Goal: Communication & Community: Share content

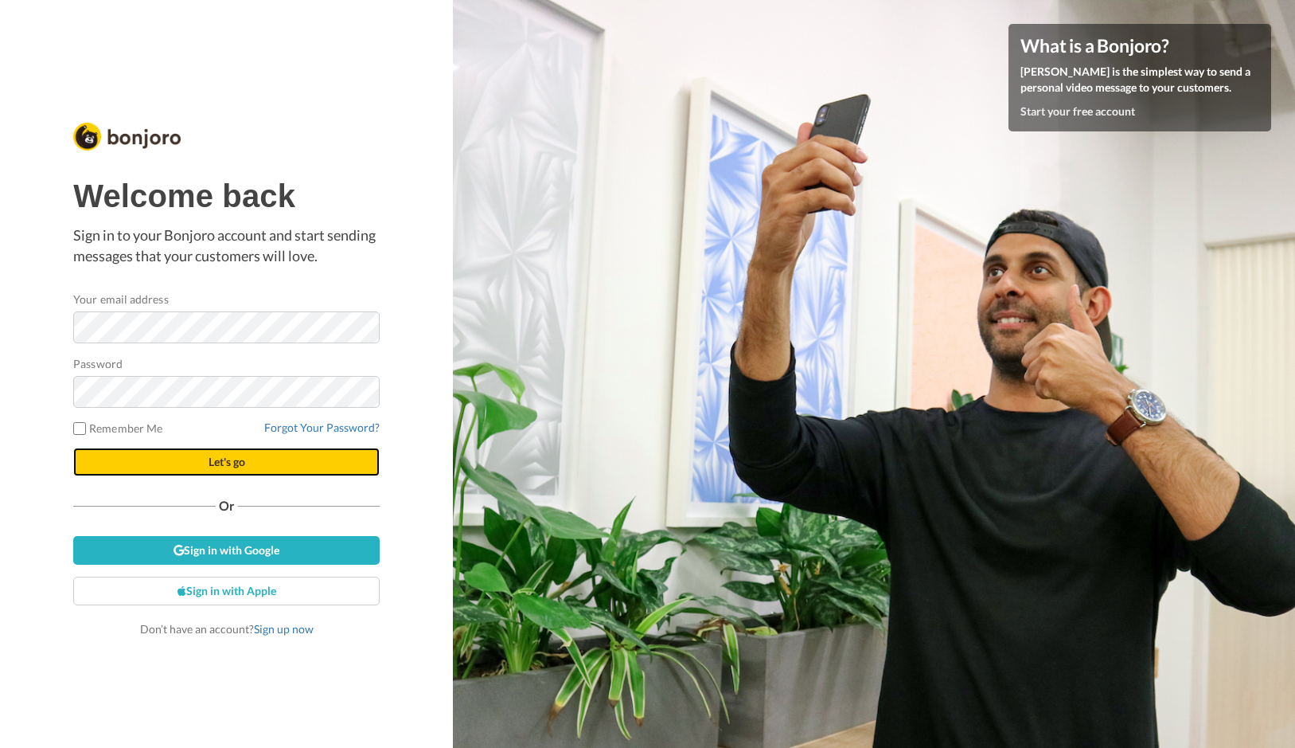
click at [211, 457] on span "Let's go" at bounding box center [227, 462] width 37 height 14
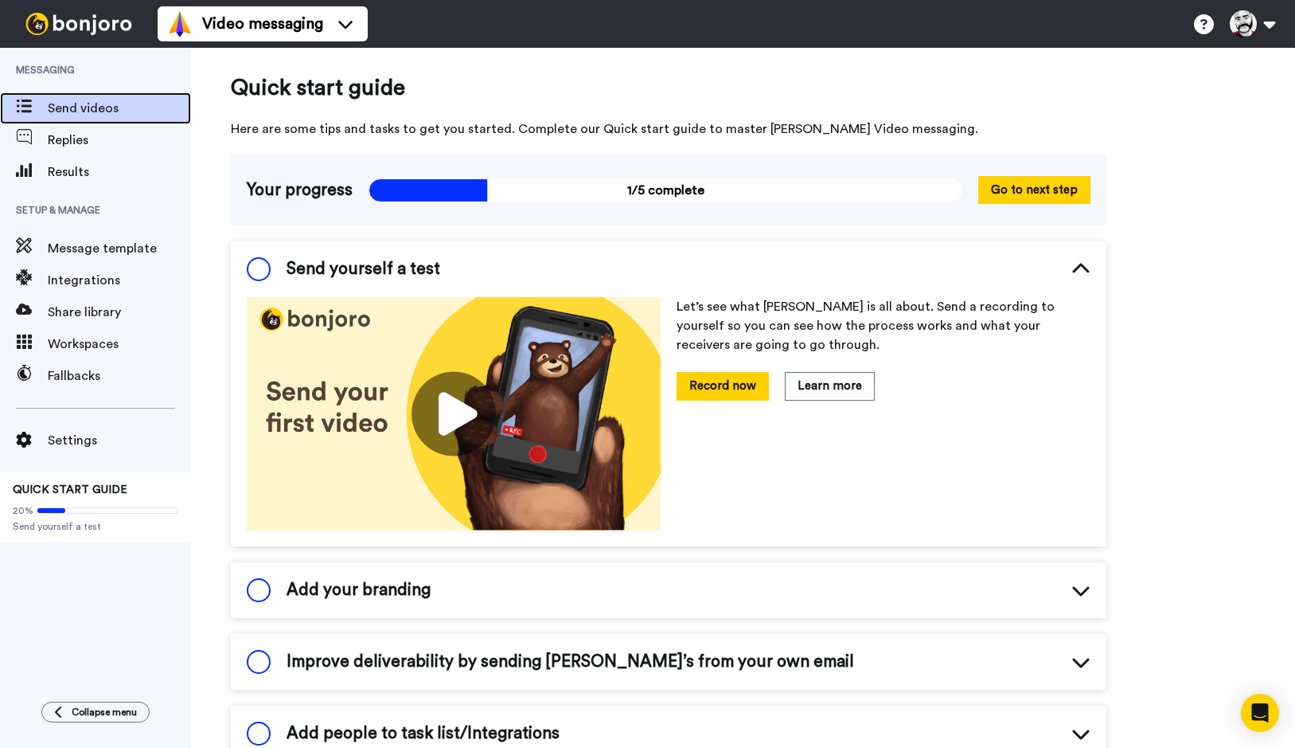
click at [81, 114] on span "Send videos" at bounding box center [119, 108] width 143 height 19
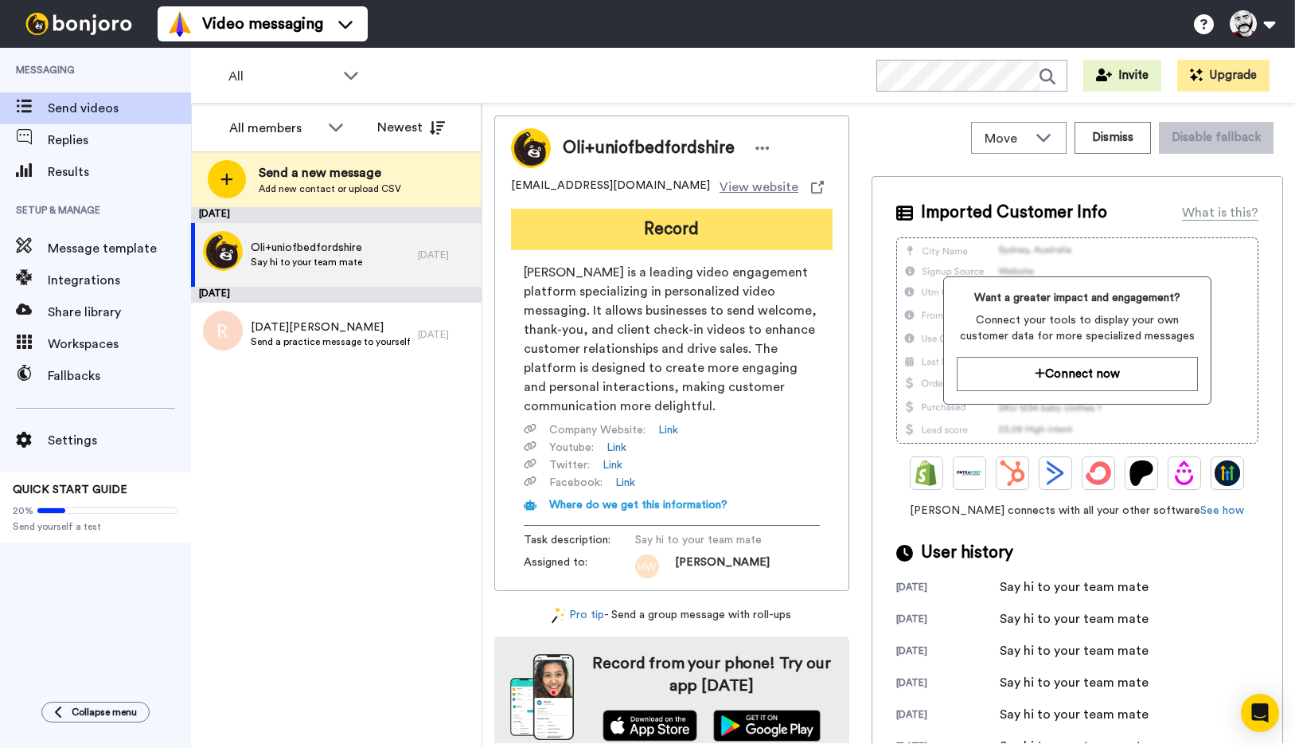
click at [591, 226] on button "Record" at bounding box center [672, 229] width 322 height 41
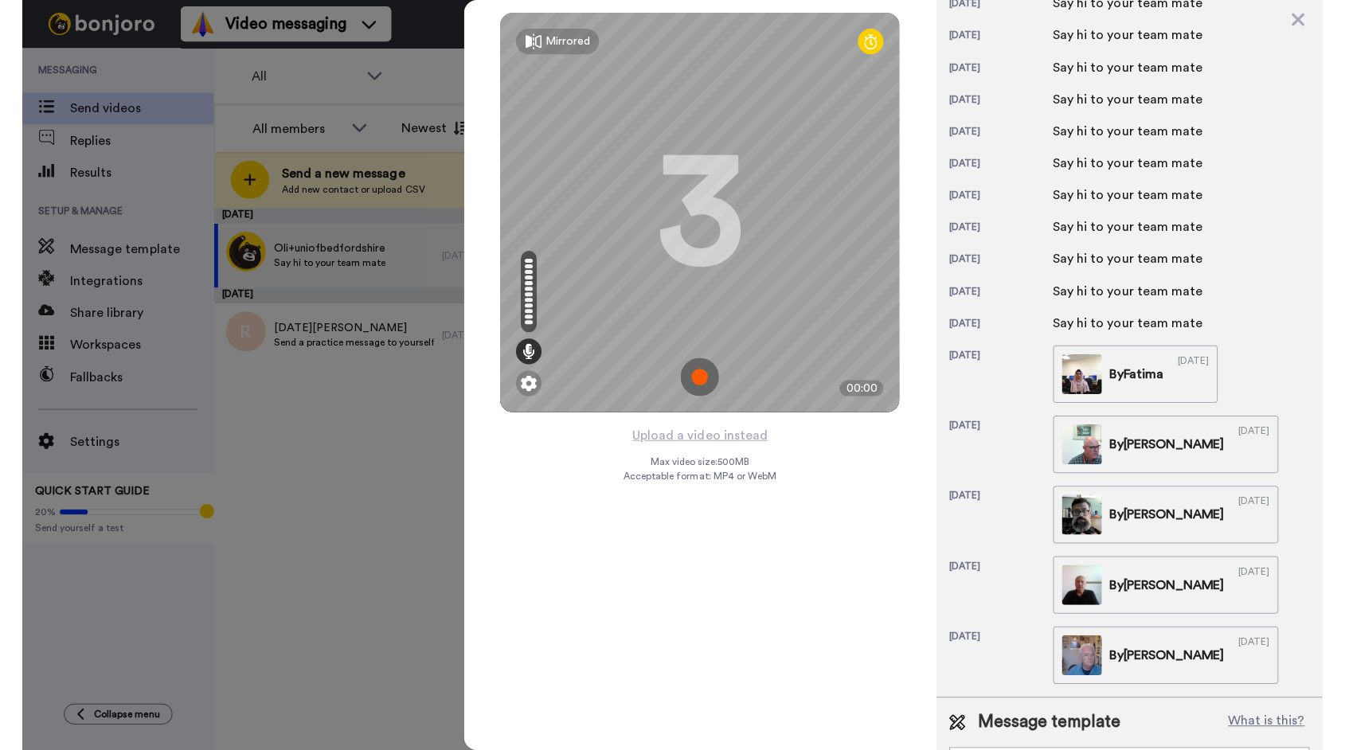
scroll to position [853, 0]
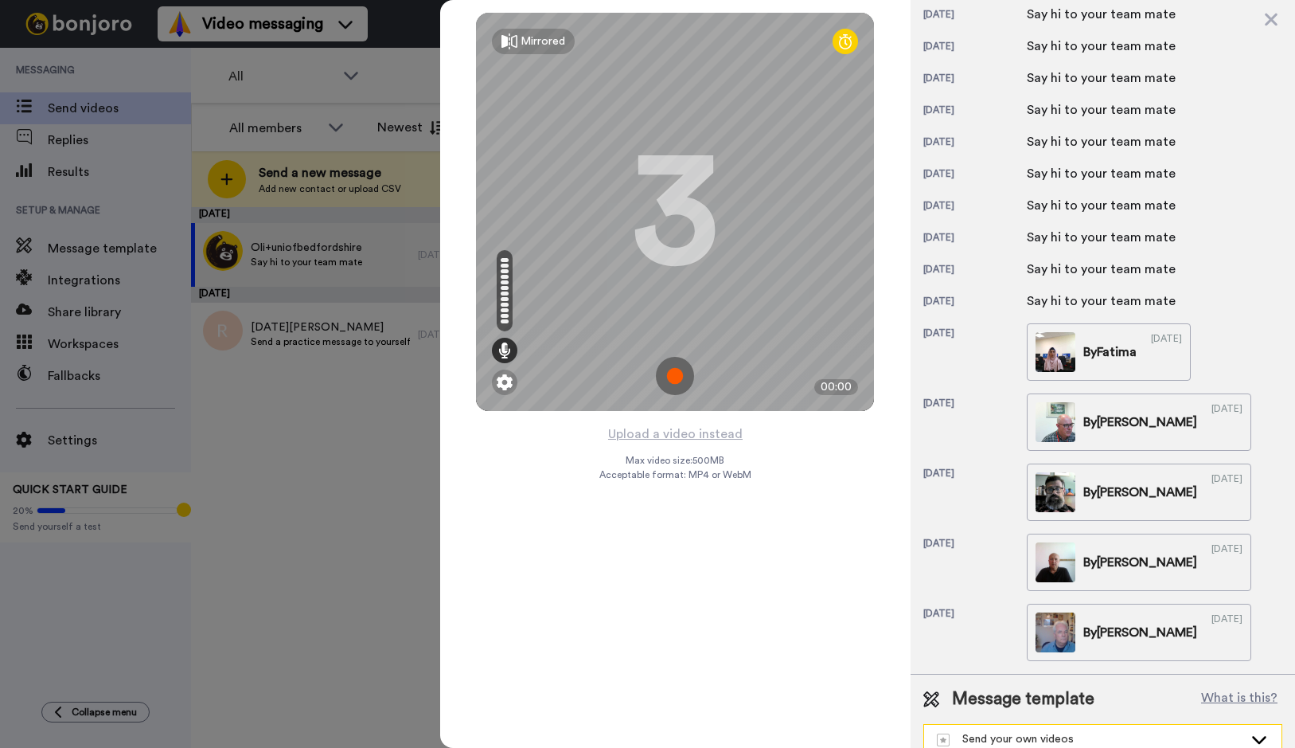
click at [1161, 731] on div "Send your own videos" at bounding box center [1090, 739] width 307 height 16
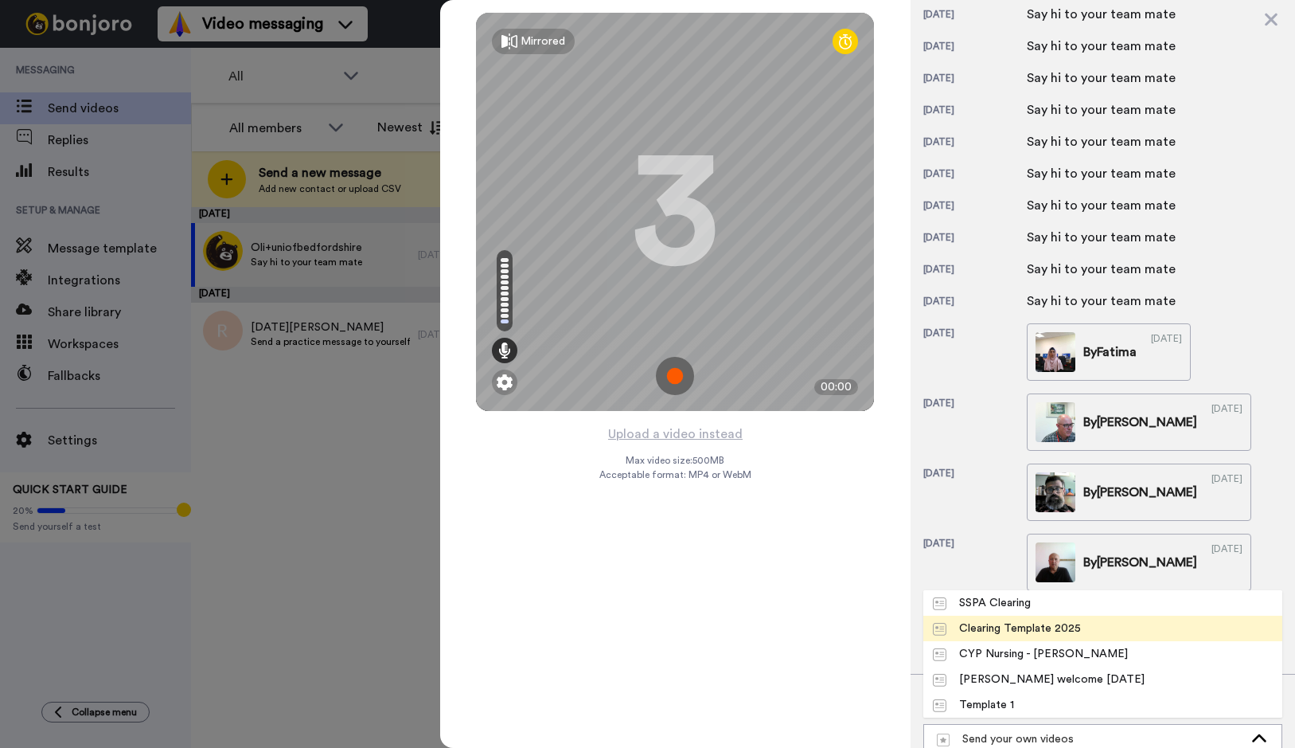
click at [1047, 620] on div "Clearing Template 2025" at bounding box center [1007, 628] width 148 height 16
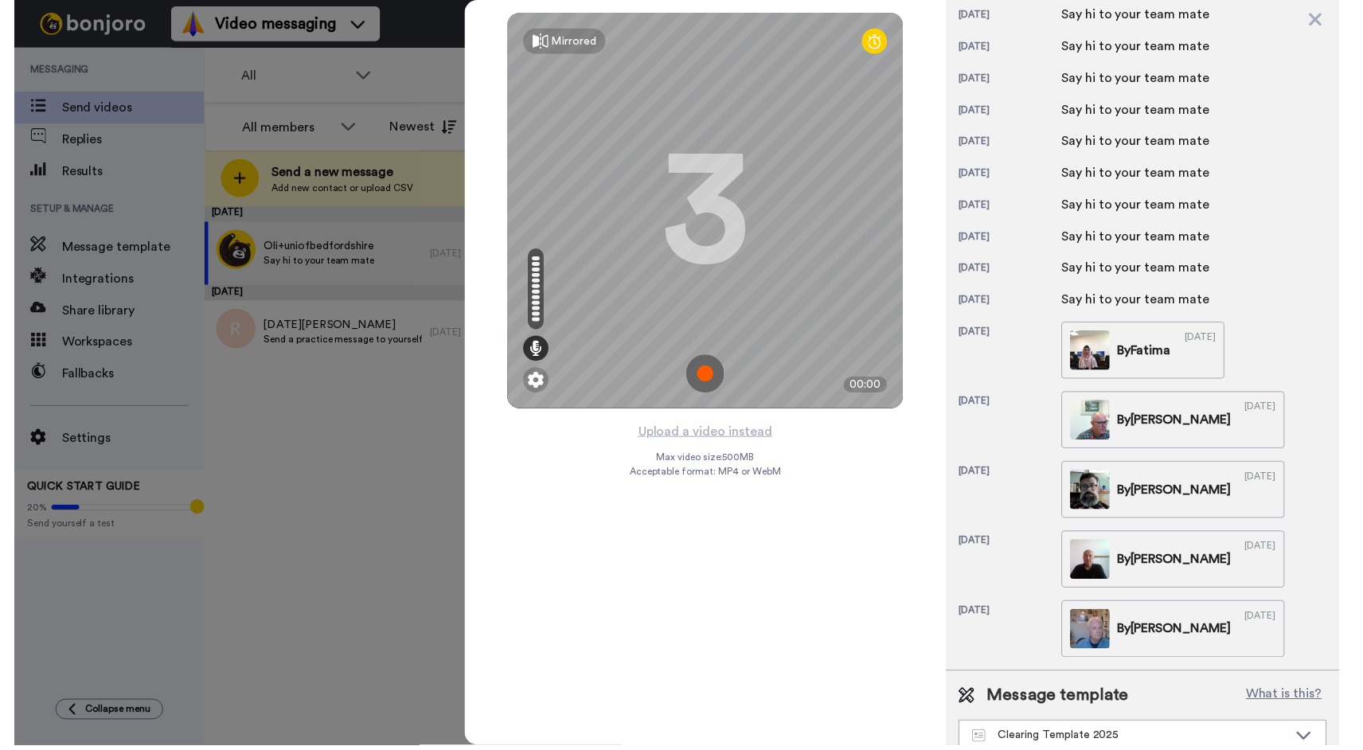
scroll to position [850, 0]
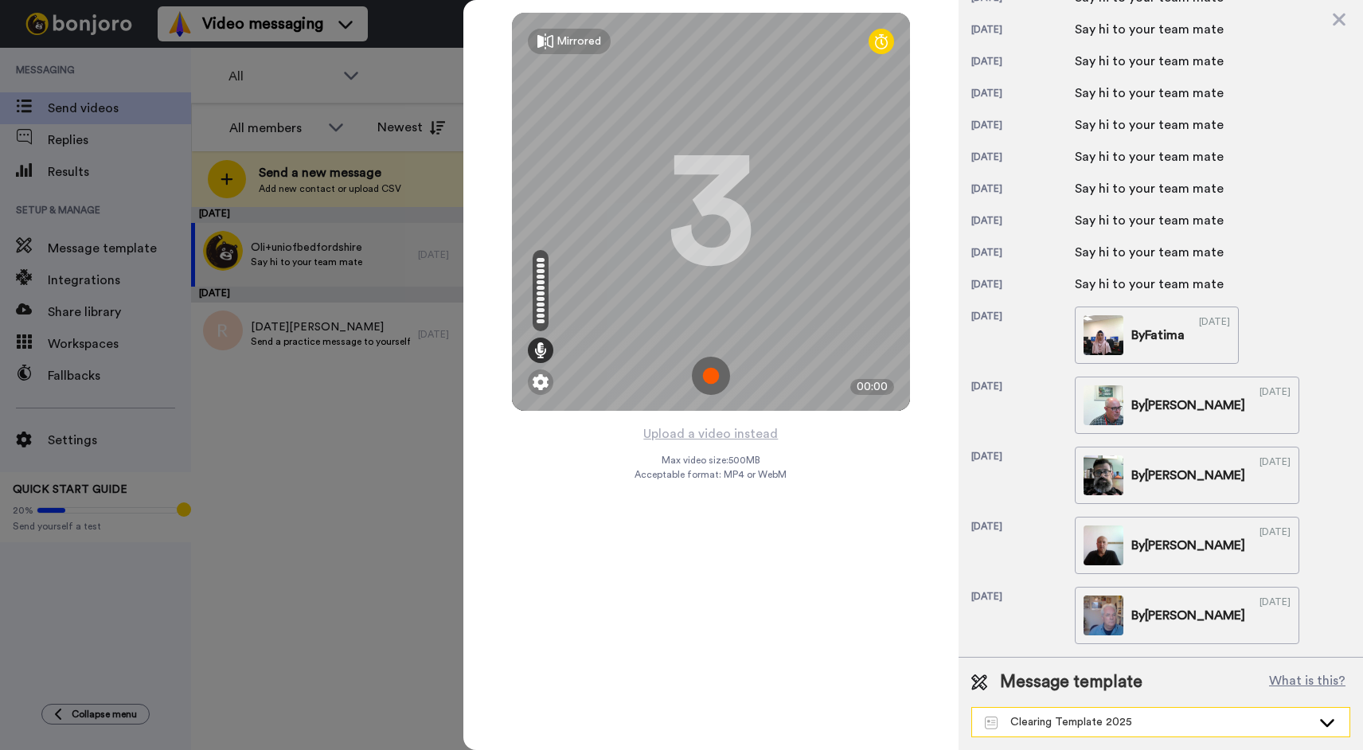
click at [1172, 721] on div "Clearing Template 2025" at bounding box center [1148, 722] width 326 height 16
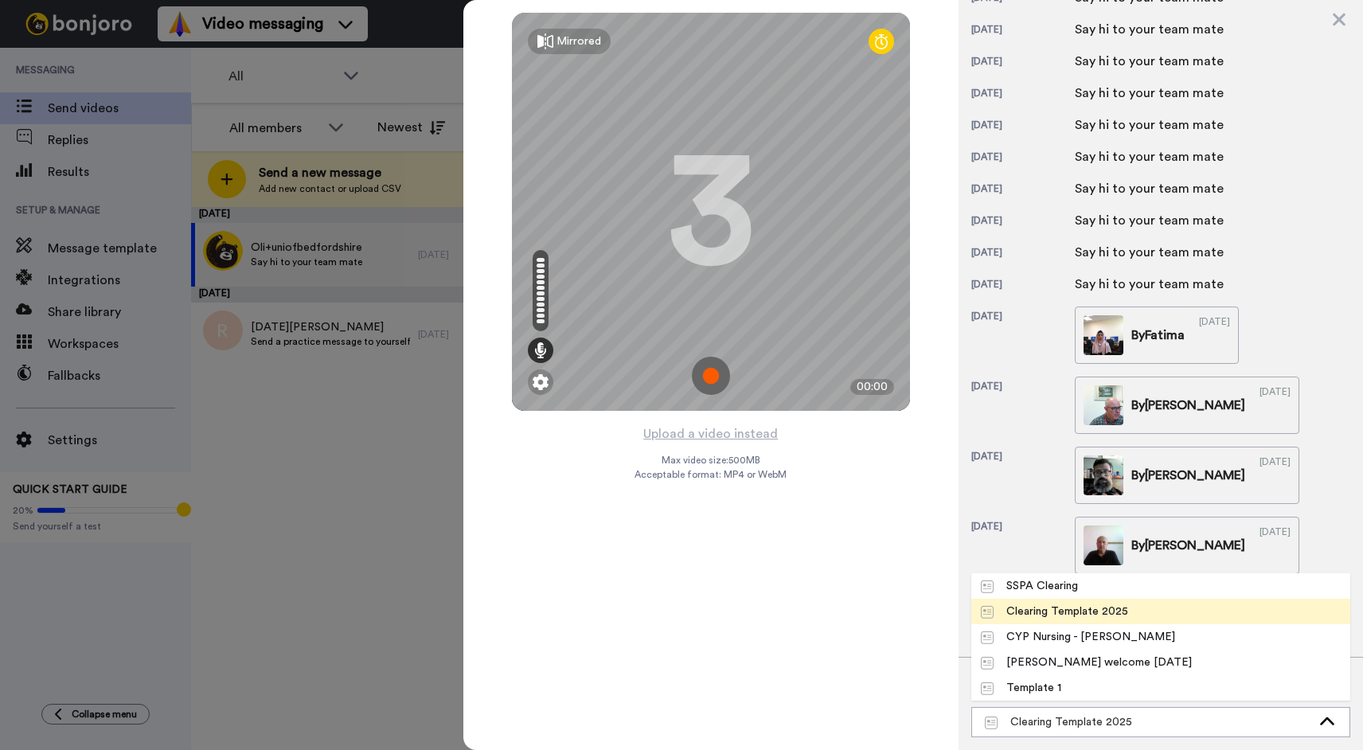
click at [1094, 612] on div "Clearing Template 2025" at bounding box center [1055, 611] width 148 height 16
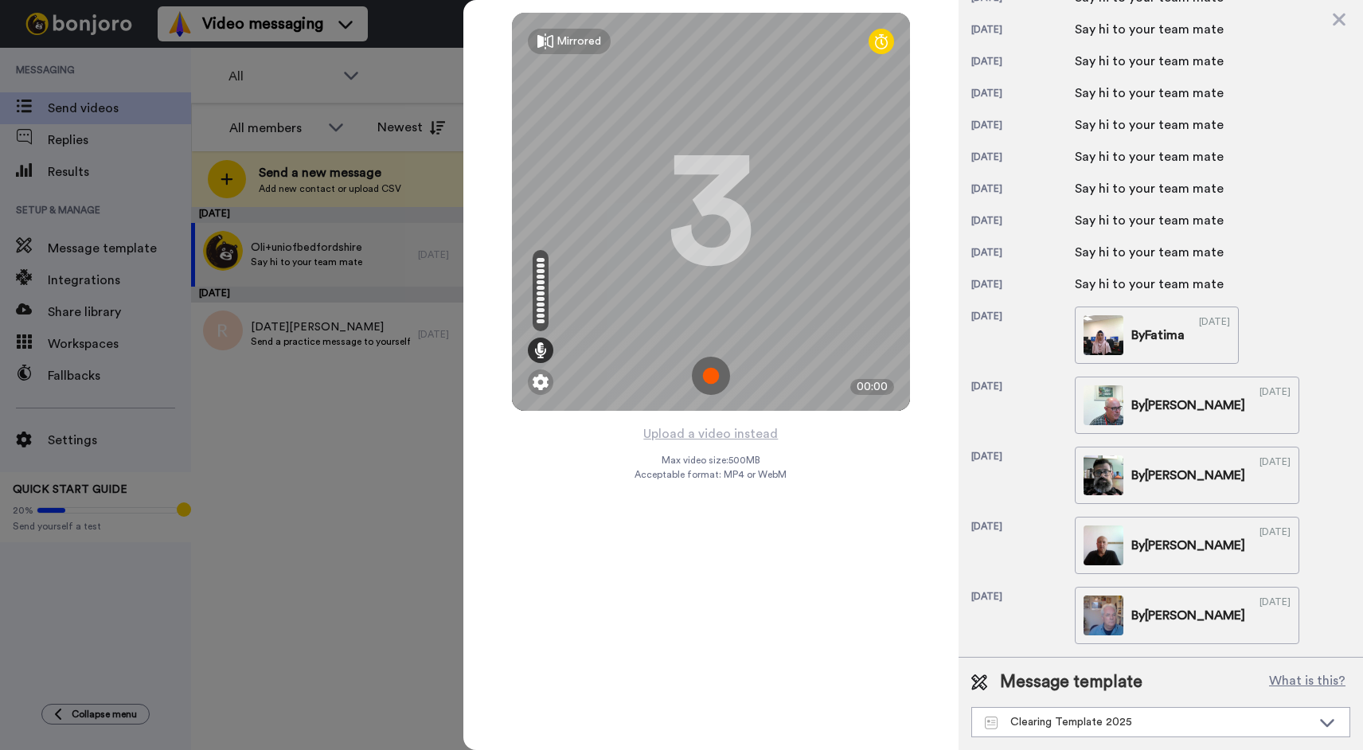
click at [711, 381] on img at bounding box center [711, 376] width 38 height 38
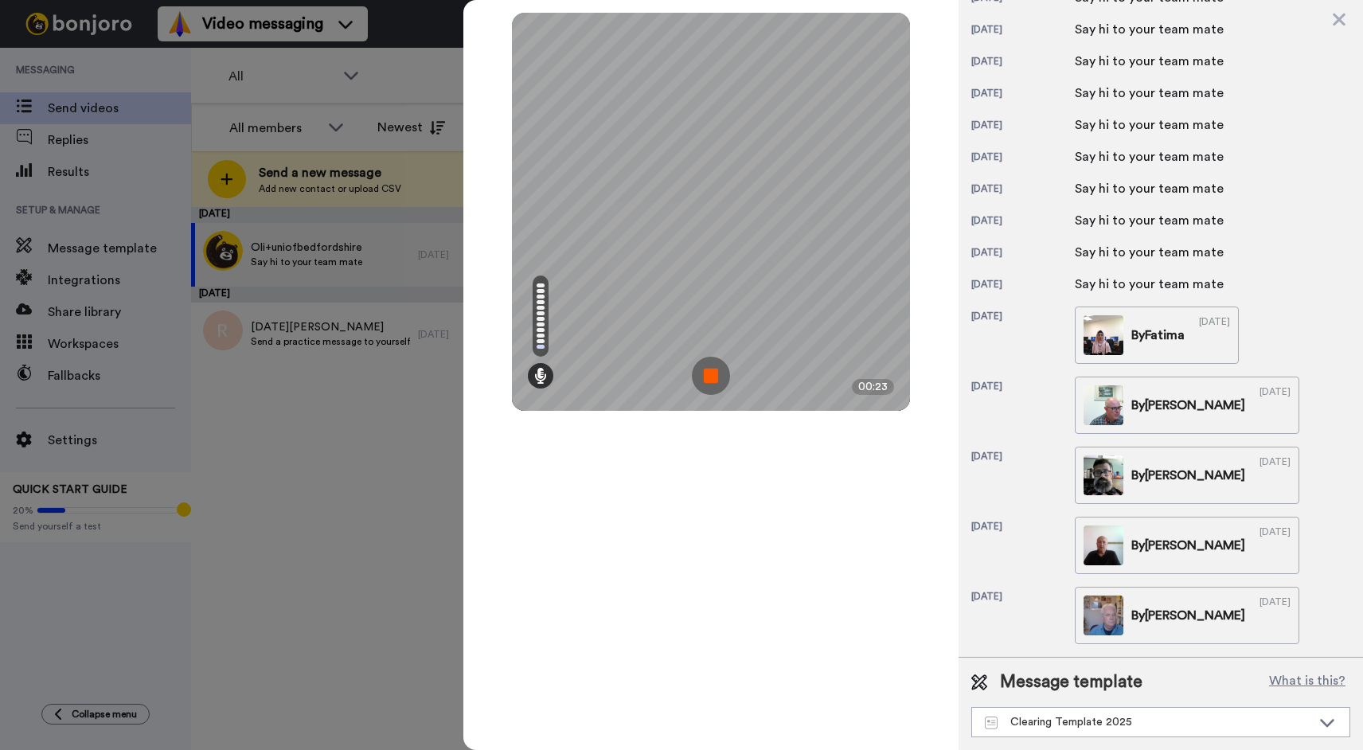
click at [712, 381] on img at bounding box center [711, 376] width 38 height 38
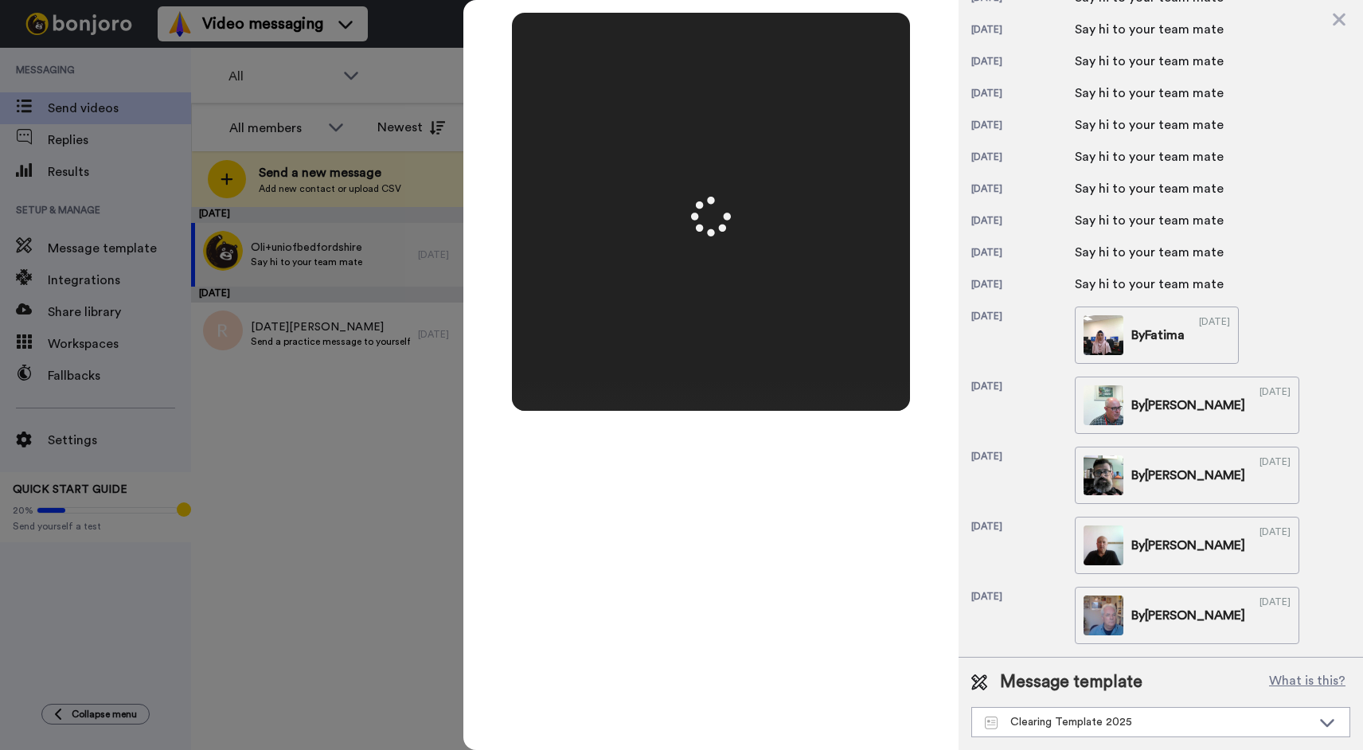
scroll to position [0, 0]
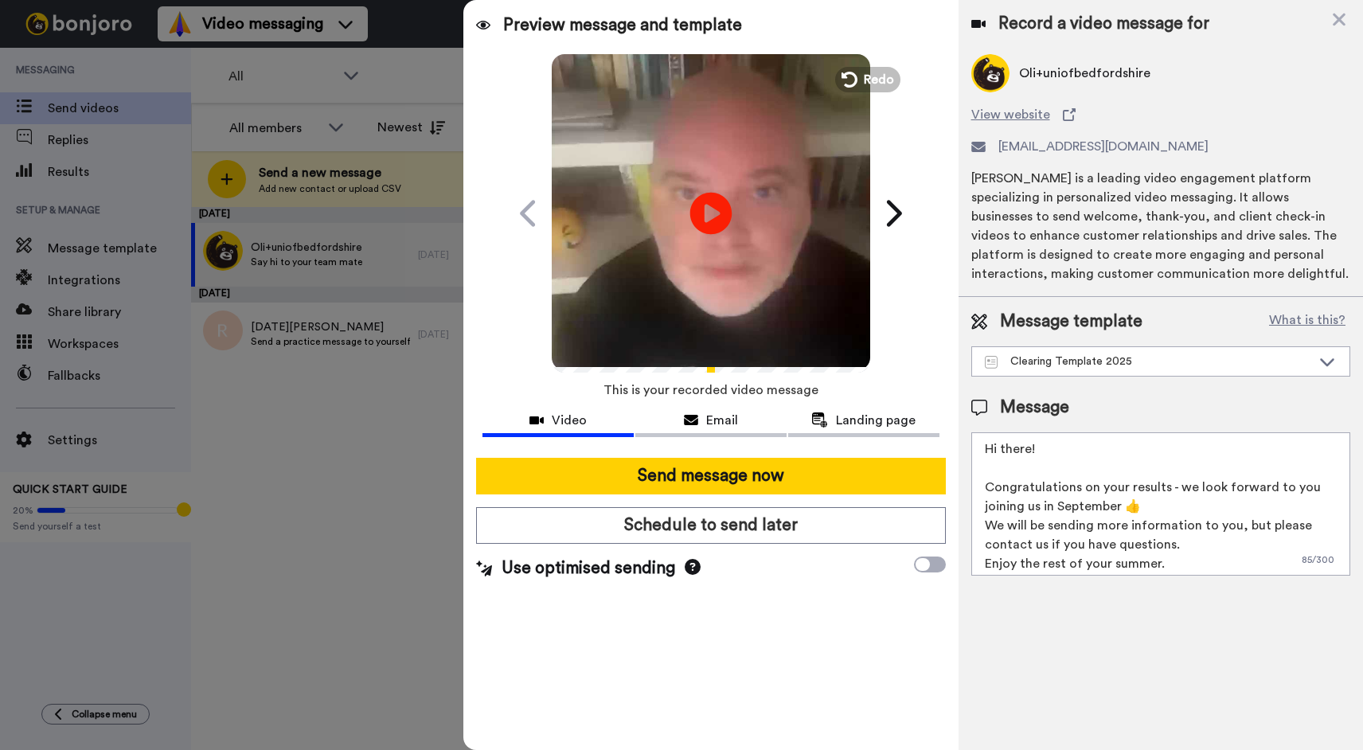
click at [705, 209] on icon "Play/Pause" at bounding box center [711, 213] width 42 height 76
click at [1166, 549] on textarea "Hi there! Congratulations on your results - we look forward to you joining us i…" at bounding box center [1160, 503] width 379 height 143
click at [1295, 318] on button "What is this?" at bounding box center [1307, 322] width 86 height 24
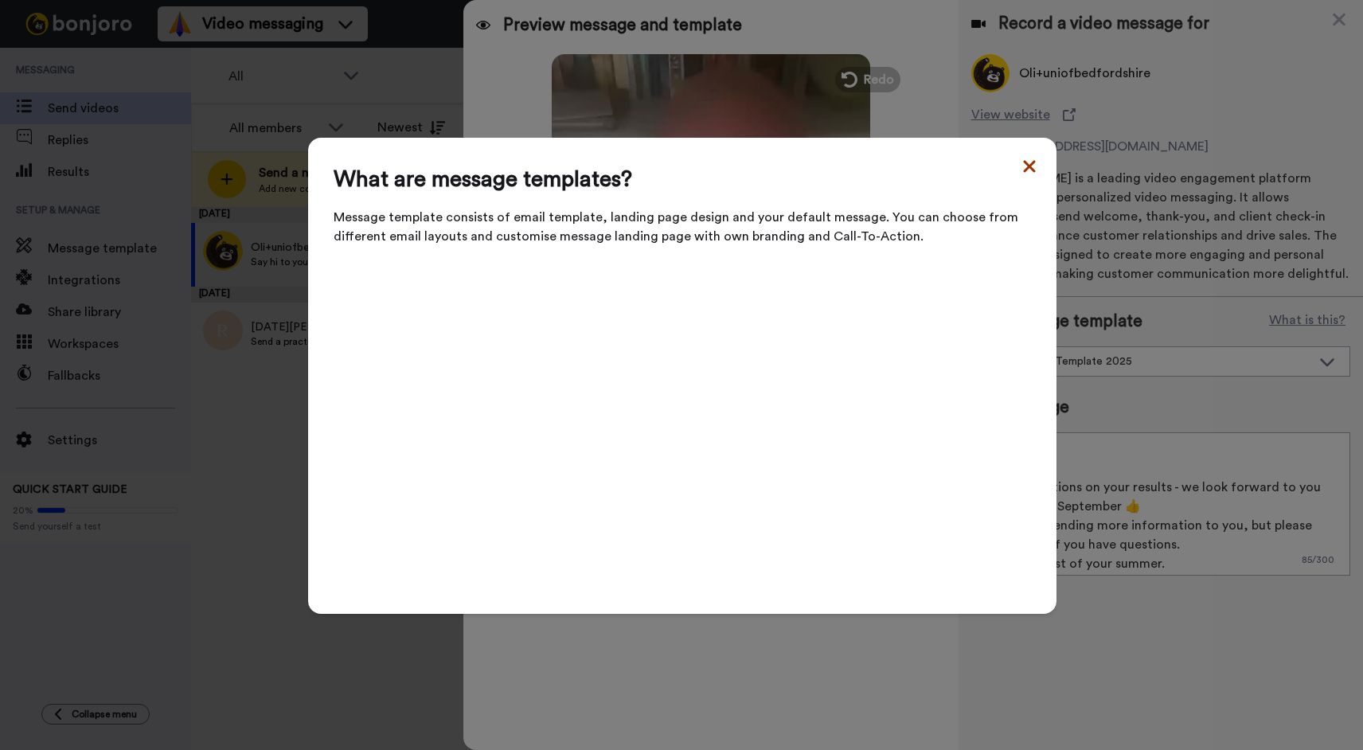
click at [1028, 172] on icon at bounding box center [1029, 166] width 12 height 12
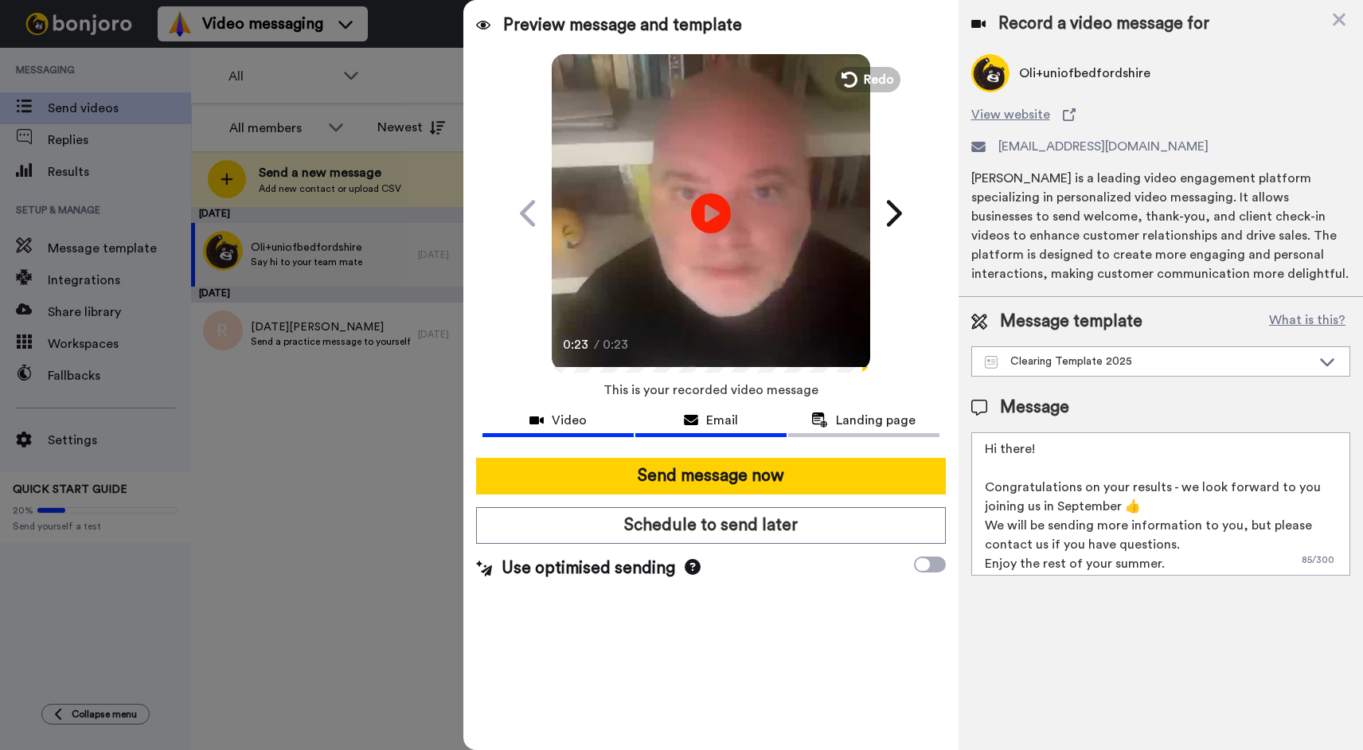
click at [701, 424] on div "Email" at bounding box center [710, 420] width 151 height 19
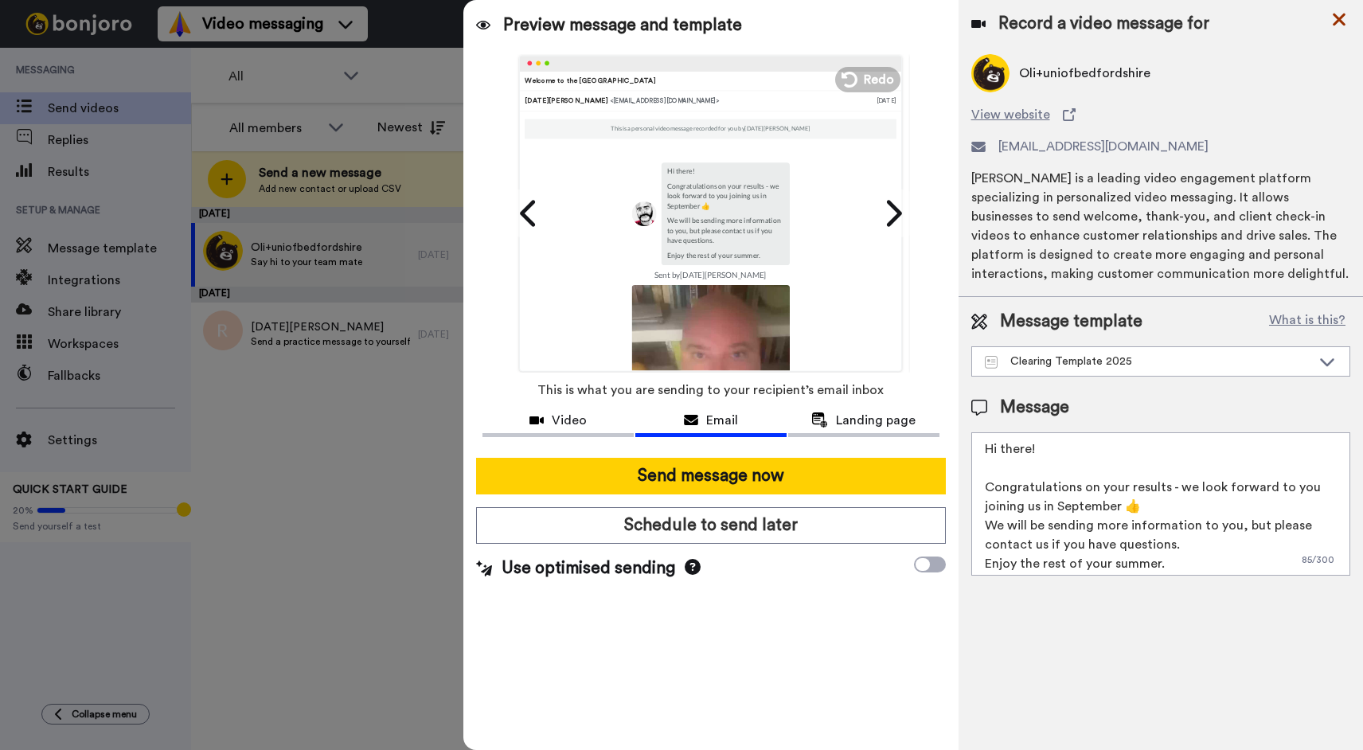
click at [1295, 18] on icon at bounding box center [1339, 20] width 16 height 20
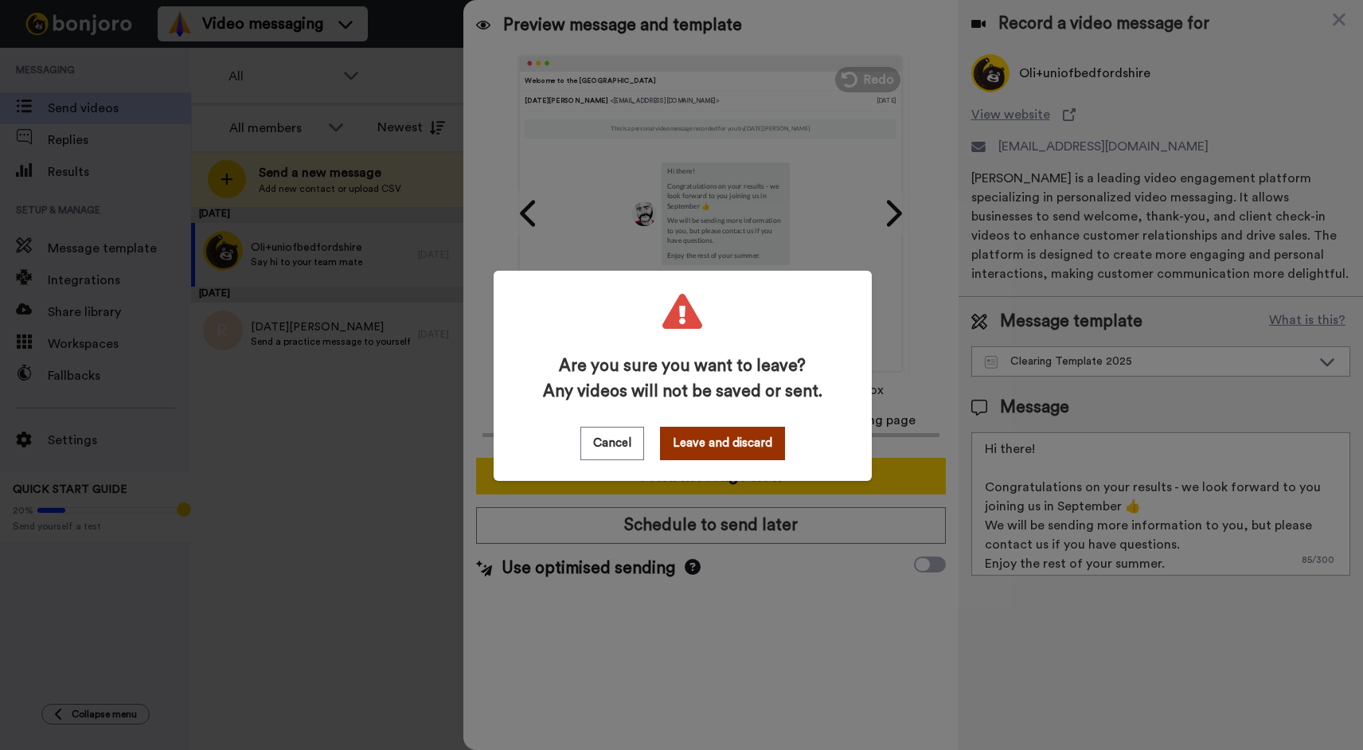
click at [697, 445] on button "Leave and discard" at bounding box center [722, 443] width 125 height 33
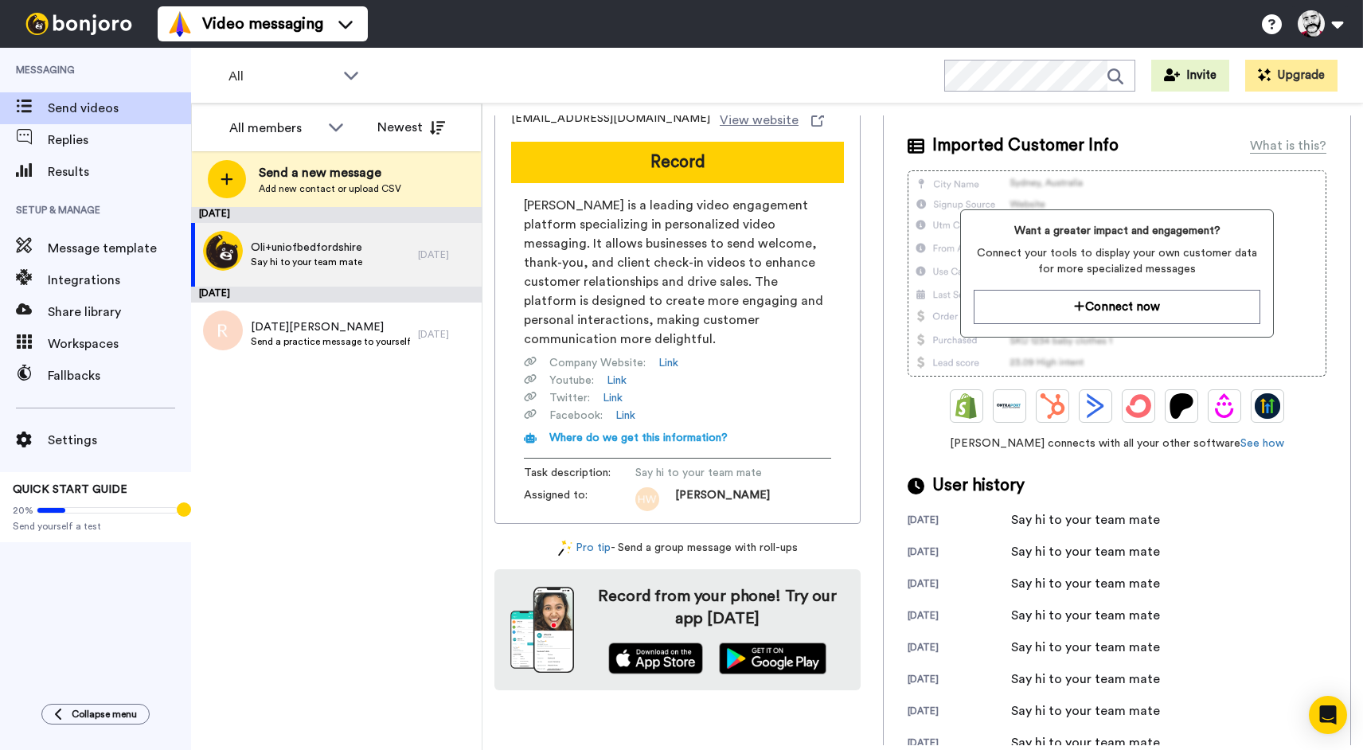
scroll to position [64, 0]
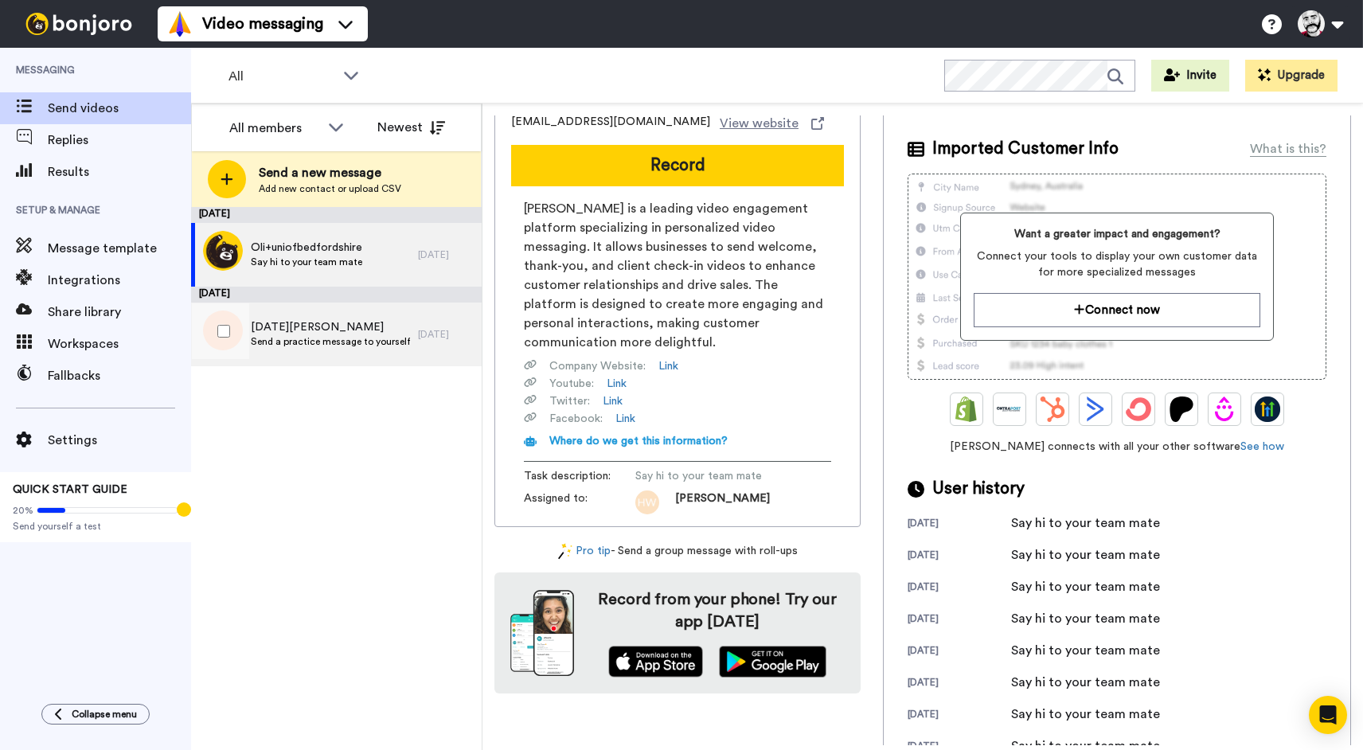
click at [304, 319] on span "Noel Douglas" at bounding box center [330, 327] width 159 height 16
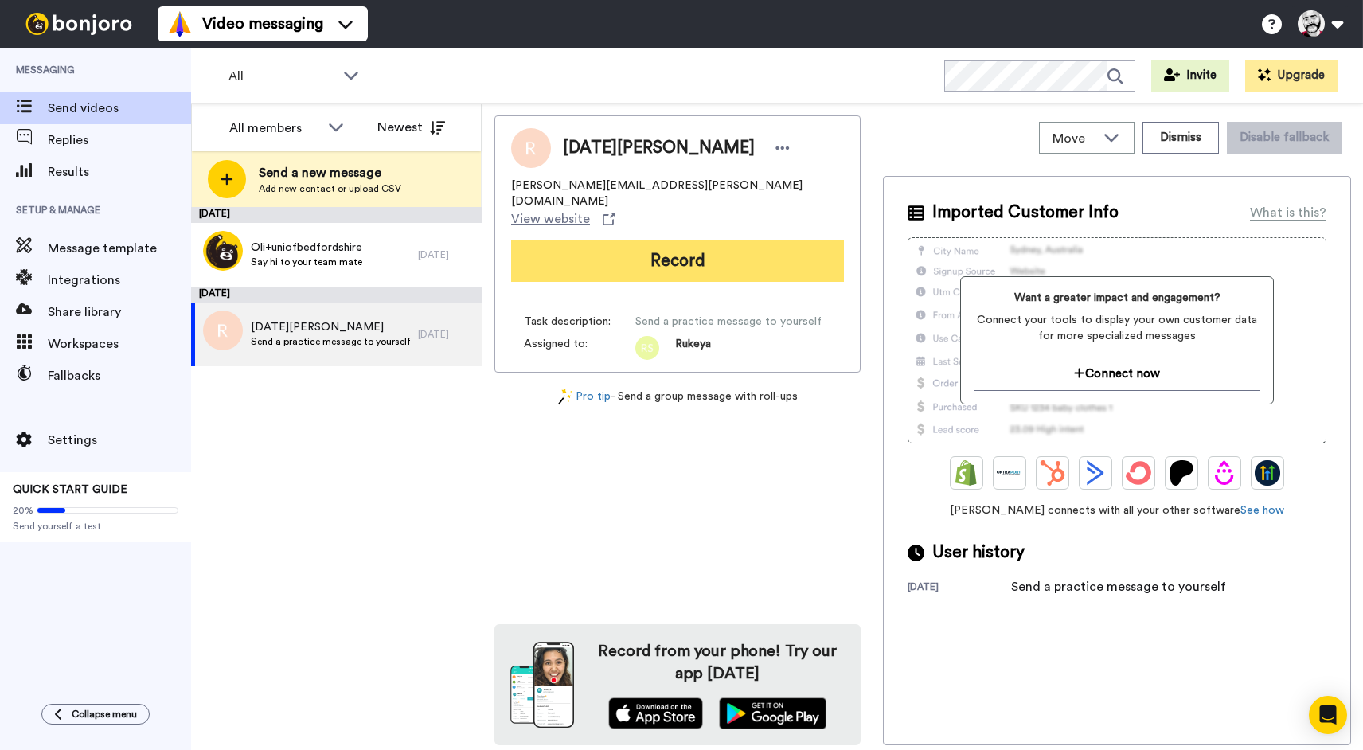
click at [681, 240] on button "Record" at bounding box center [677, 260] width 333 height 41
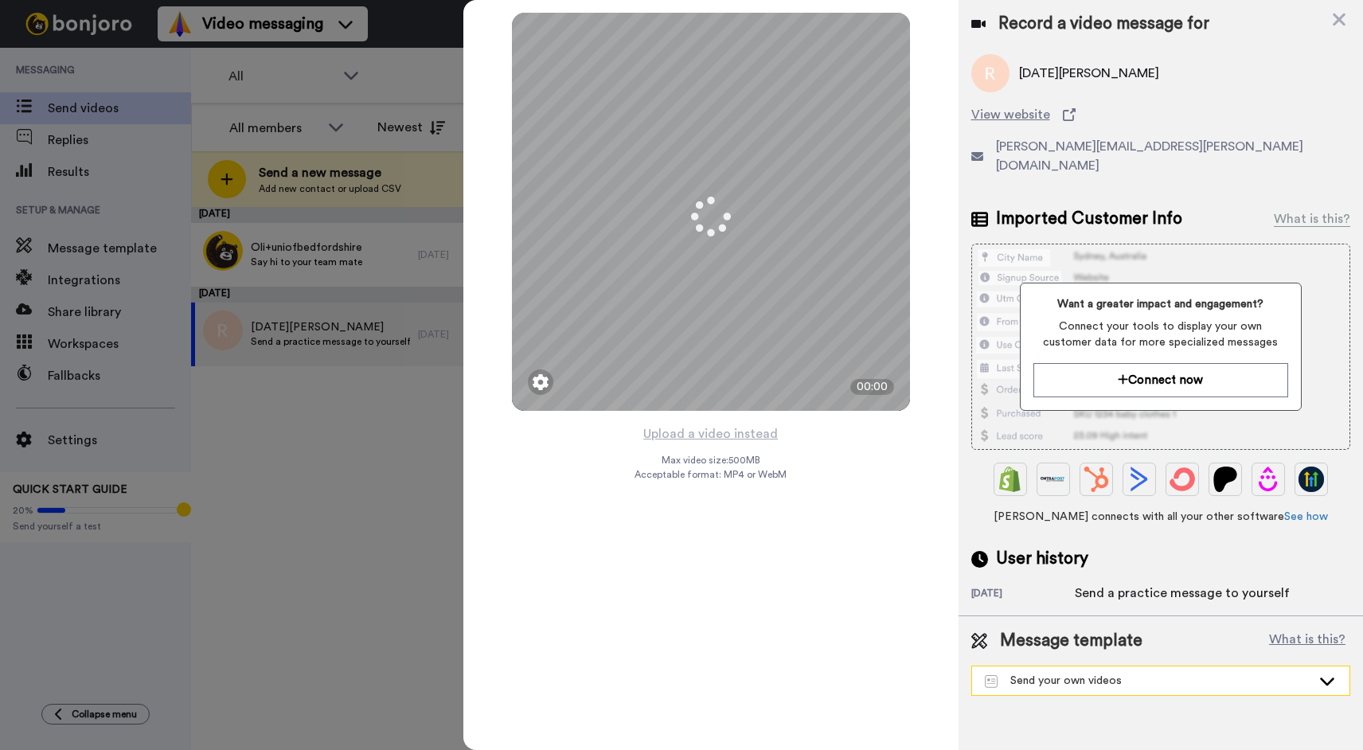
click at [1067, 673] on div "Send your own videos" at bounding box center [1148, 681] width 326 height 16
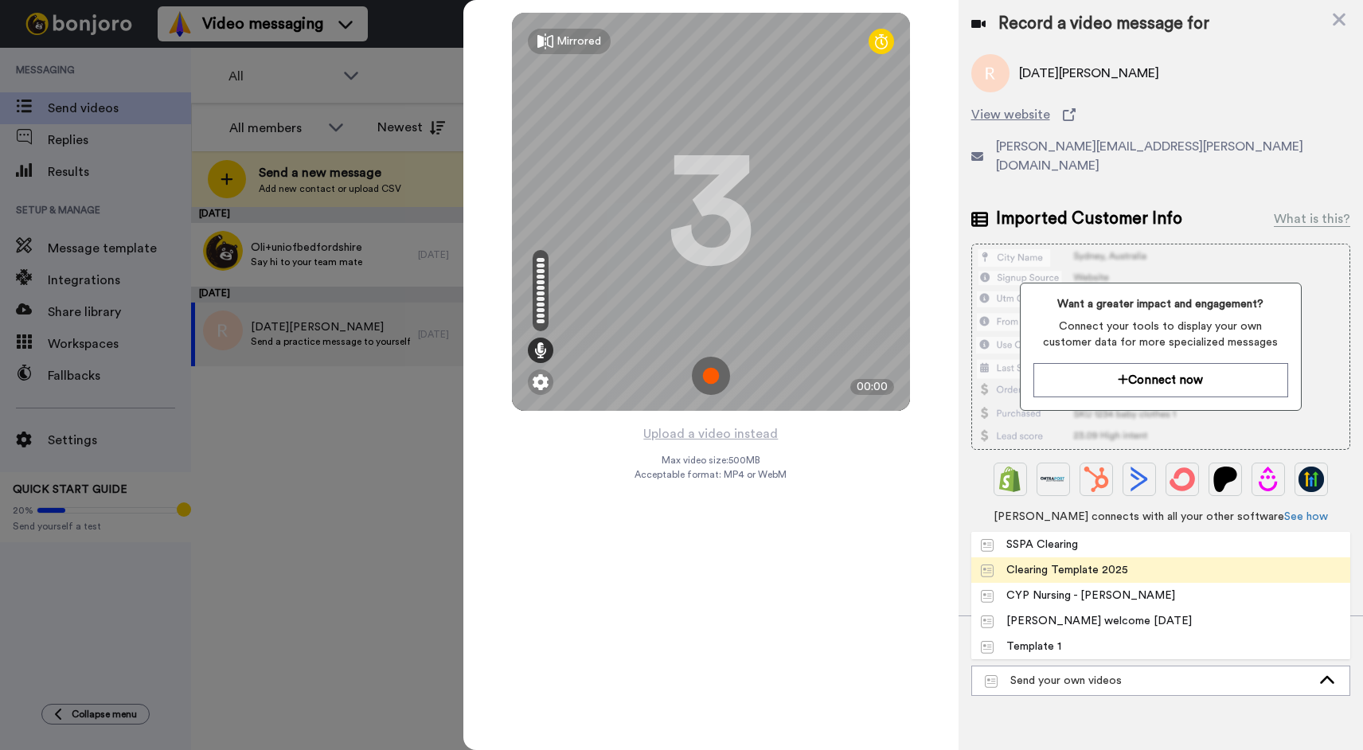
click at [1057, 562] on div "Clearing Template 2025" at bounding box center [1055, 570] width 148 height 16
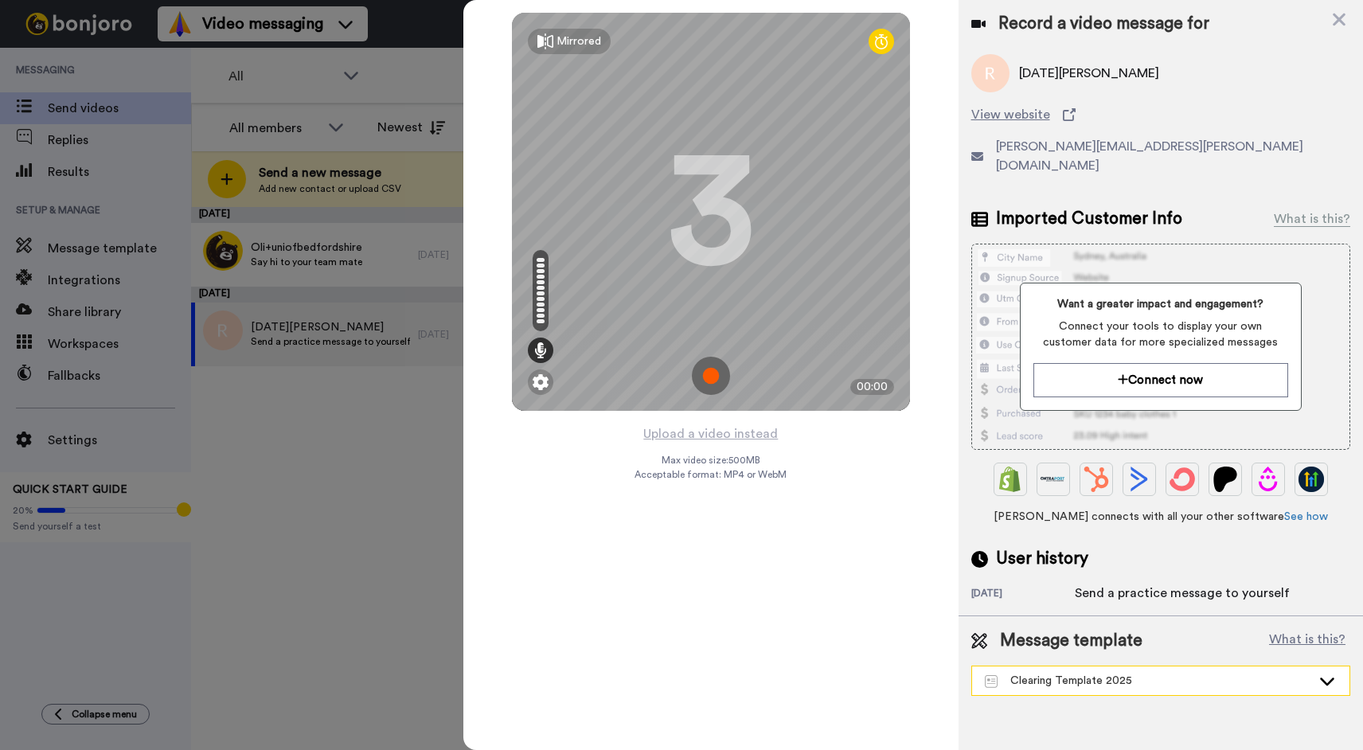
click at [1149, 666] on div "Clearing Template 2025" at bounding box center [1160, 680] width 377 height 29
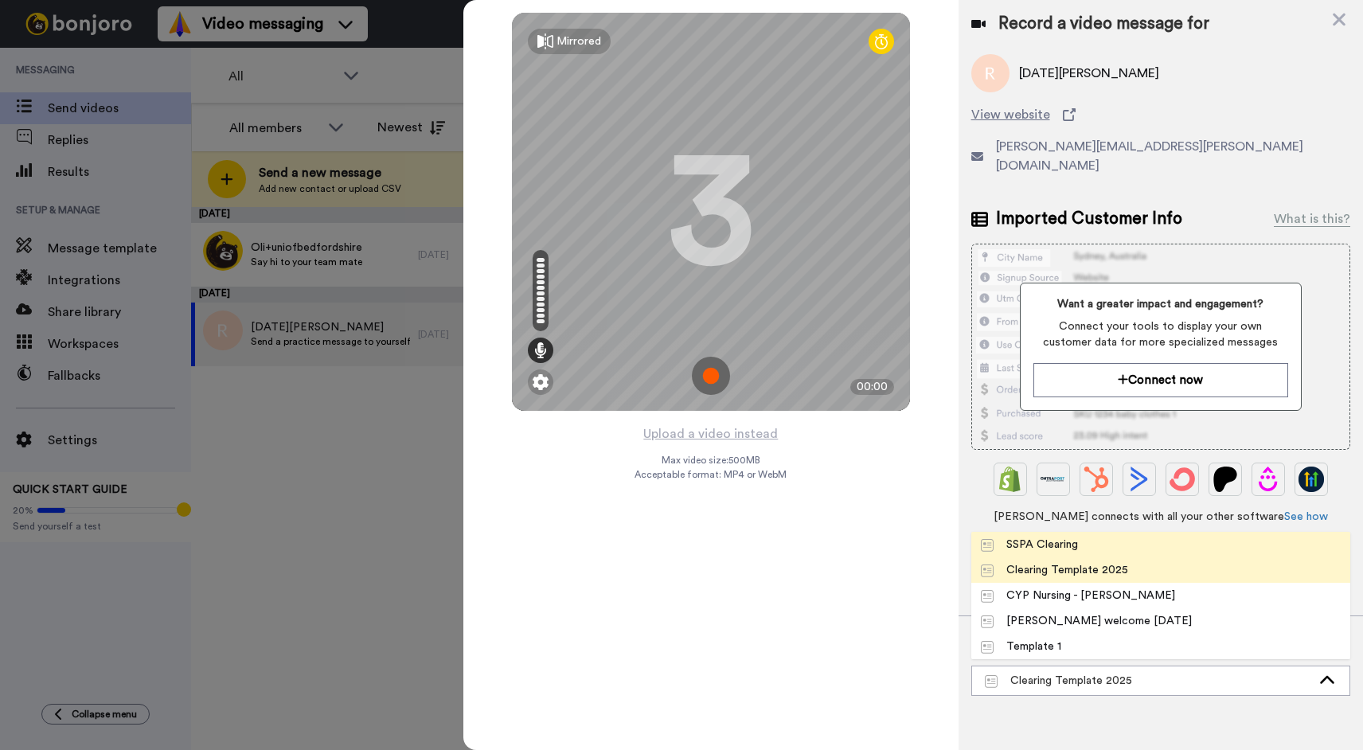
click at [1055, 537] on div "SSPA Clearing" at bounding box center [1030, 545] width 98 height 16
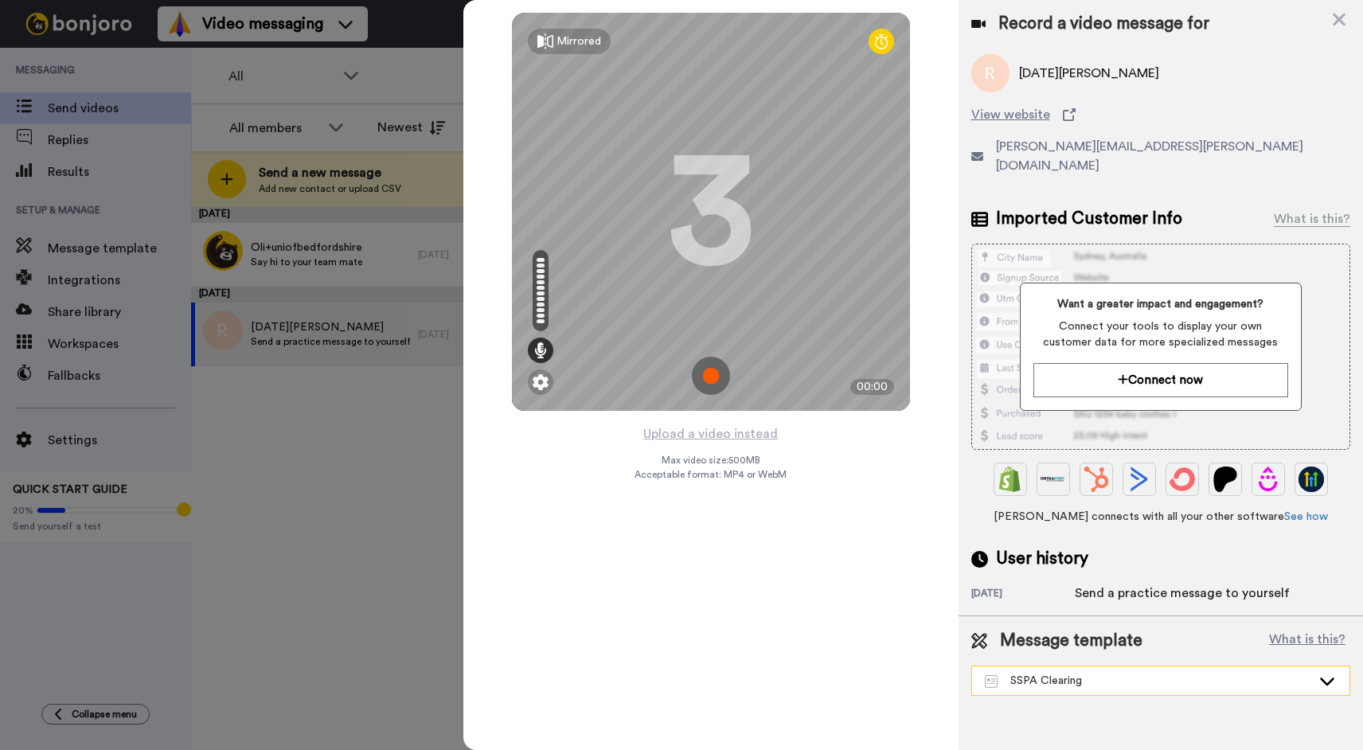
click at [1088, 673] on div "SSPA Clearing" at bounding box center [1148, 681] width 326 height 16
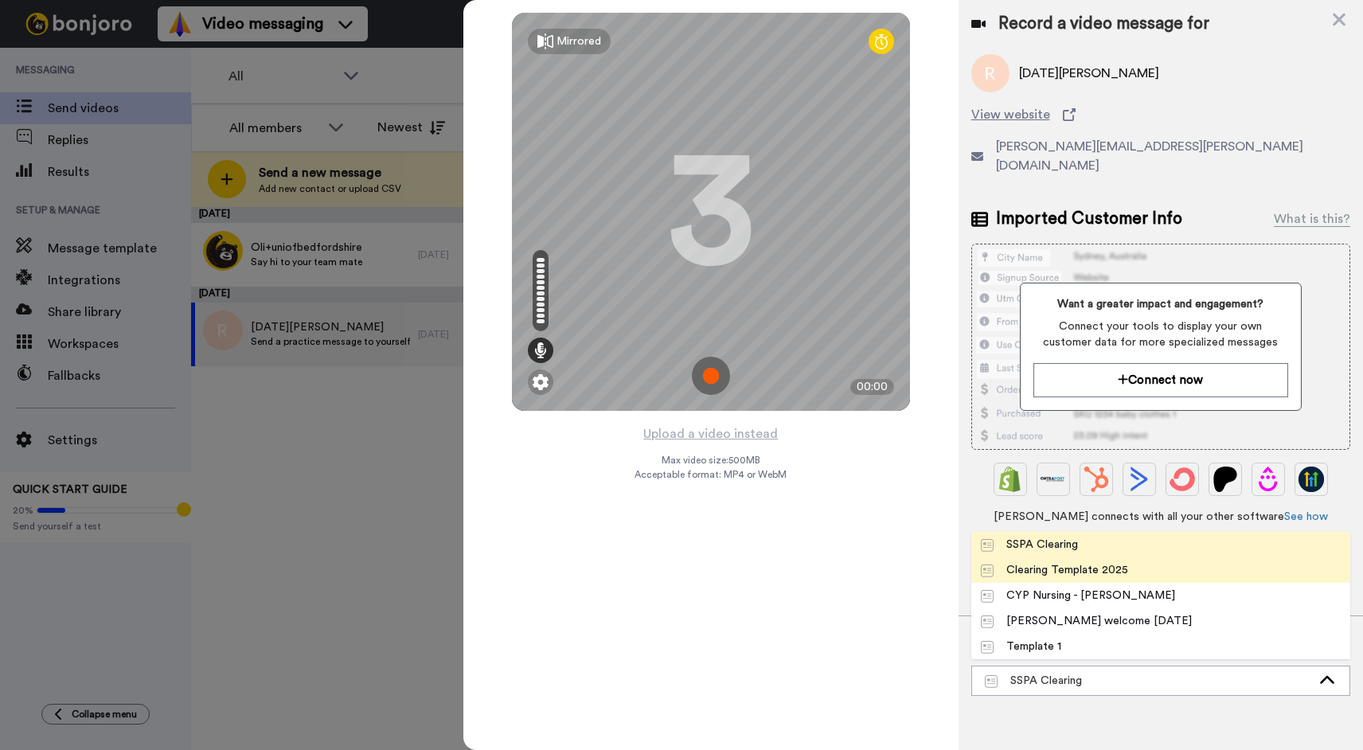
click at [1064, 562] on div "Clearing Template 2025" at bounding box center [1055, 570] width 148 height 16
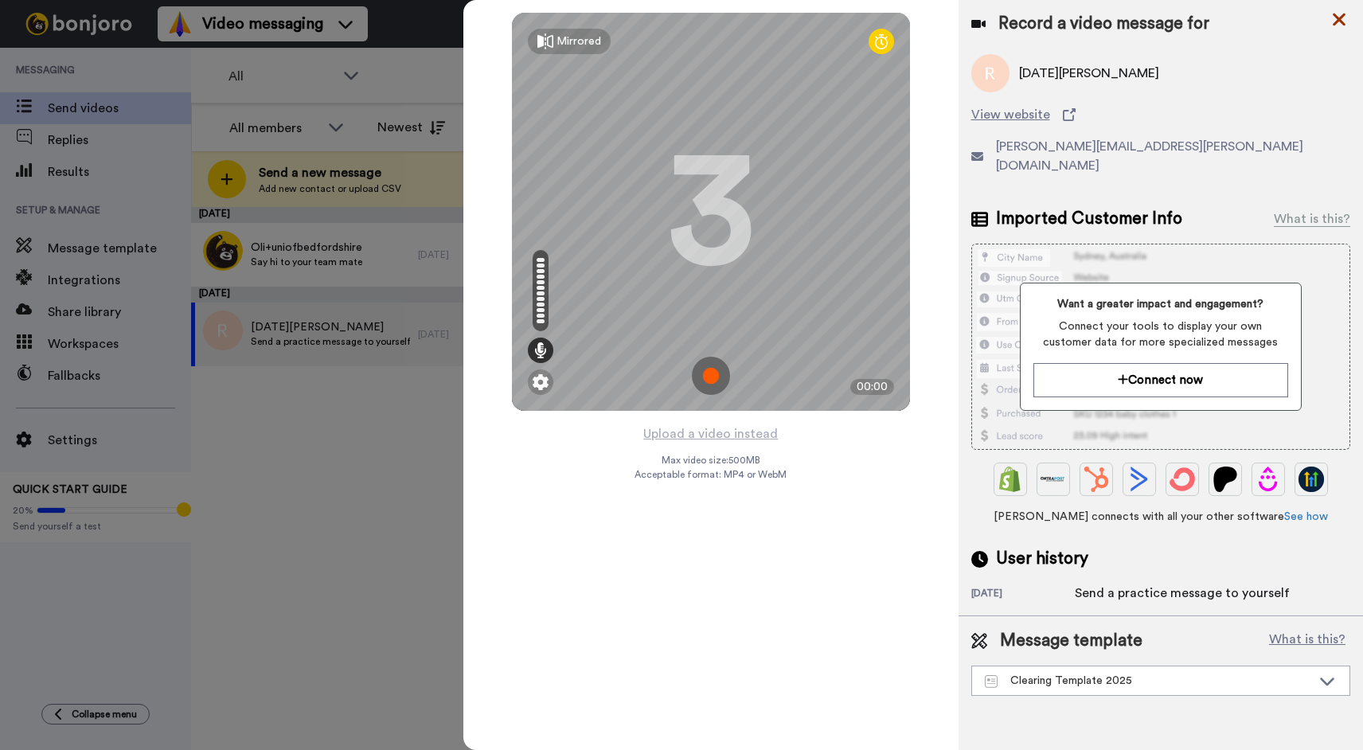
click at [1295, 21] on icon at bounding box center [1339, 20] width 13 height 13
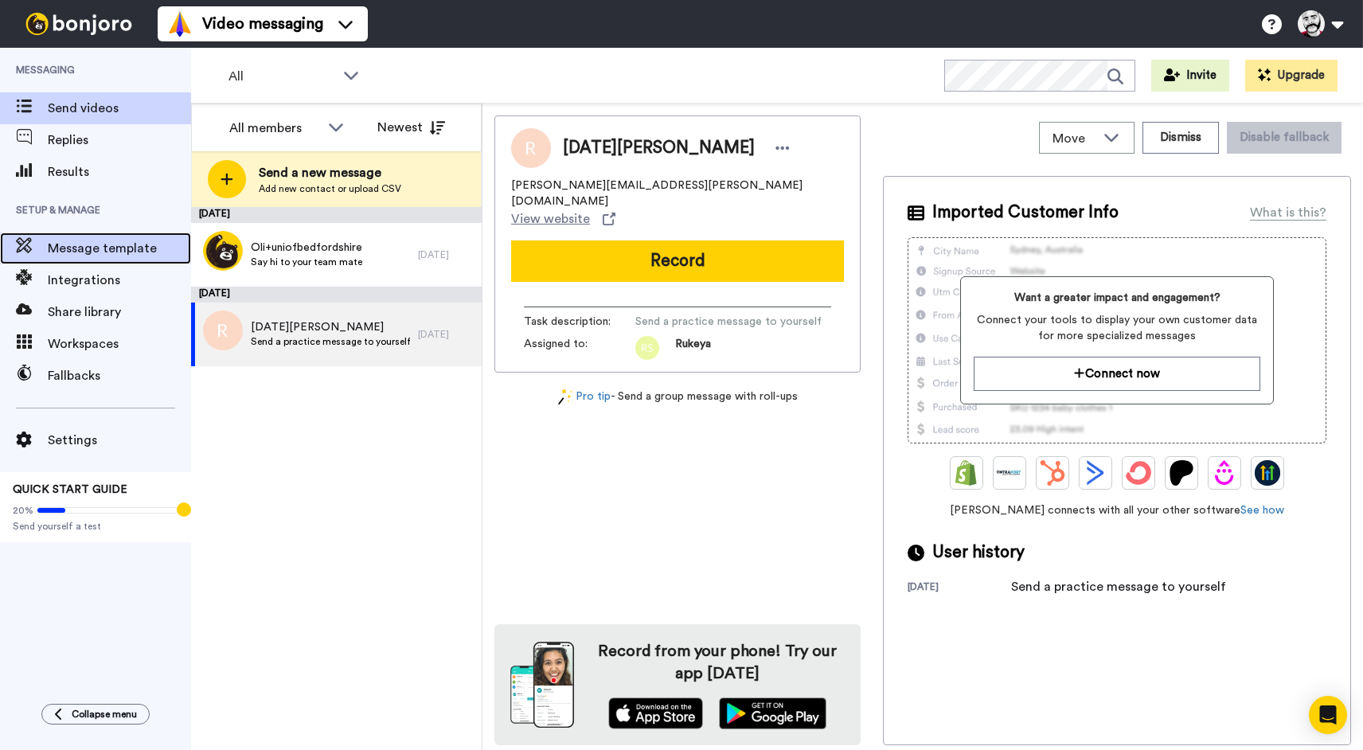
click at [78, 238] on div "Message template" at bounding box center [95, 248] width 191 height 32
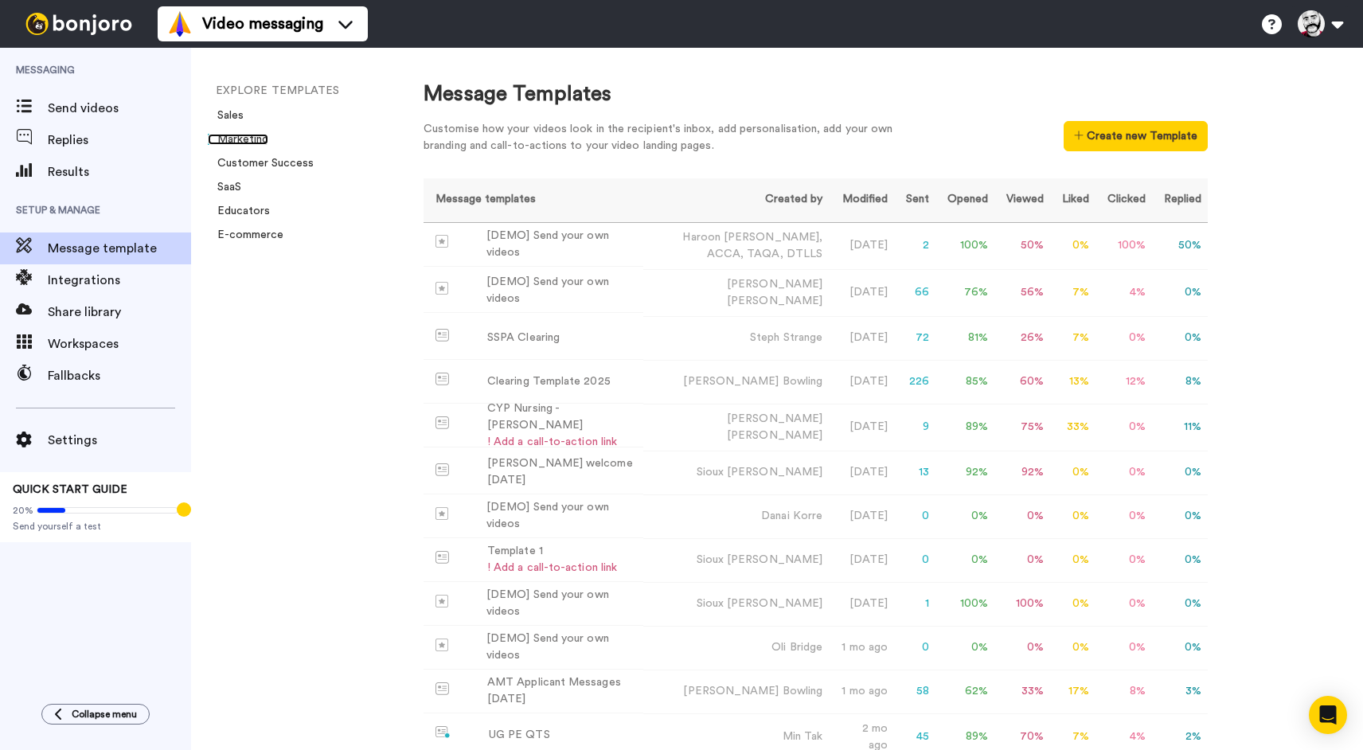
click at [245, 142] on link "Marketing" at bounding box center [238, 139] width 61 height 11
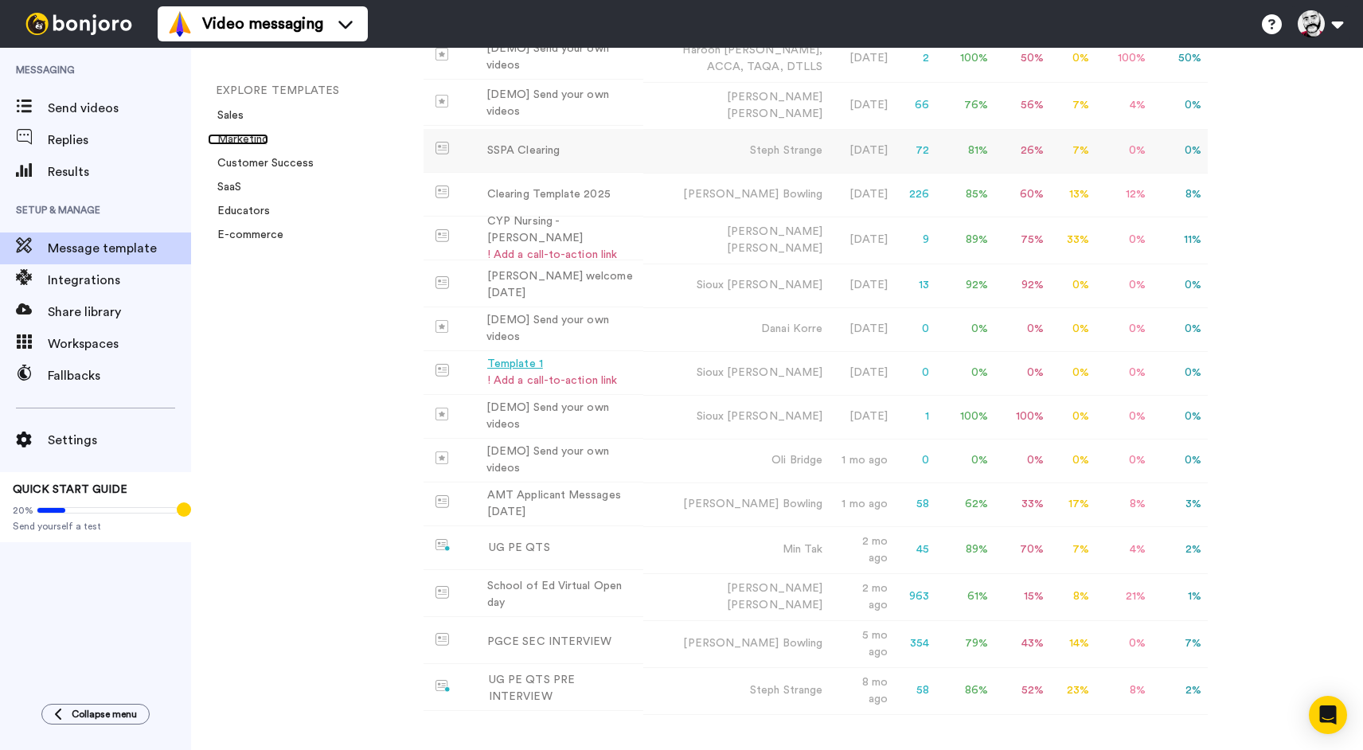
scroll to position [231, 0]
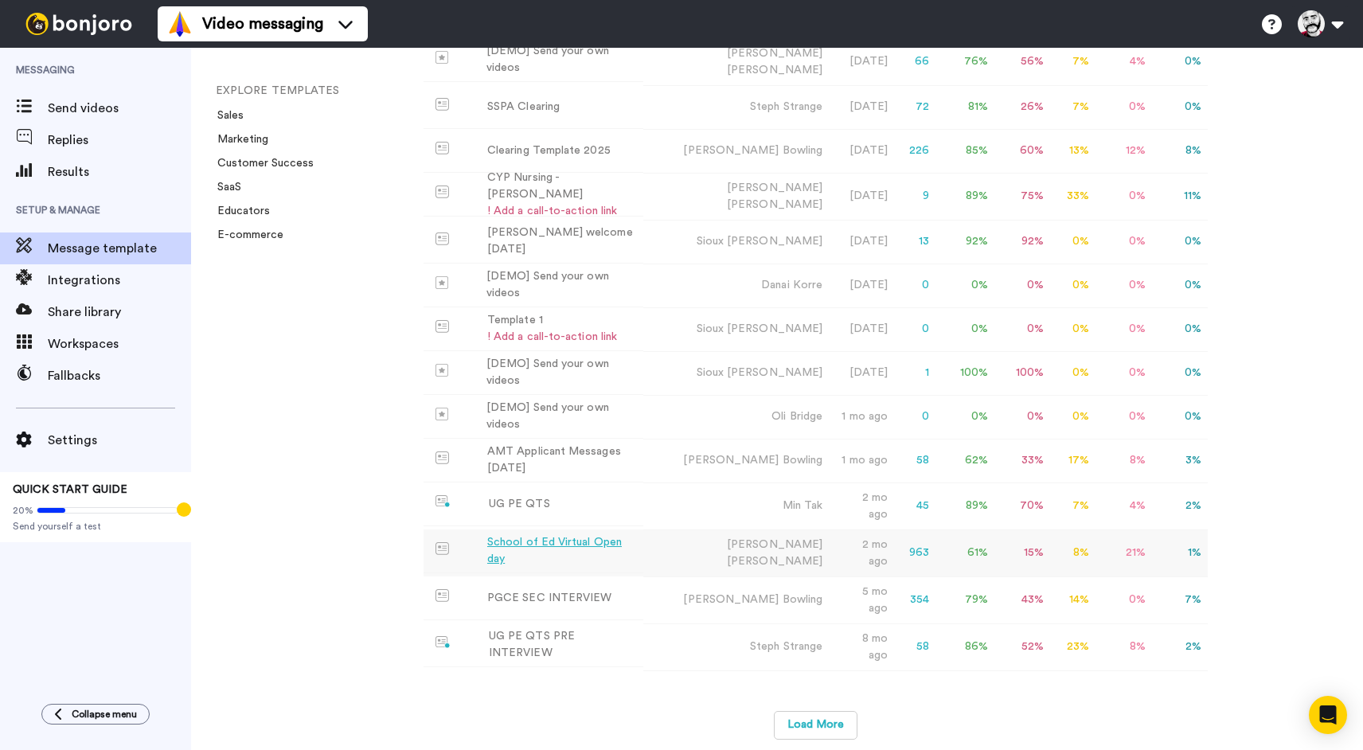
click at [562, 539] on div "School of Ed Virtual Open day" at bounding box center [562, 550] width 150 height 33
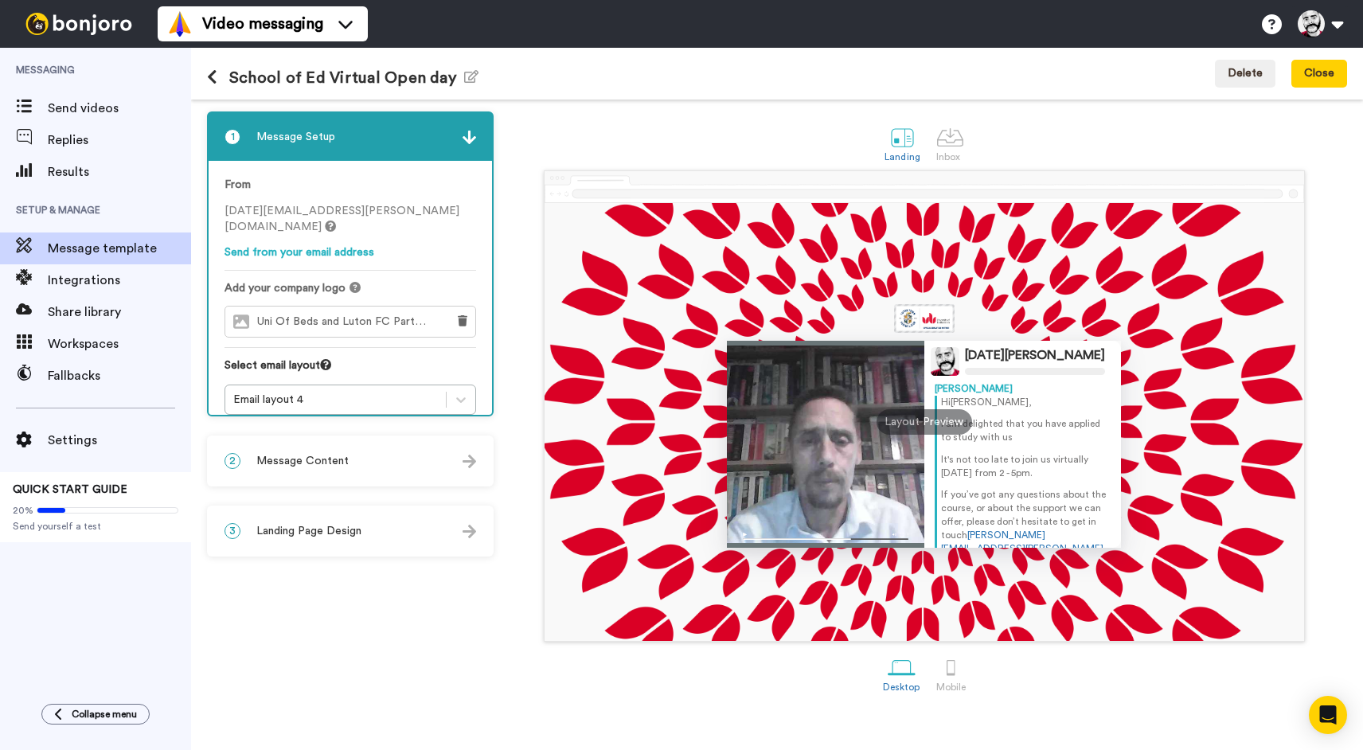
click at [369, 314] on div "Uni Of Beds and Luton FC Partnership Logo.png" at bounding box center [331, 322] width 213 height 30
click at [1243, 73] on button "Delete" at bounding box center [1245, 74] width 61 height 29
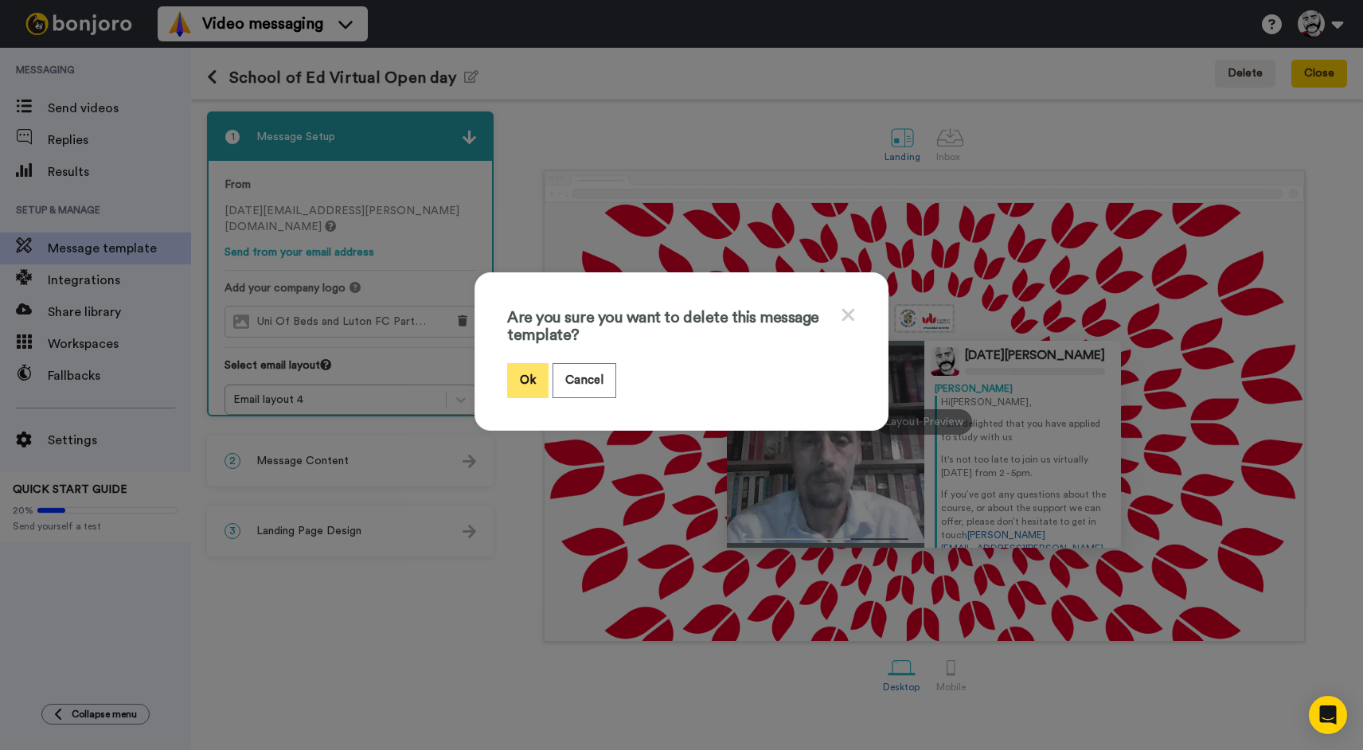
click at [539, 381] on button "Ok" at bounding box center [527, 380] width 41 height 34
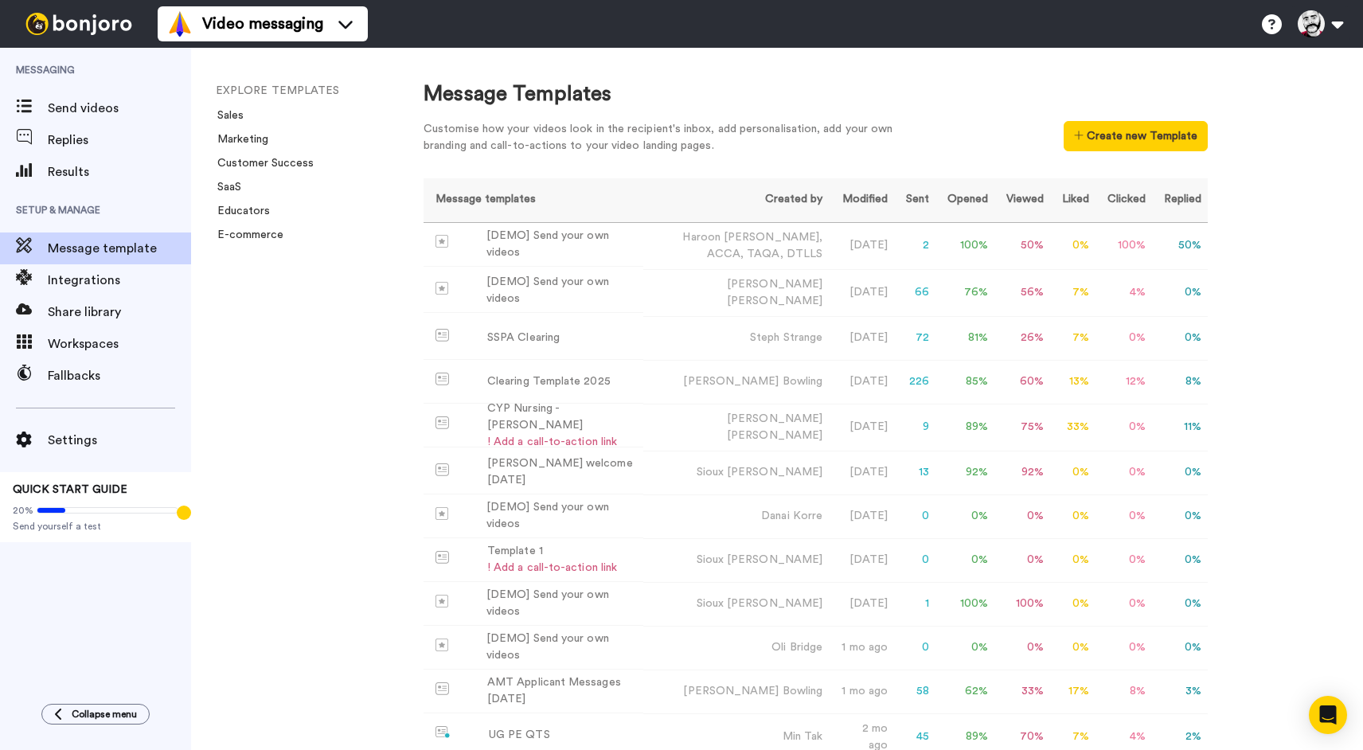
click at [338, 597] on div "EXPLORE TEMPLATES Sales Marketing Customer Success SaaS Educators E-commerce" at bounding box center [291, 399] width 201 height 702
click at [558, 235] on div "[DEMO] Send your own videos" at bounding box center [561, 244] width 150 height 33
click at [241, 114] on link "Sales" at bounding box center [226, 115] width 36 height 11
click at [552, 384] on div "Clearing Template 2025" at bounding box center [548, 381] width 123 height 17
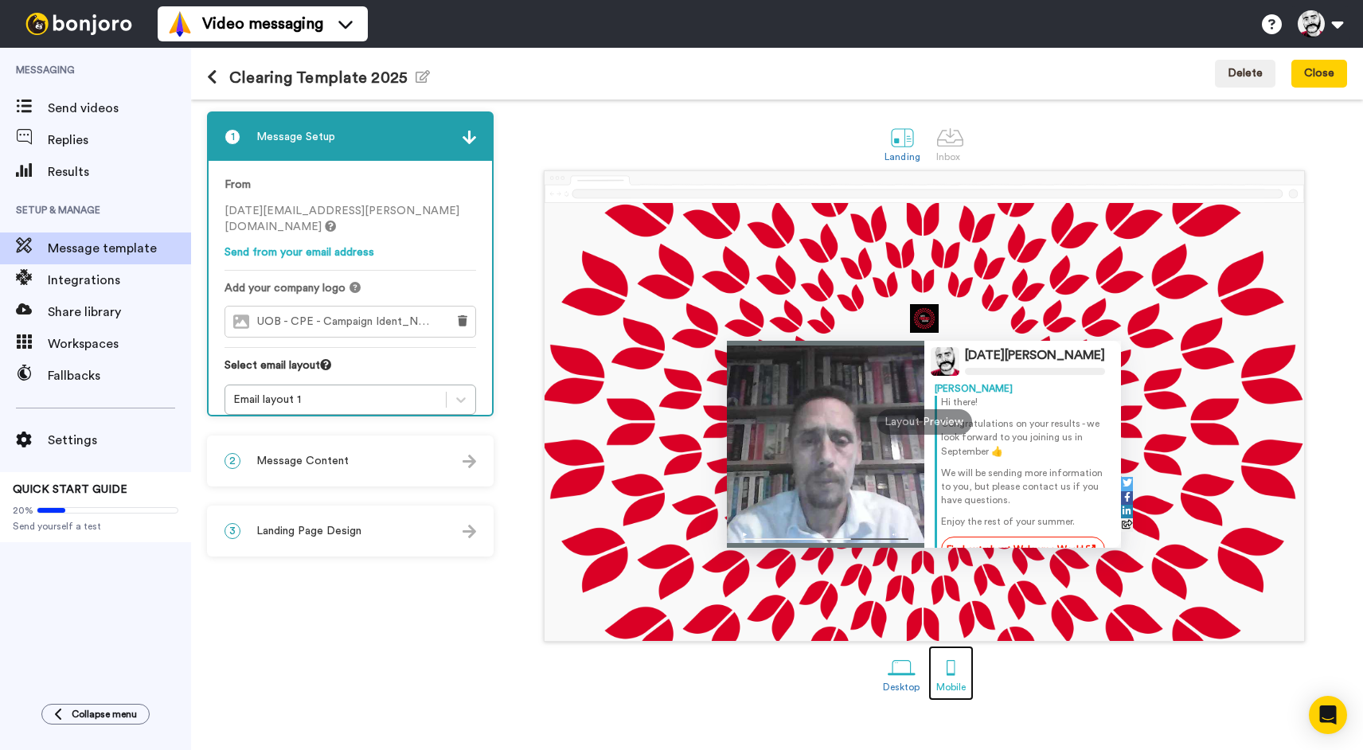
click at [948, 673] on div at bounding box center [951, 668] width 28 height 28
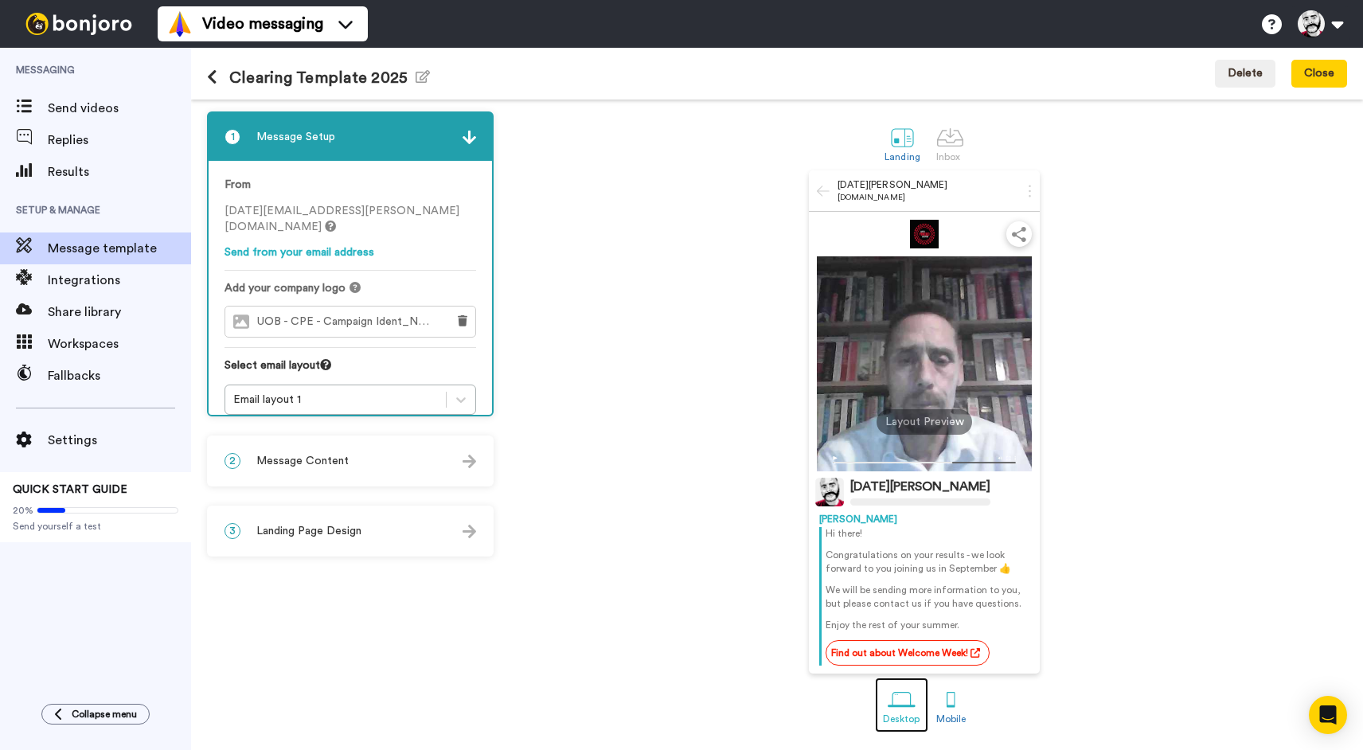
click at [900, 695] on div at bounding box center [902, 699] width 28 height 28
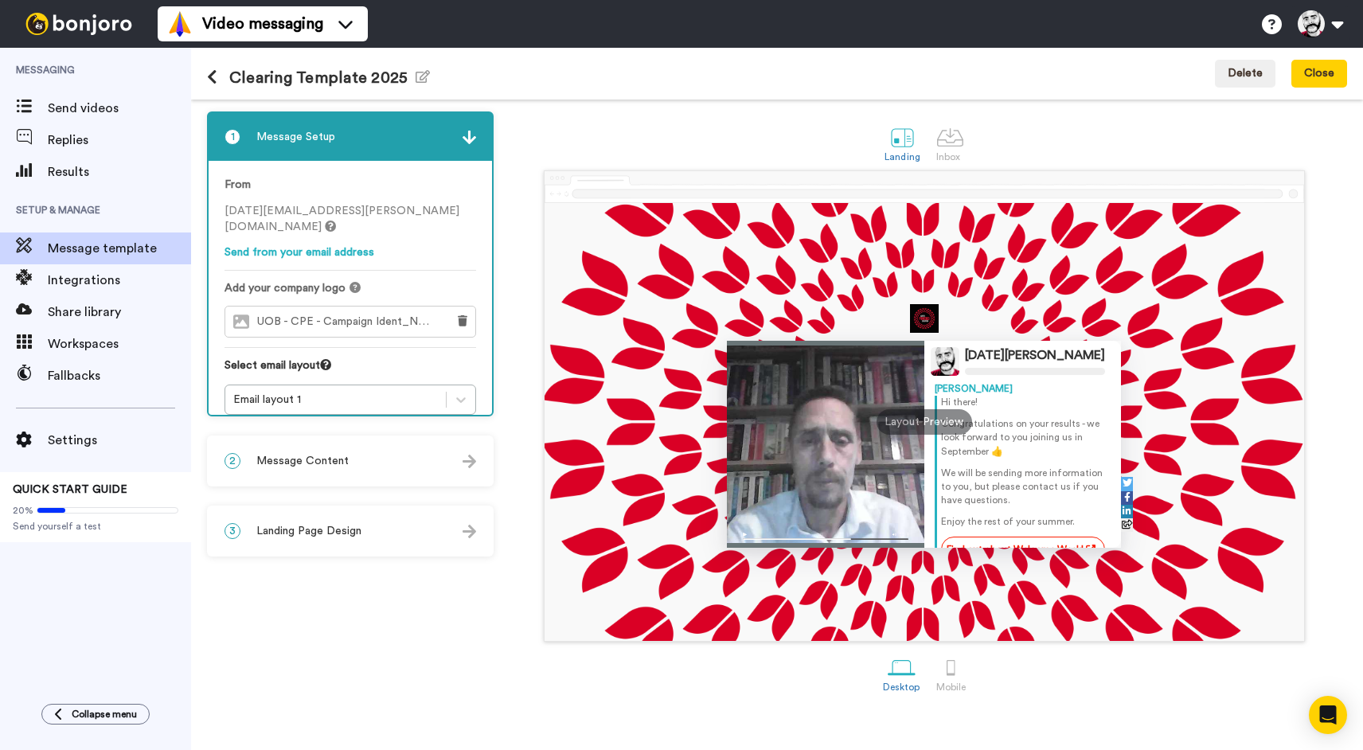
click at [393, 463] on div "2 Message Content" at bounding box center [350, 461] width 283 height 48
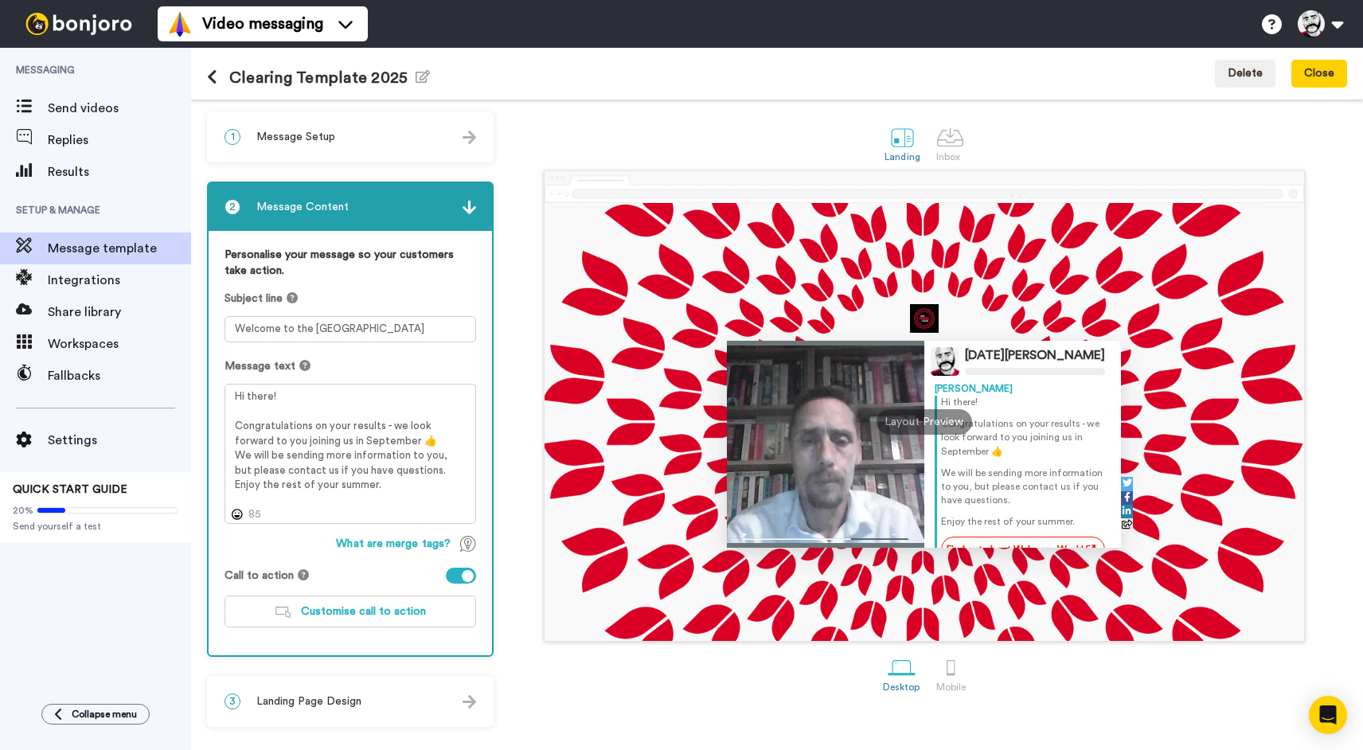
click at [520, 154] on div "Landing Inbox" at bounding box center [925, 142] width 846 height 55
click at [471, 209] on img at bounding box center [470, 208] width 14 height 14
click at [452, 212] on div "2 Message Content" at bounding box center [350, 207] width 283 height 48
click at [451, 707] on div "3 Landing Page Design" at bounding box center [350, 702] width 283 height 48
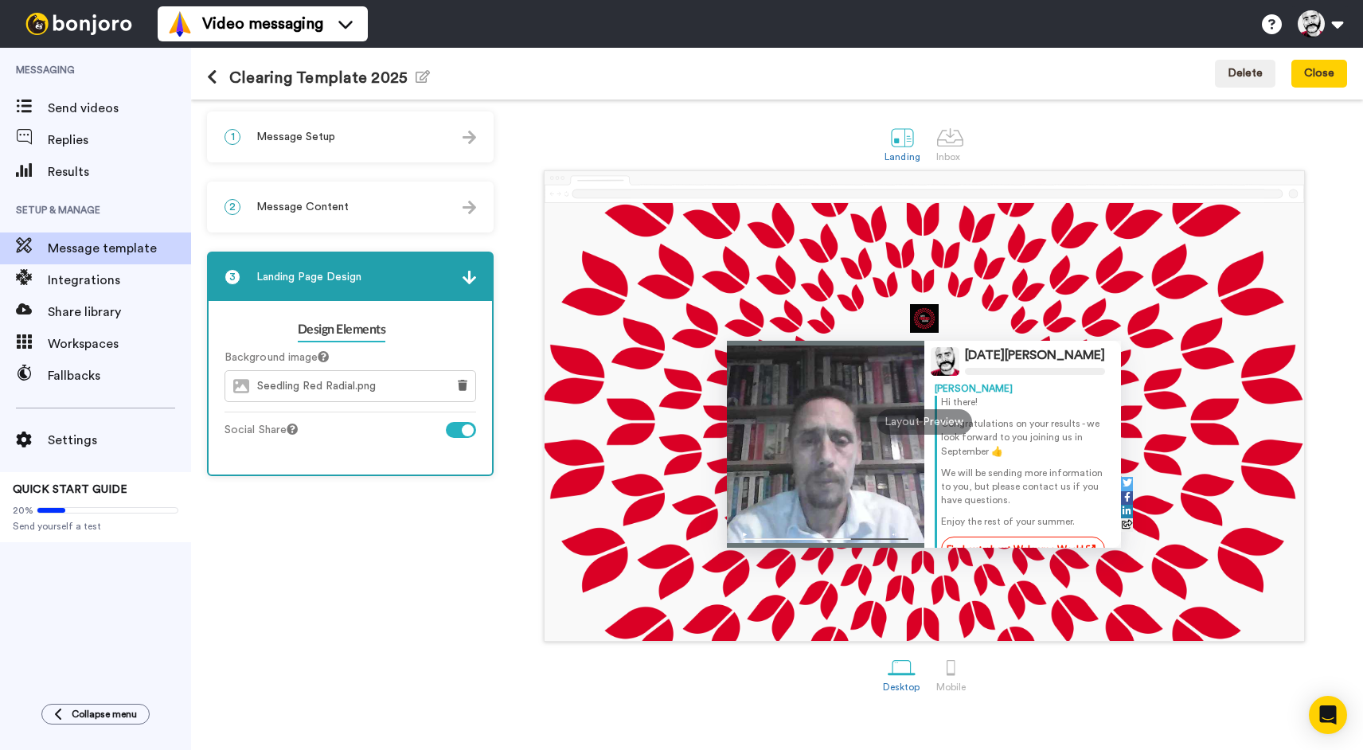
click at [445, 555] on div "1 Message Setup From noel.douglas@inbound.bonjoromail.com Send from your email …" at bounding box center [354, 424] width 295 height 627
click at [296, 637] on div "1 Message Setup From noel.douglas@inbound.bonjoromail.com Send from your email …" at bounding box center [354, 424] width 295 height 627
click at [597, 121] on div "Landing Inbox" at bounding box center [925, 142] width 846 height 55
click at [1314, 71] on button "Close" at bounding box center [1319, 74] width 56 height 29
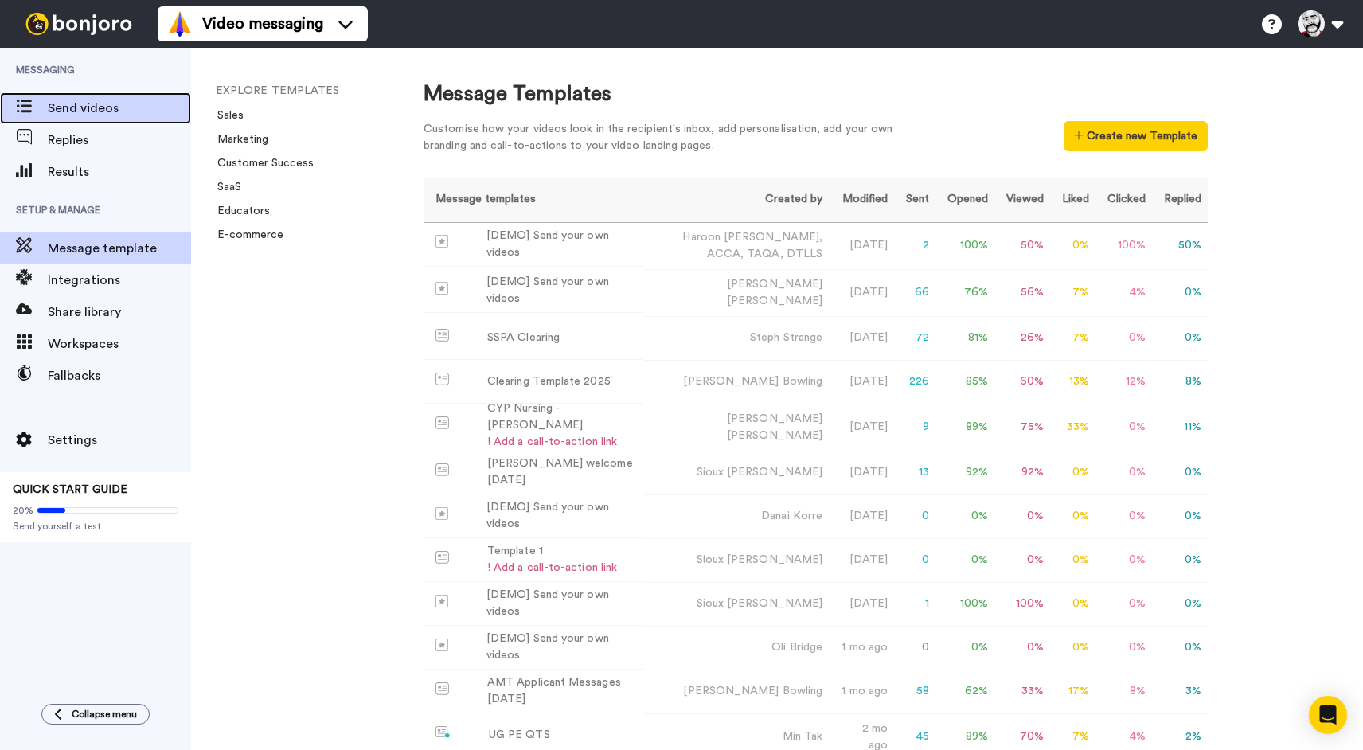
click at [85, 112] on span "Send videos" at bounding box center [119, 108] width 143 height 19
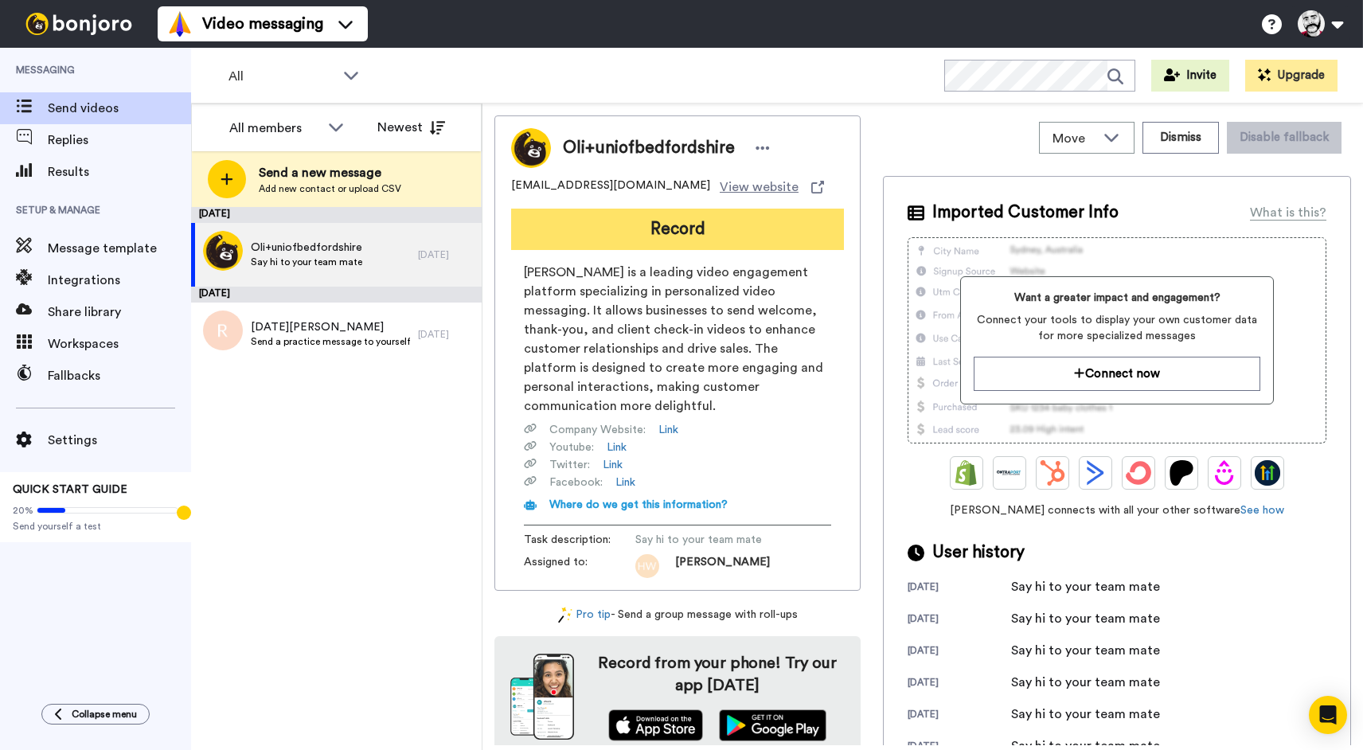
click at [694, 228] on button "Record" at bounding box center [677, 229] width 333 height 41
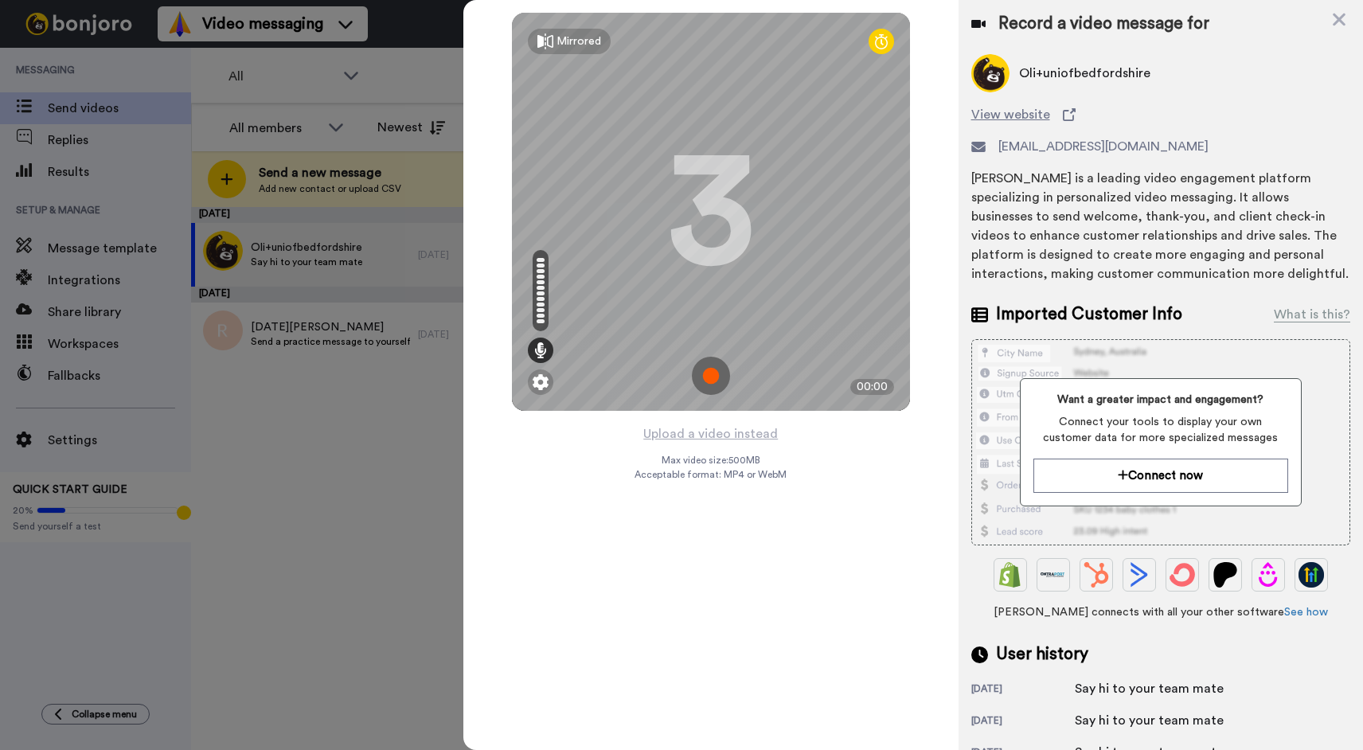
click at [1224, 291] on div "Record a video message for Oli+uniofbedfordshire View website [EMAIL_ADDRESS][D…" at bounding box center [1161, 753] width 404 height 1507
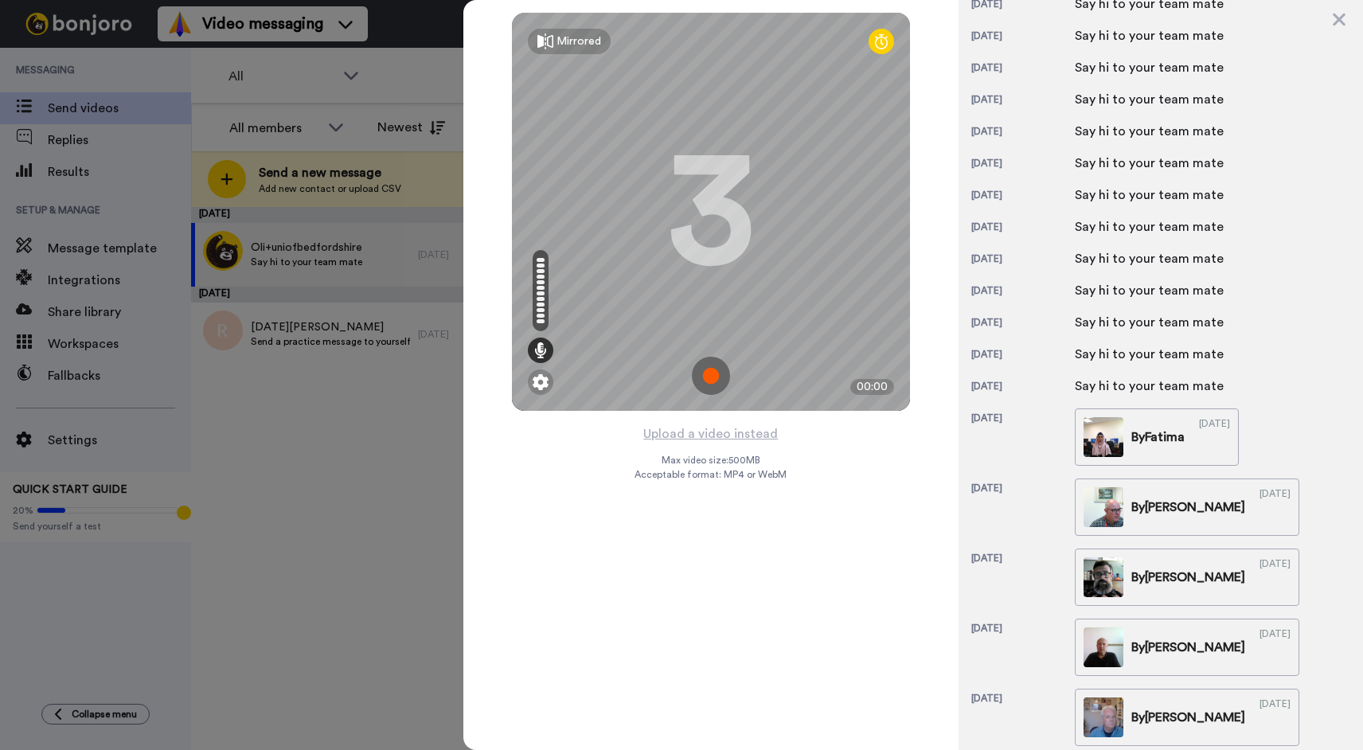
scroll to position [850, 0]
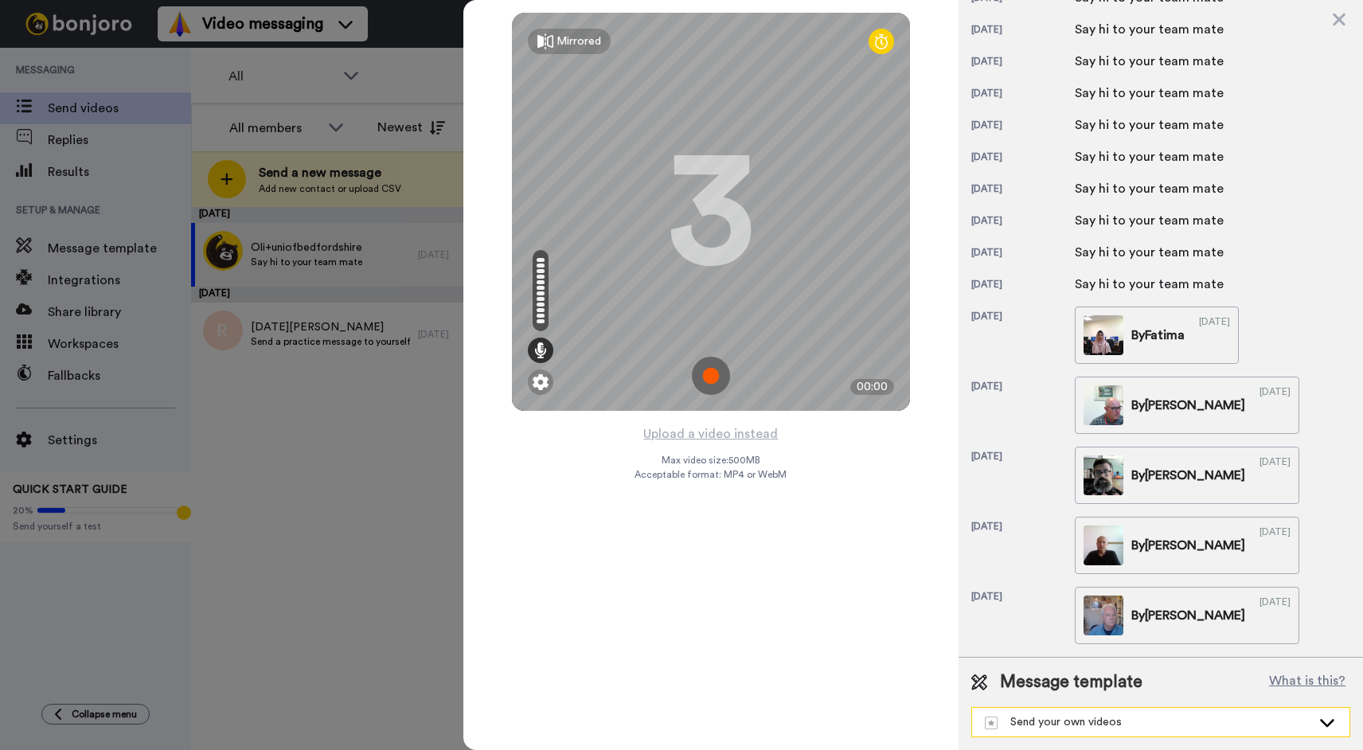
click at [1115, 719] on div "Send your own videos" at bounding box center [1148, 722] width 326 height 16
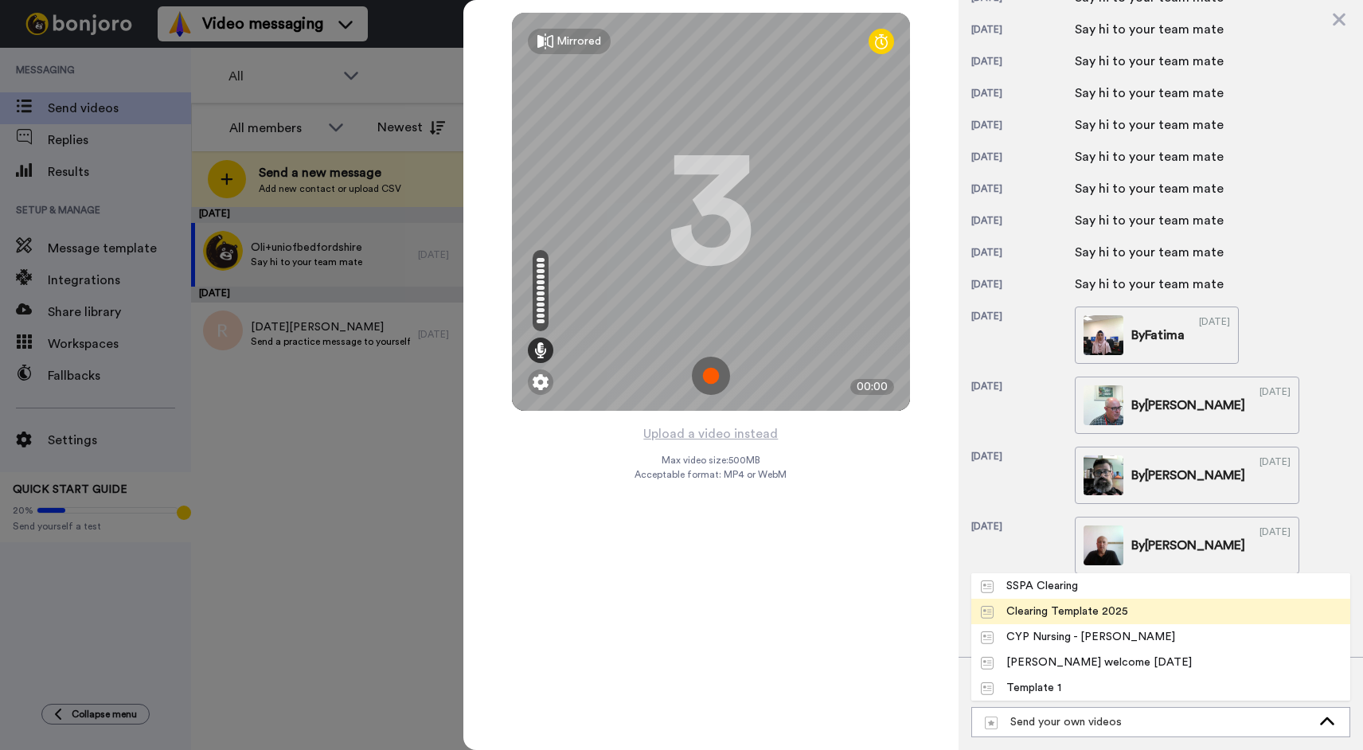
click at [1088, 618] on div "Clearing Template 2025" at bounding box center [1055, 611] width 148 height 16
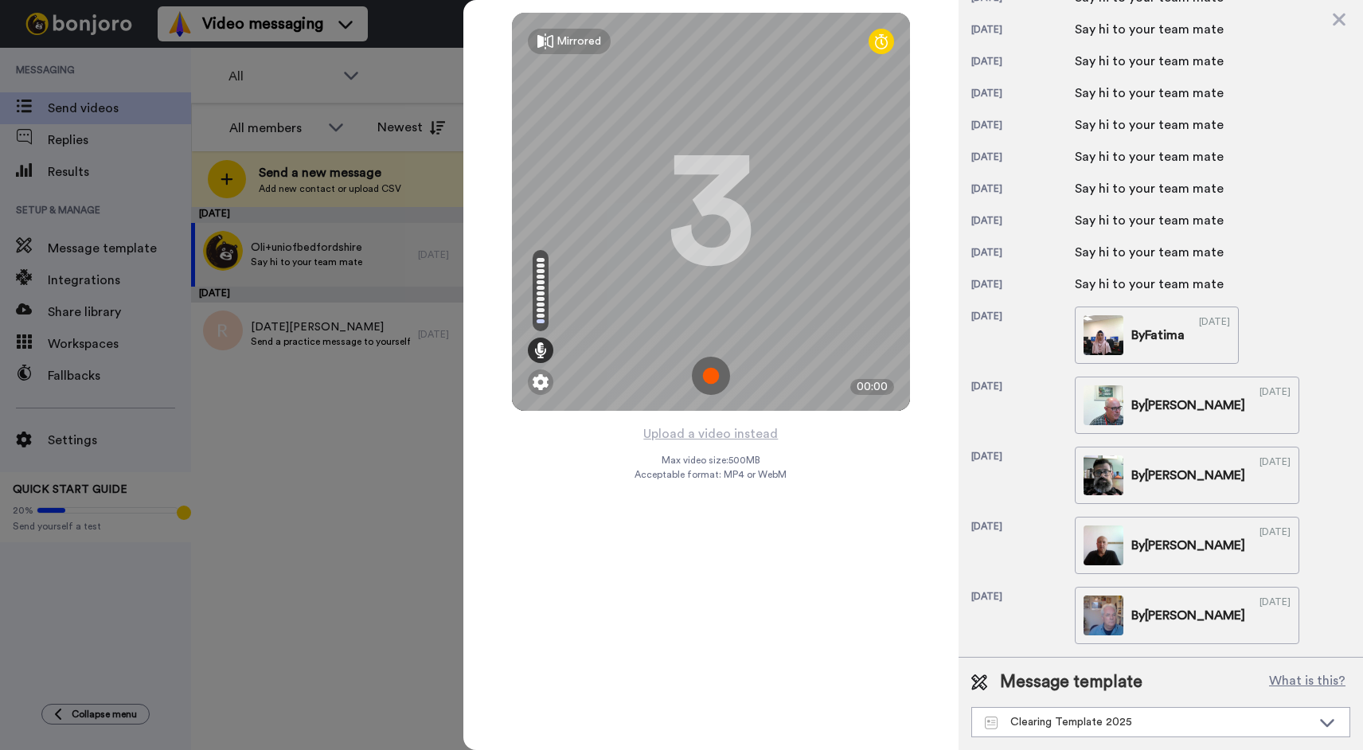
click at [709, 382] on img at bounding box center [711, 376] width 38 height 38
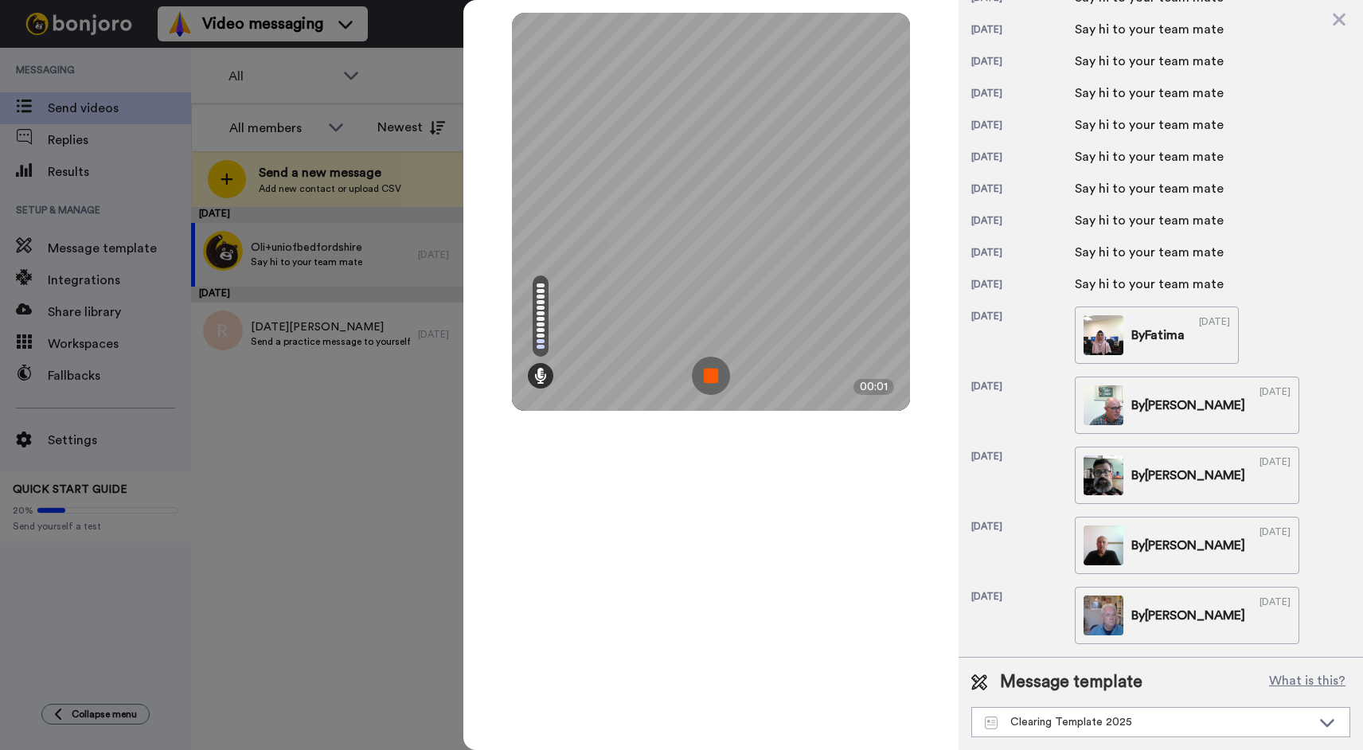
click at [709, 377] on img at bounding box center [711, 376] width 38 height 38
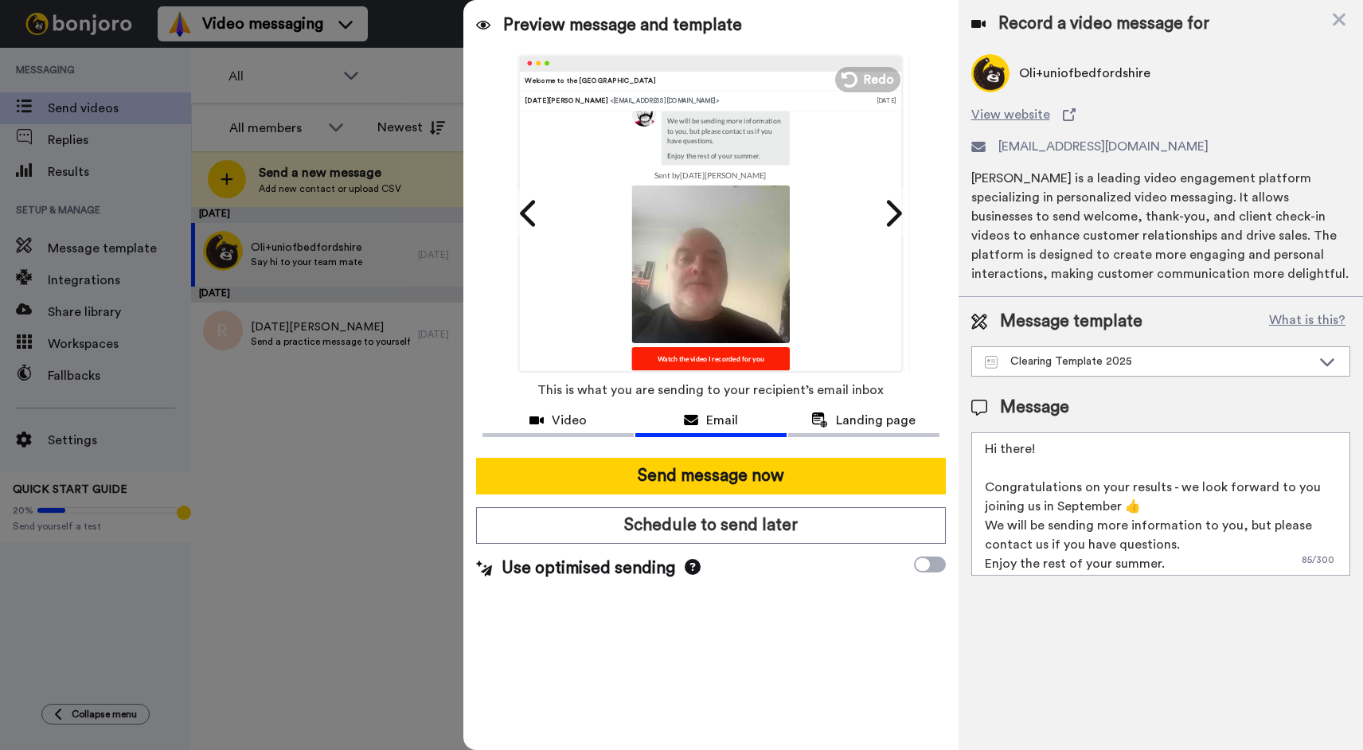
scroll to position [193, 0]
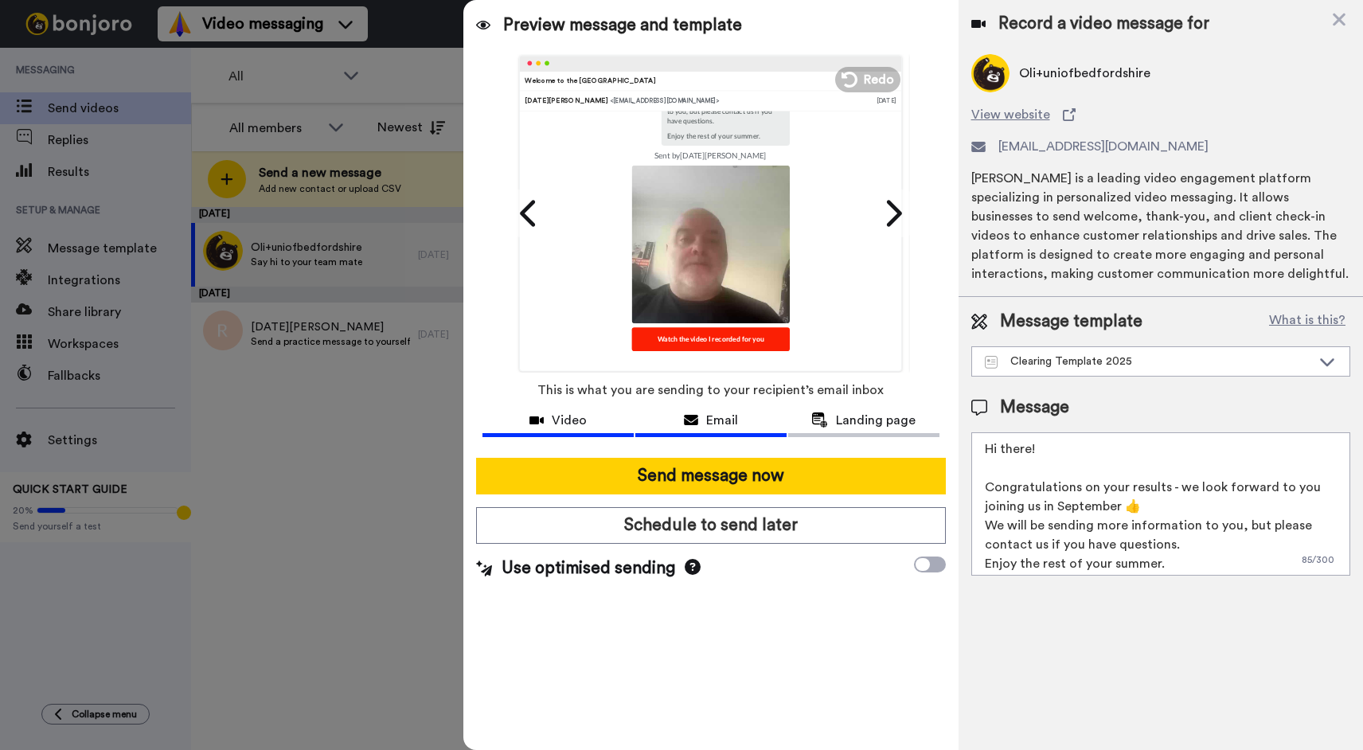
click at [568, 424] on span "Video" at bounding box center [569, 420] width 35 height 19
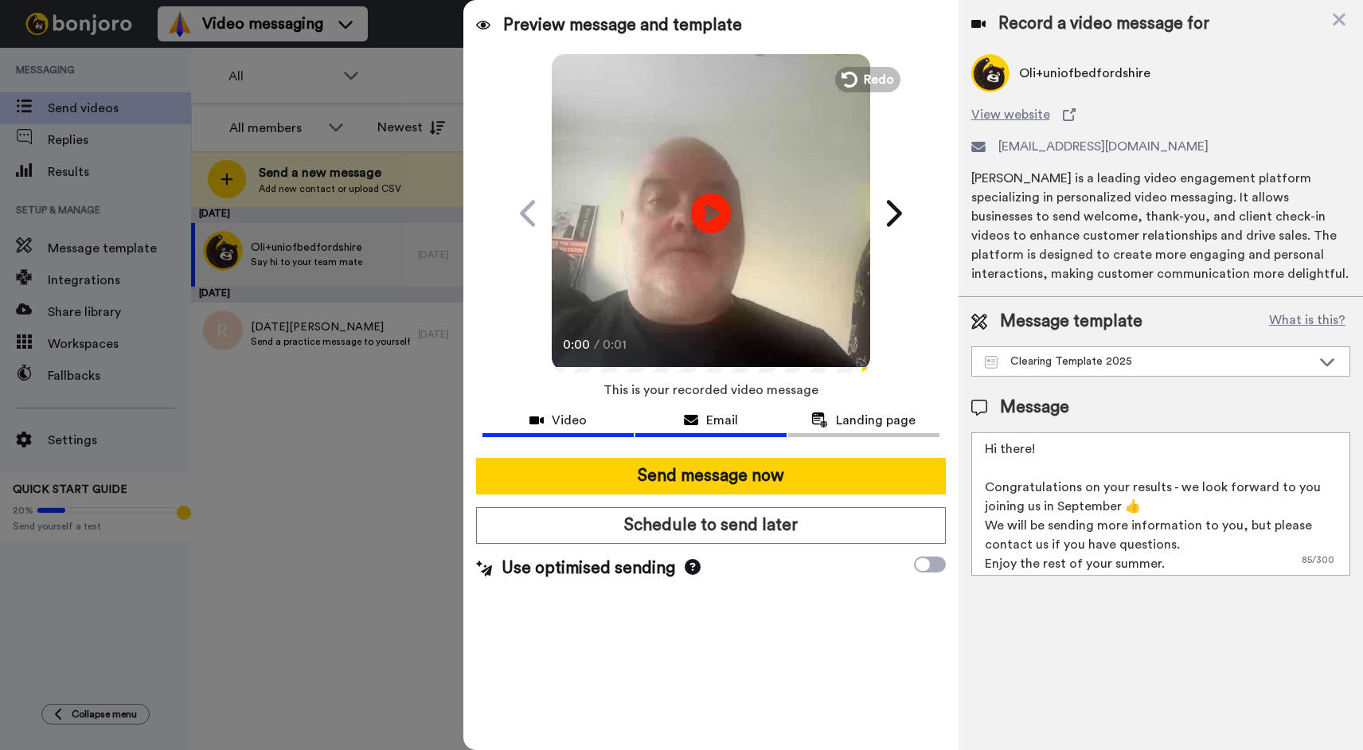
click at [717, 408] on button "Email" at bounding box center [710, 422] width 151 height 29
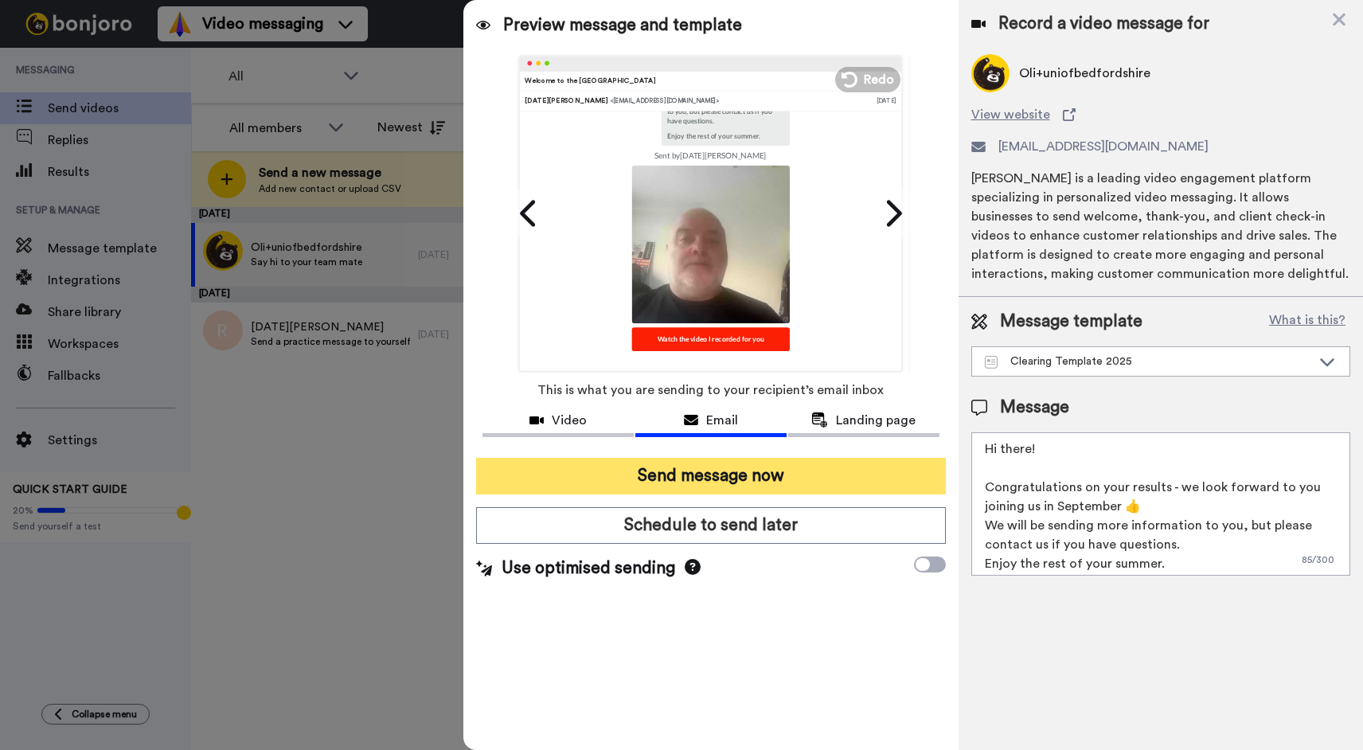
click at [728, 470] on button "Send message now" at bounding box center [710, 476] width 469 height 37
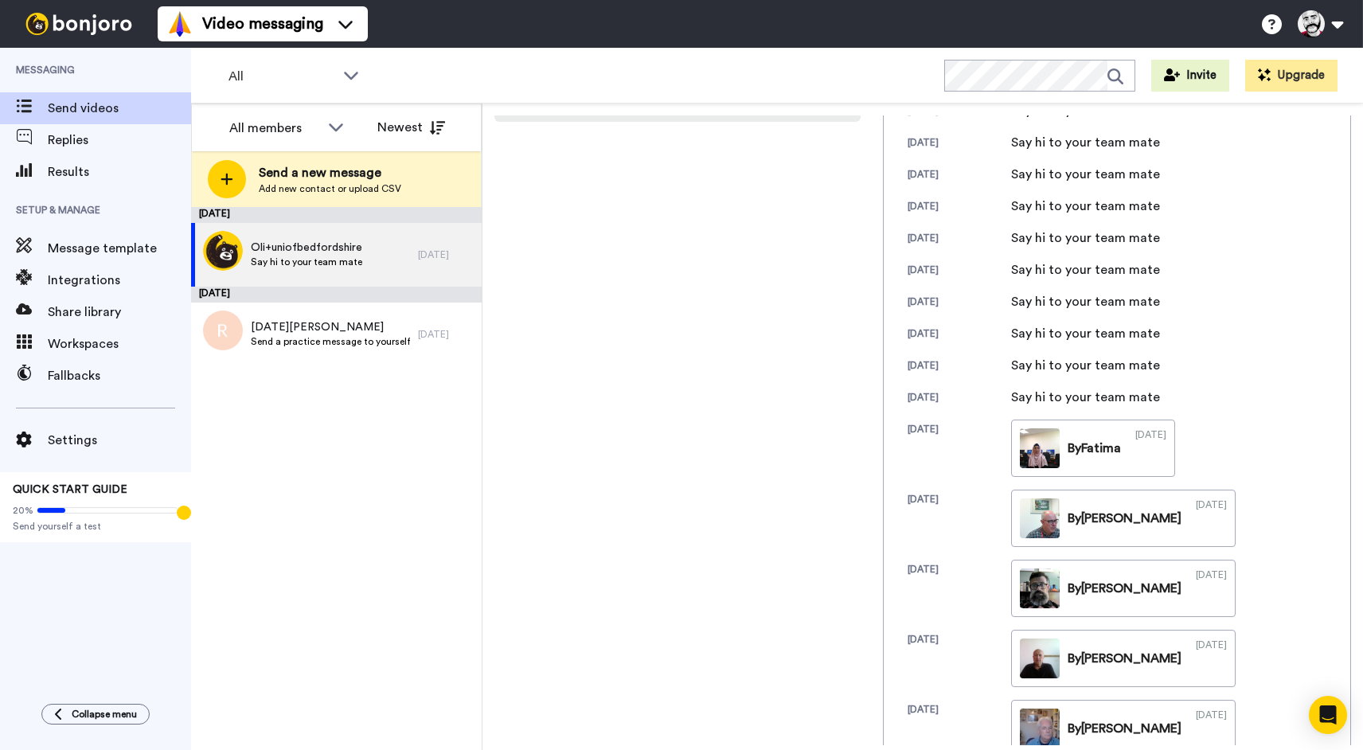
scroll to position [672, 0]
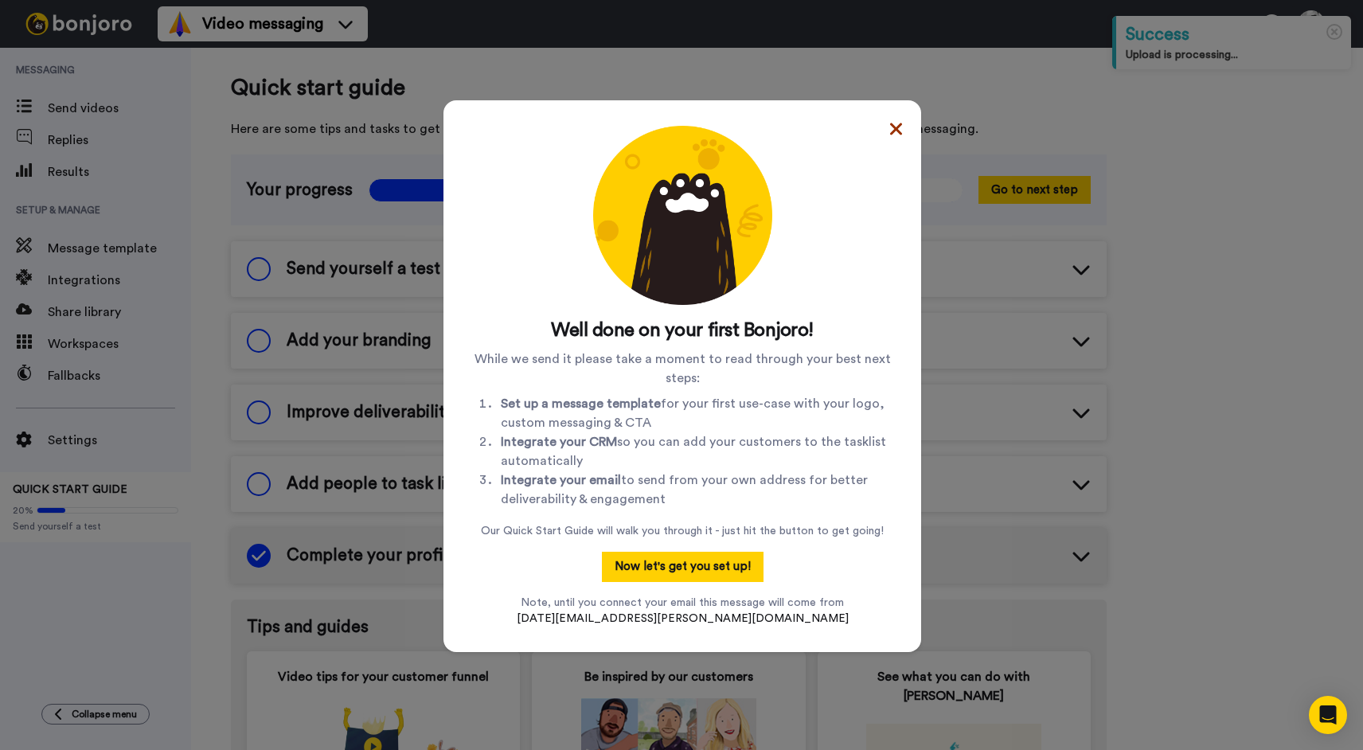
click at [892, 129] on icon at bounding box center [896, 128] width 12 height 19
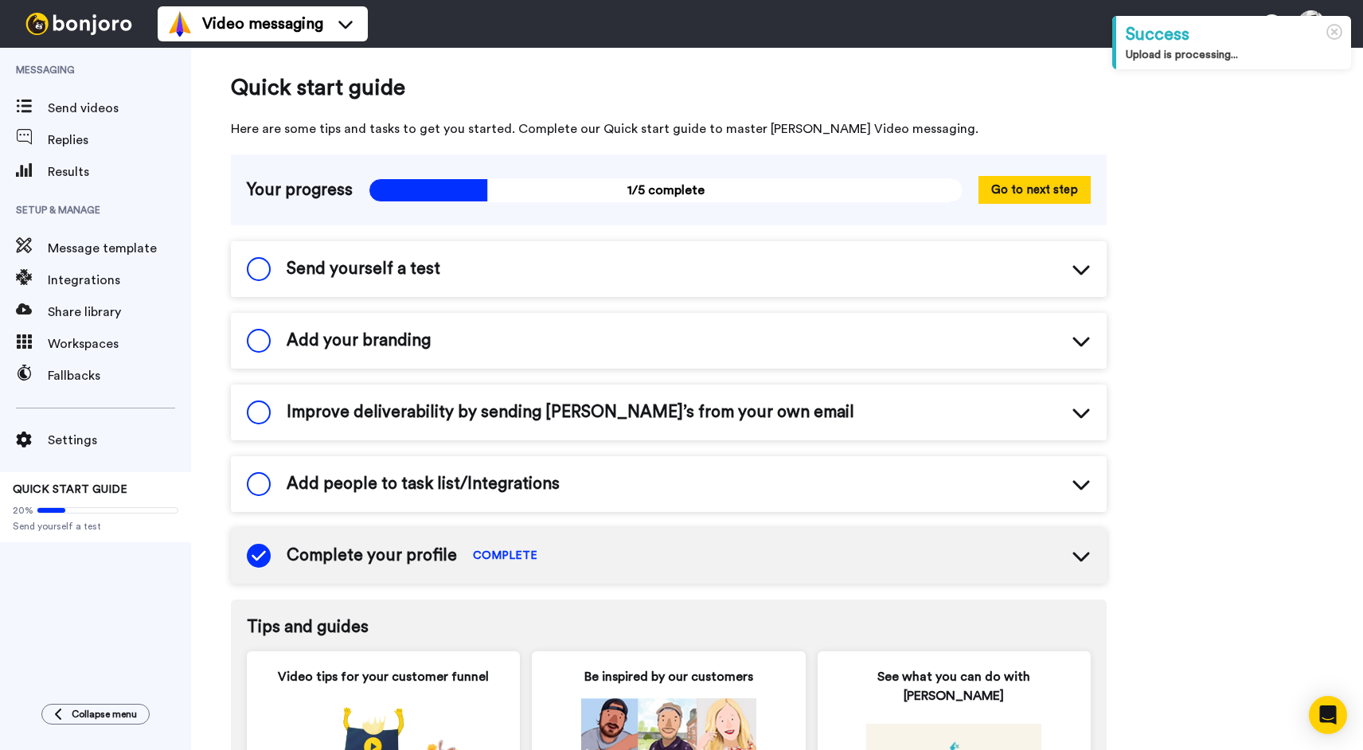
click at [662, 353] on div "Add your branding" at bounding box center [669, 341] width 876 height 56
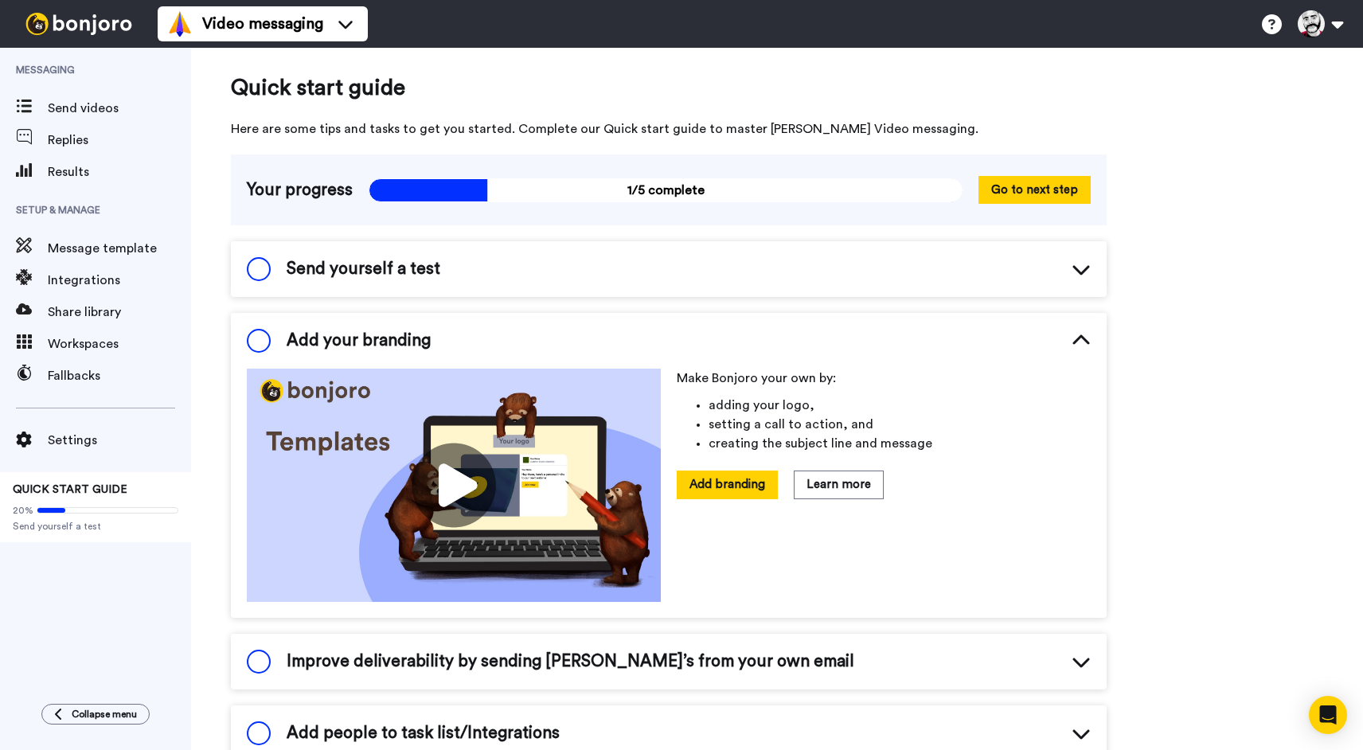
click at [1076, 341] on icon at bounding box center [1080, 340] width 17 height 10
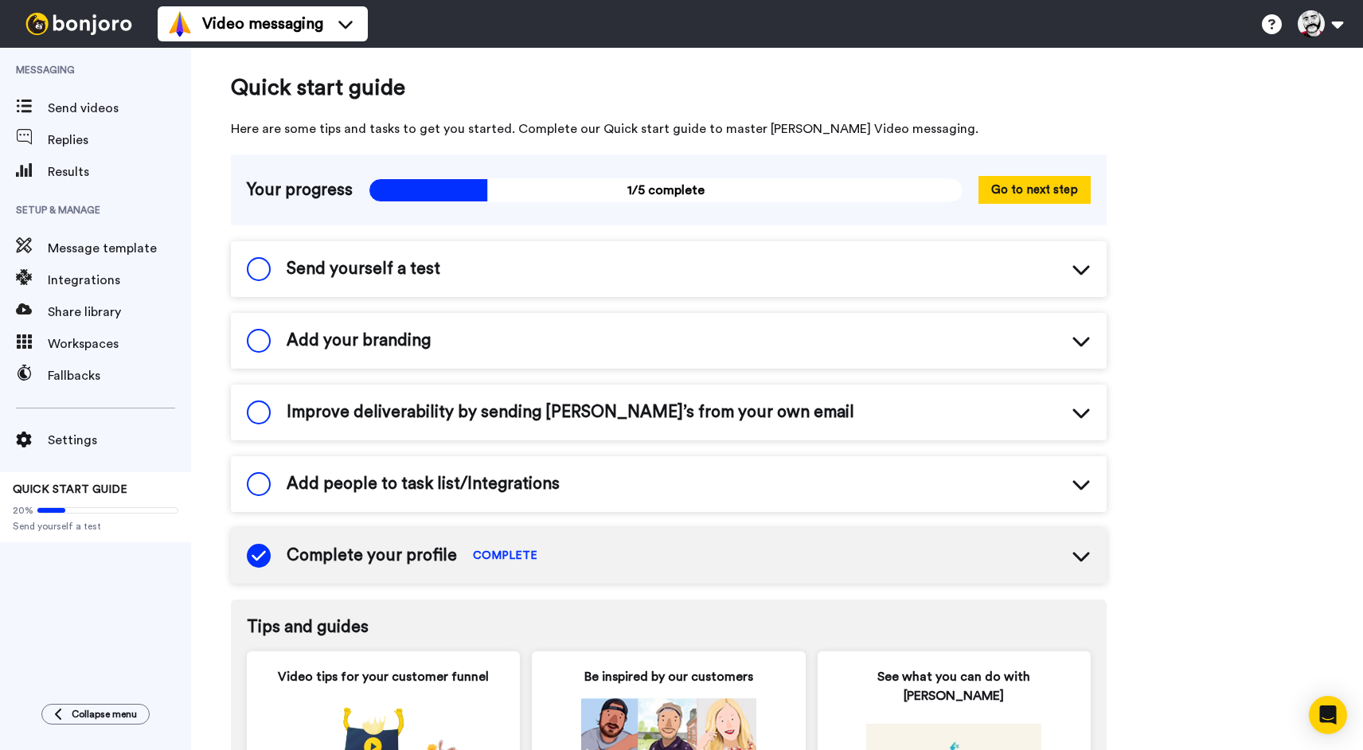
click at [309, 279] on span "Send yourself a test" at bounding box center [364, 269] width 154 height 24
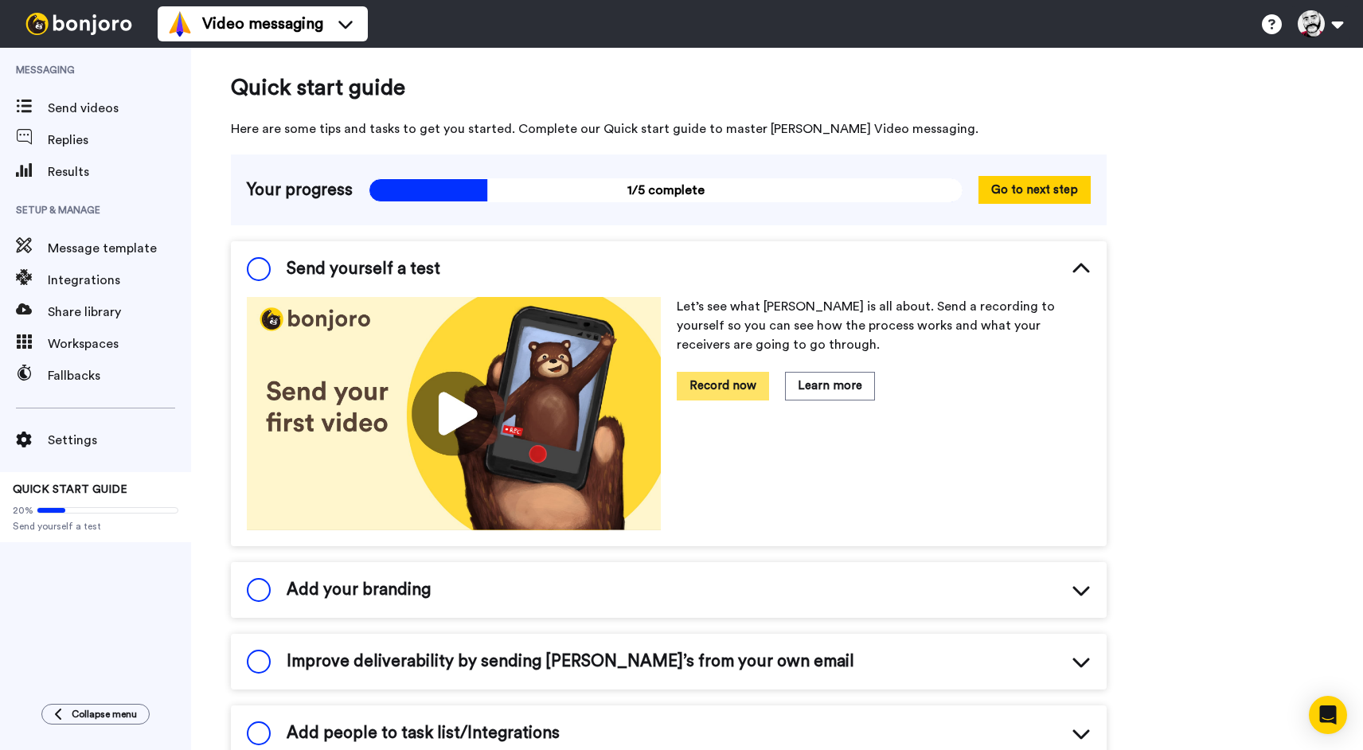
click at [712, 389] on button "Record now" at bounding box center [723, 386] width 92 height 28
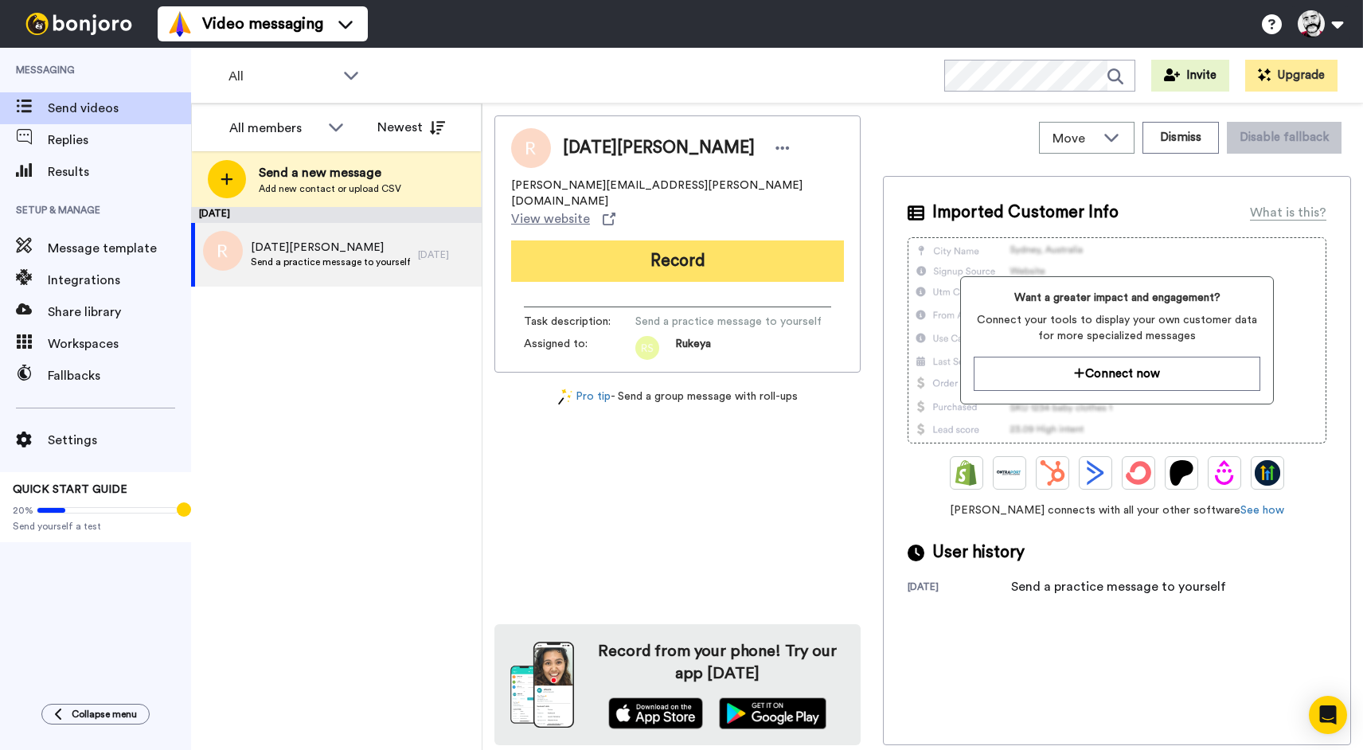
click at [682, 240] on button "Record" at bounding box center [677, 260] width 333 height 41
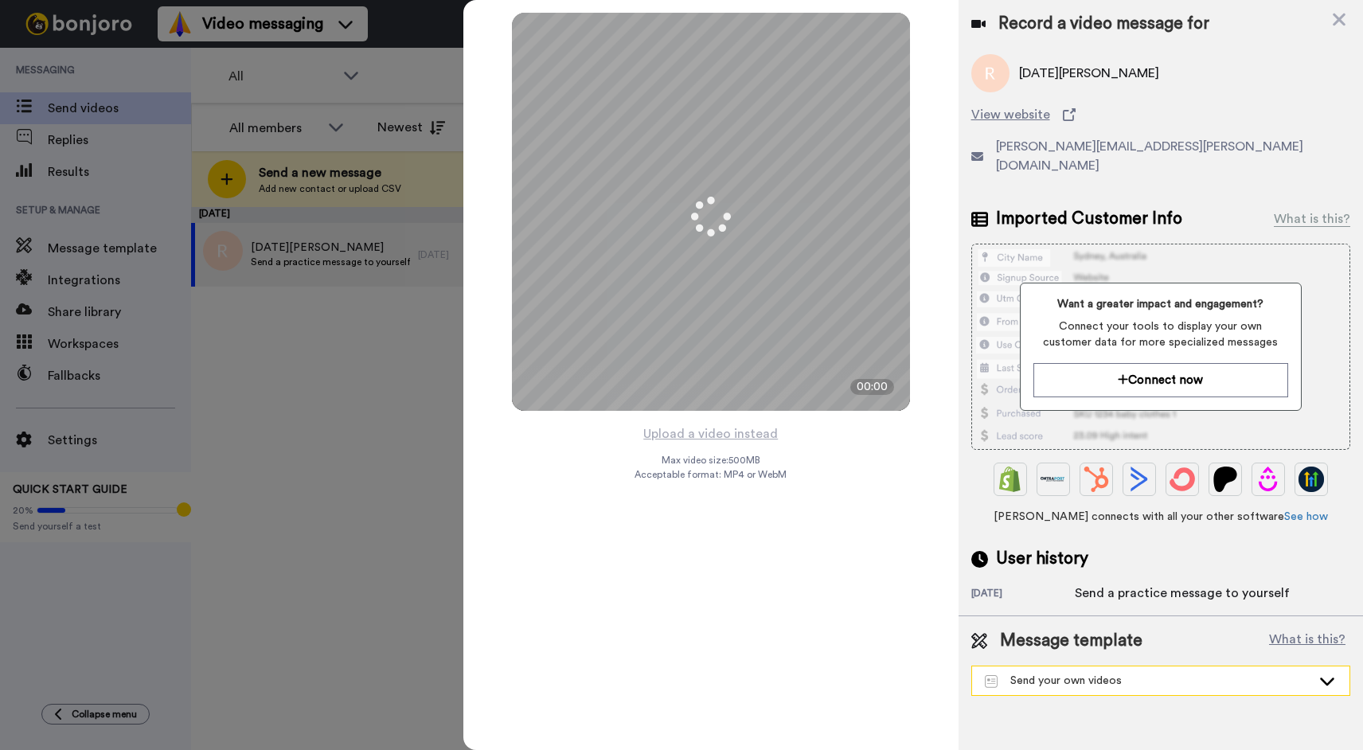
click at [1044, 673] on div "Send your own videos" at bounding box center [1148, 681] width 326 height 16
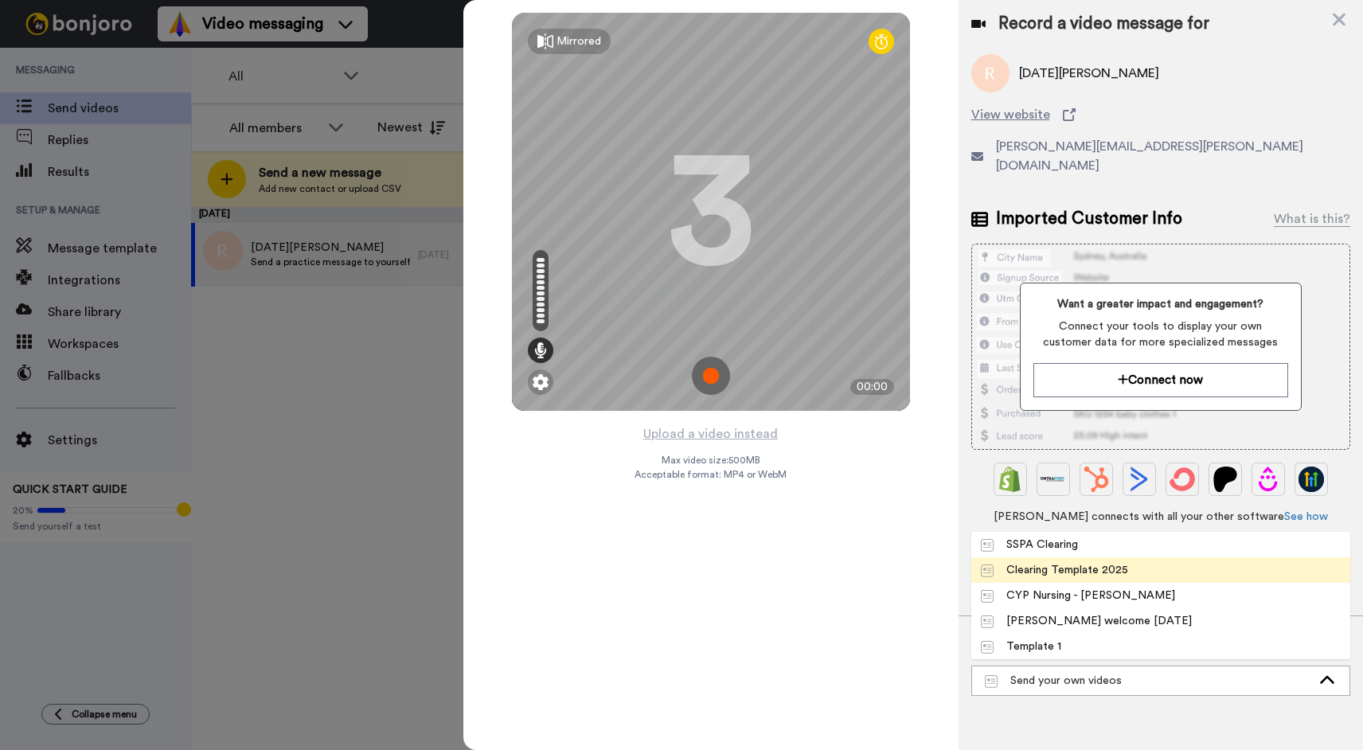
click at [1035, 562] on div "Clearing Template 2025" at bounding box center [1055, 570] width 148 height 16
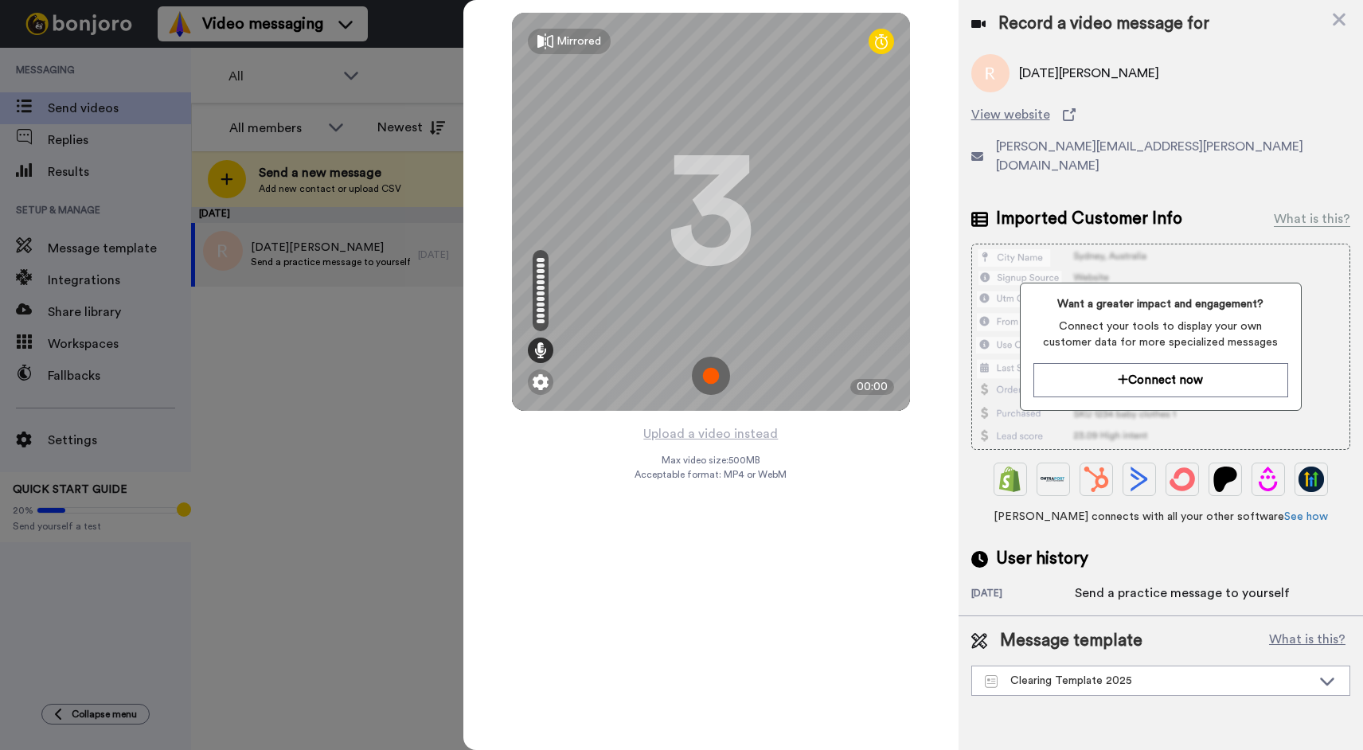
click at [715, 376] on img at bounding box center [711, 376] width 38 height 38
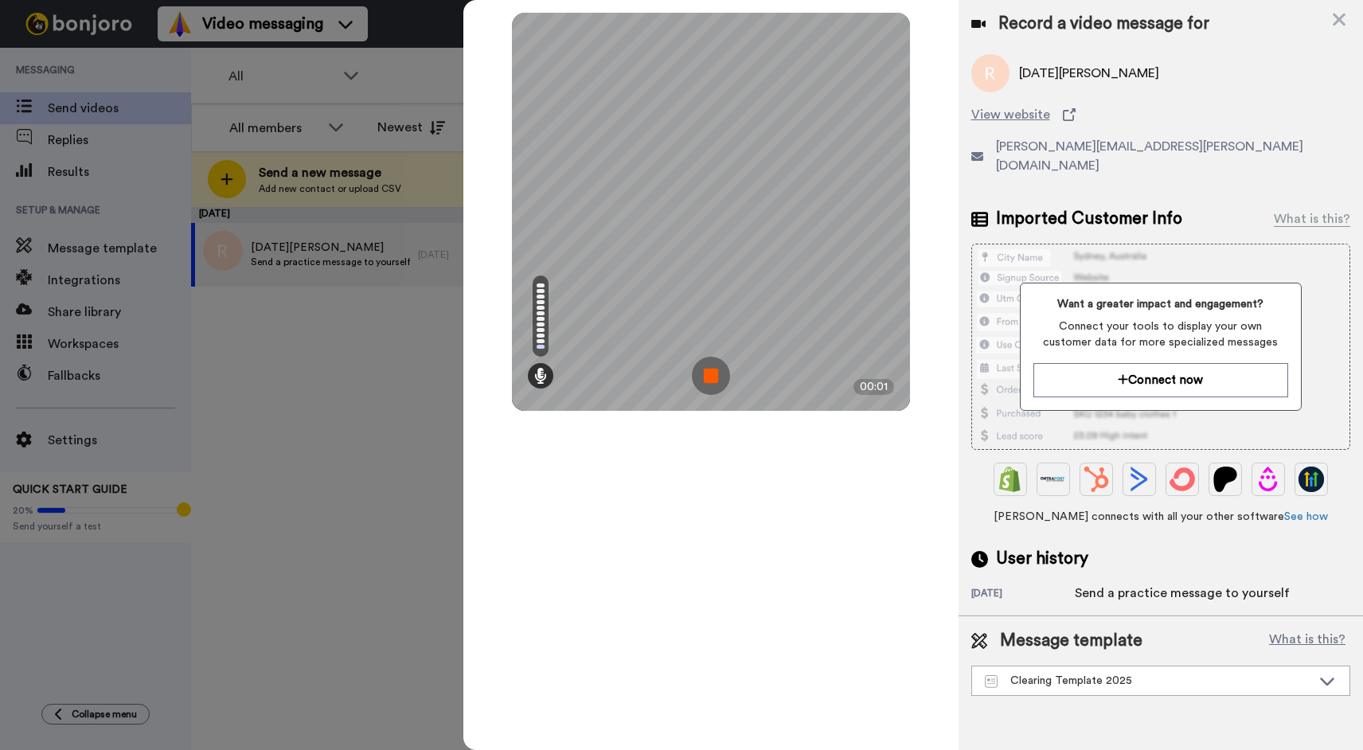
click at [705, 376] on img at bounding box center [711, 376] width 38 height 38
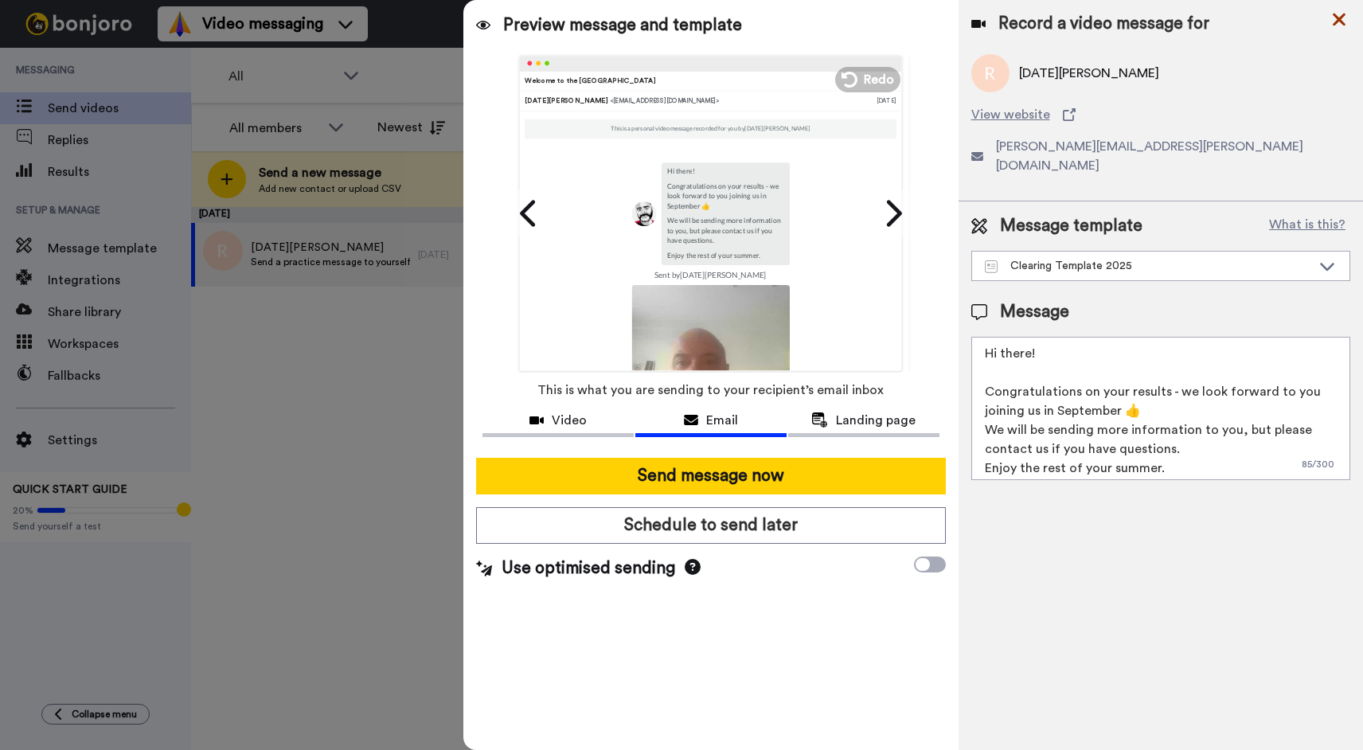
click at [1342, 17] on icon at bounding box center [1339, 20] width 13 height 13
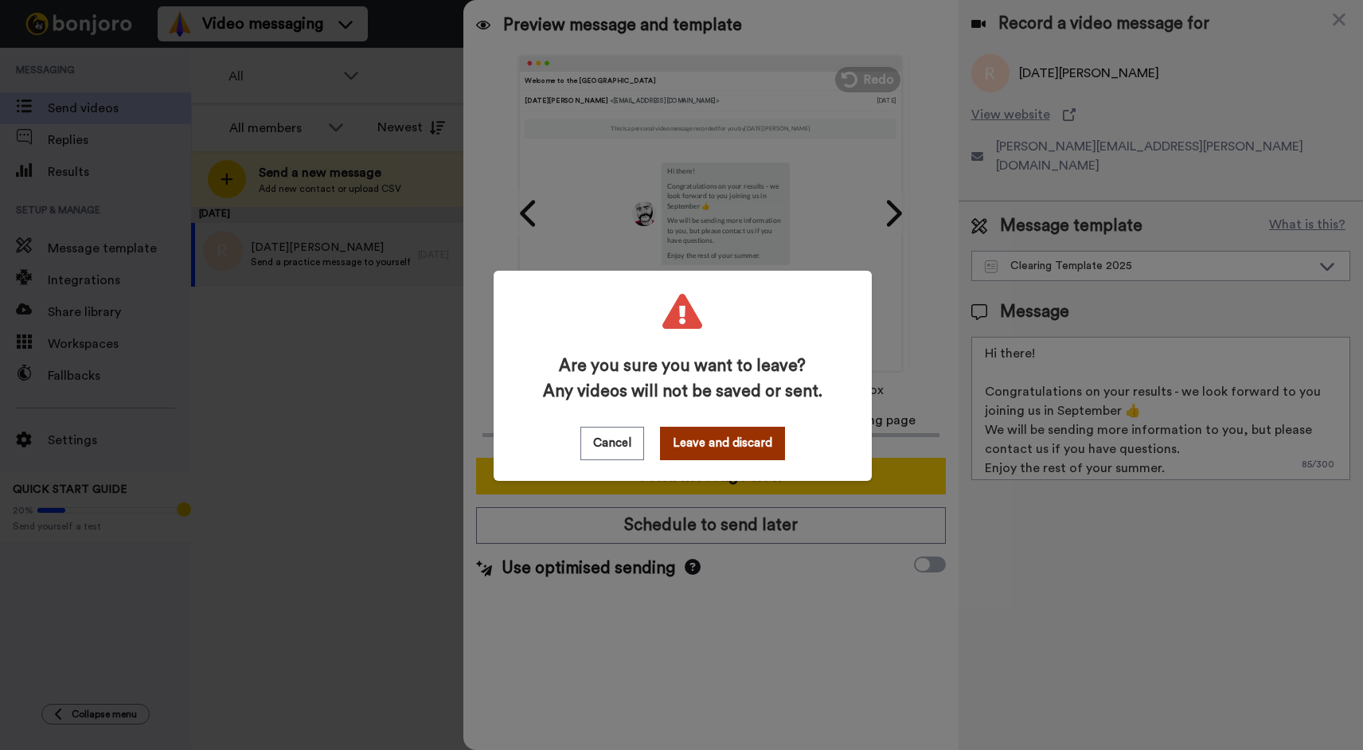
click at [710, 436] on button "Leave and discard" at bounding box center [722, 443] width 125 height 33
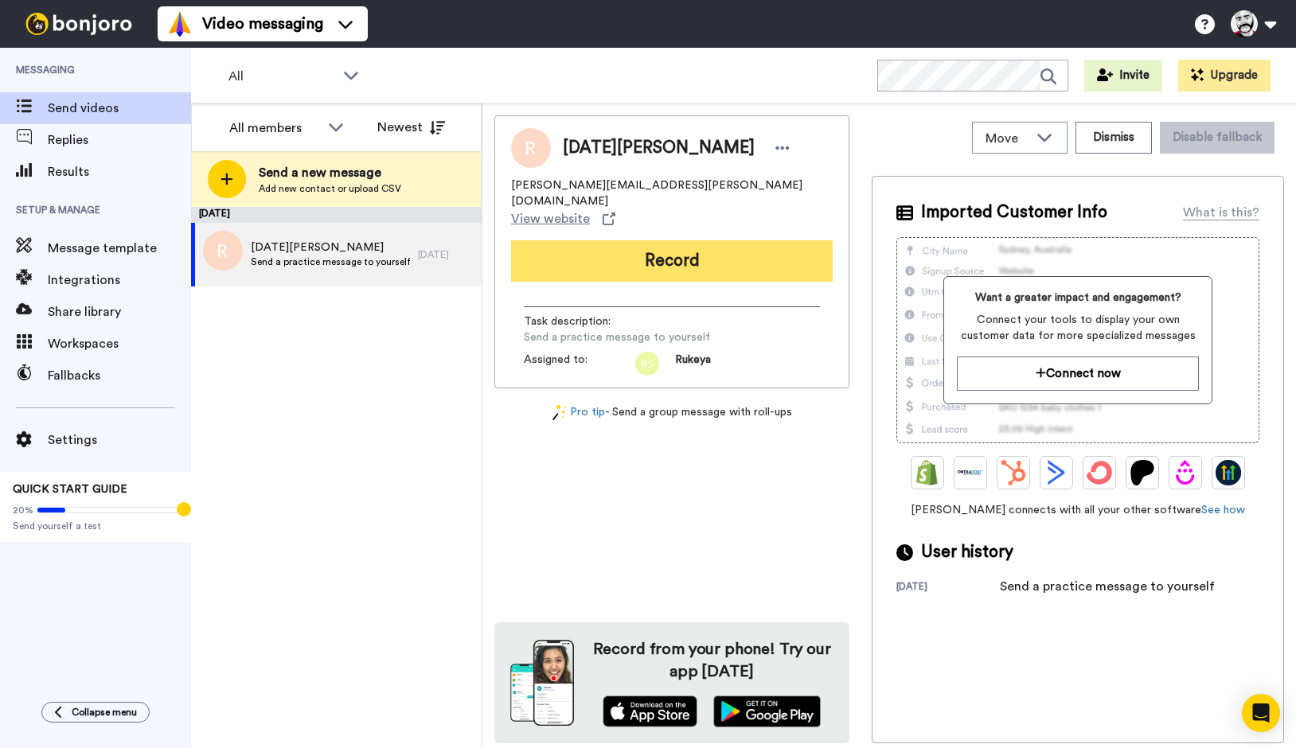
click at [596, 240] on button "Record" at bounding box center [672, 260] width 322 height 41
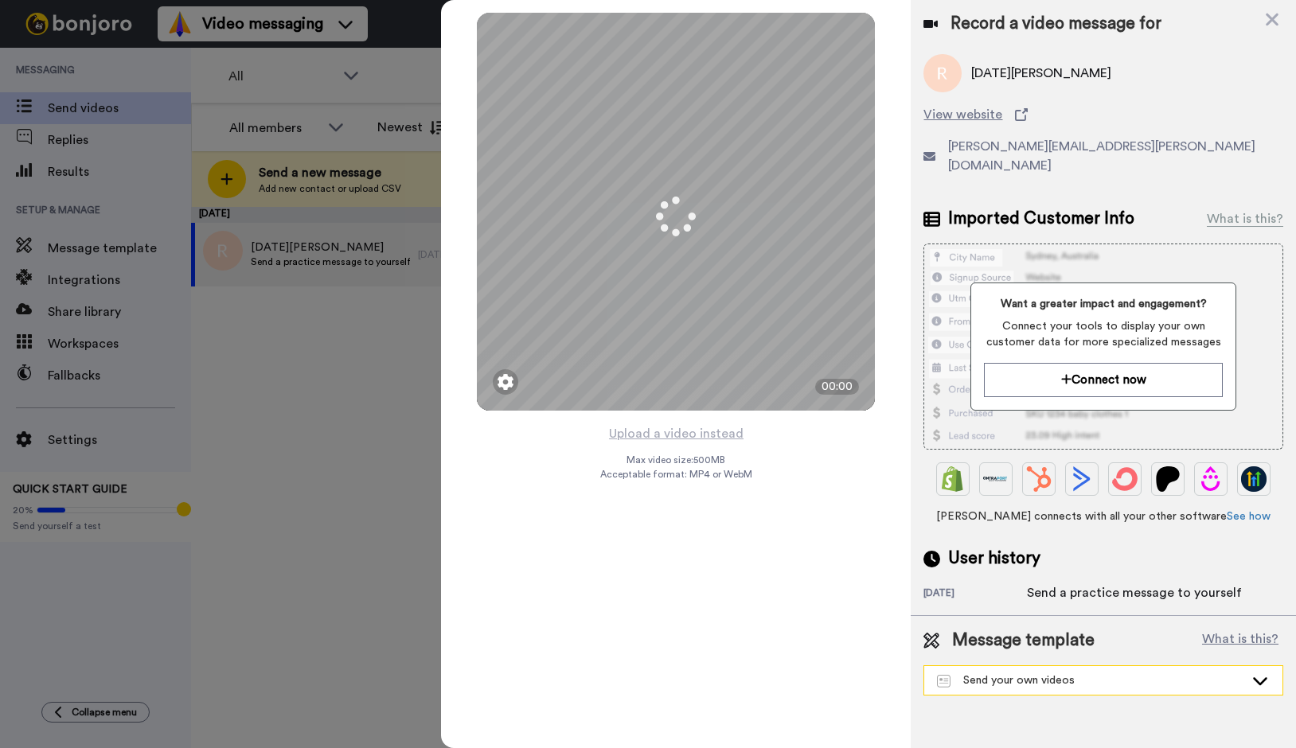
click at [980, 673] on div "Send your own videos" at bounding box center [1090, 681] width 307 height 16
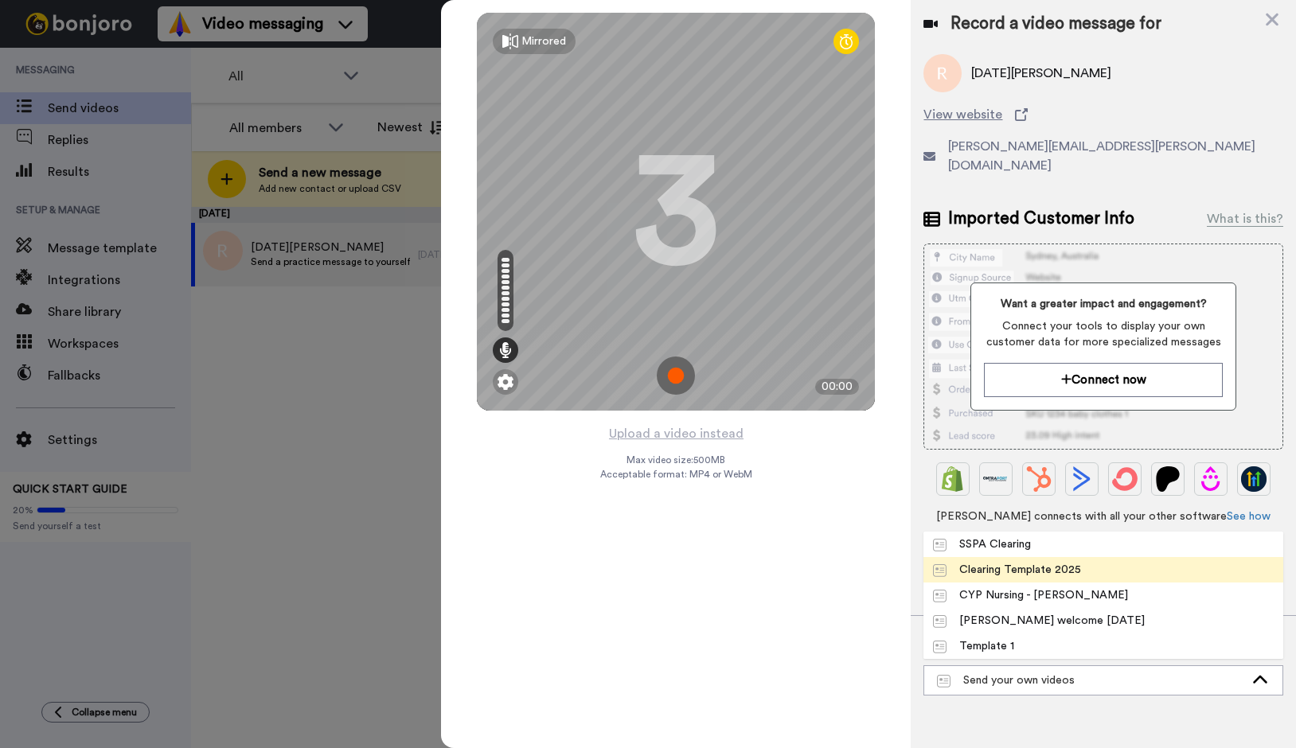
click at [983, 562] on div "Clearing Template 2025" at bounding box center [1007, 570] width 148 height 16
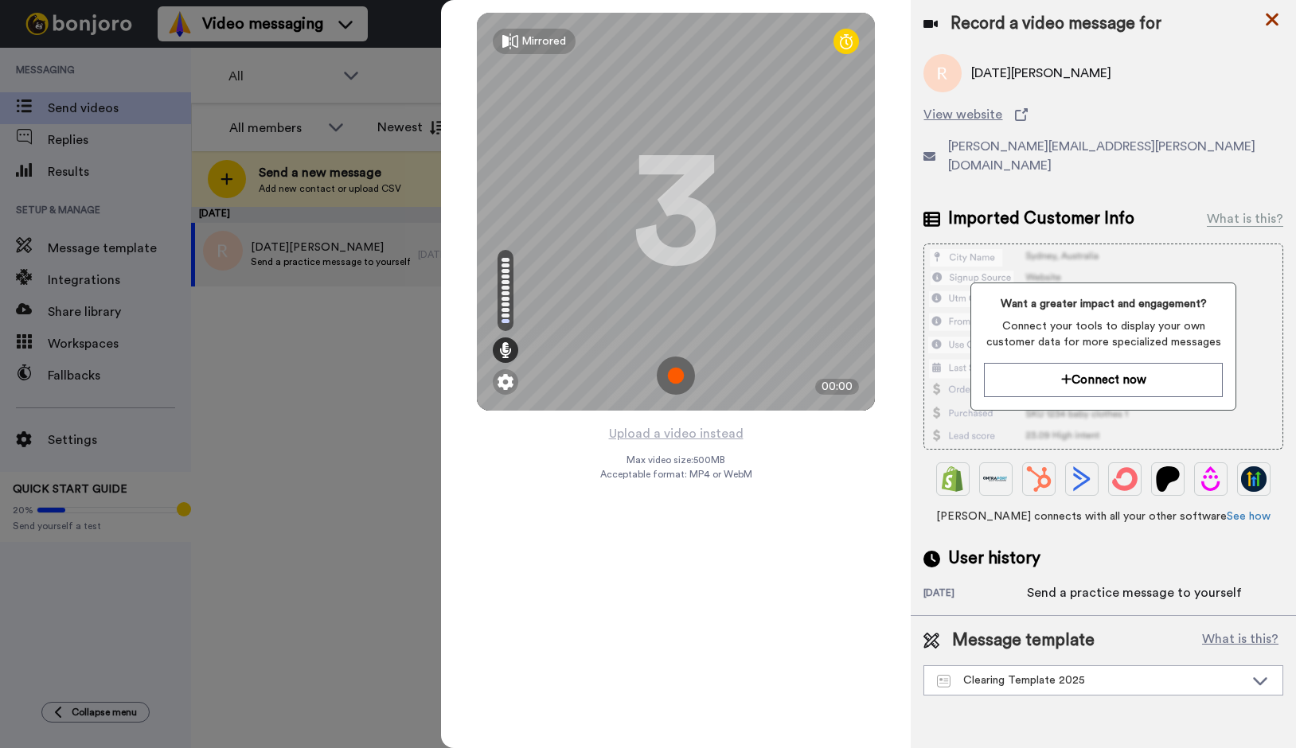
click at [1270, 18] on icon at bounding box center [1272, 20] width 13 height 13
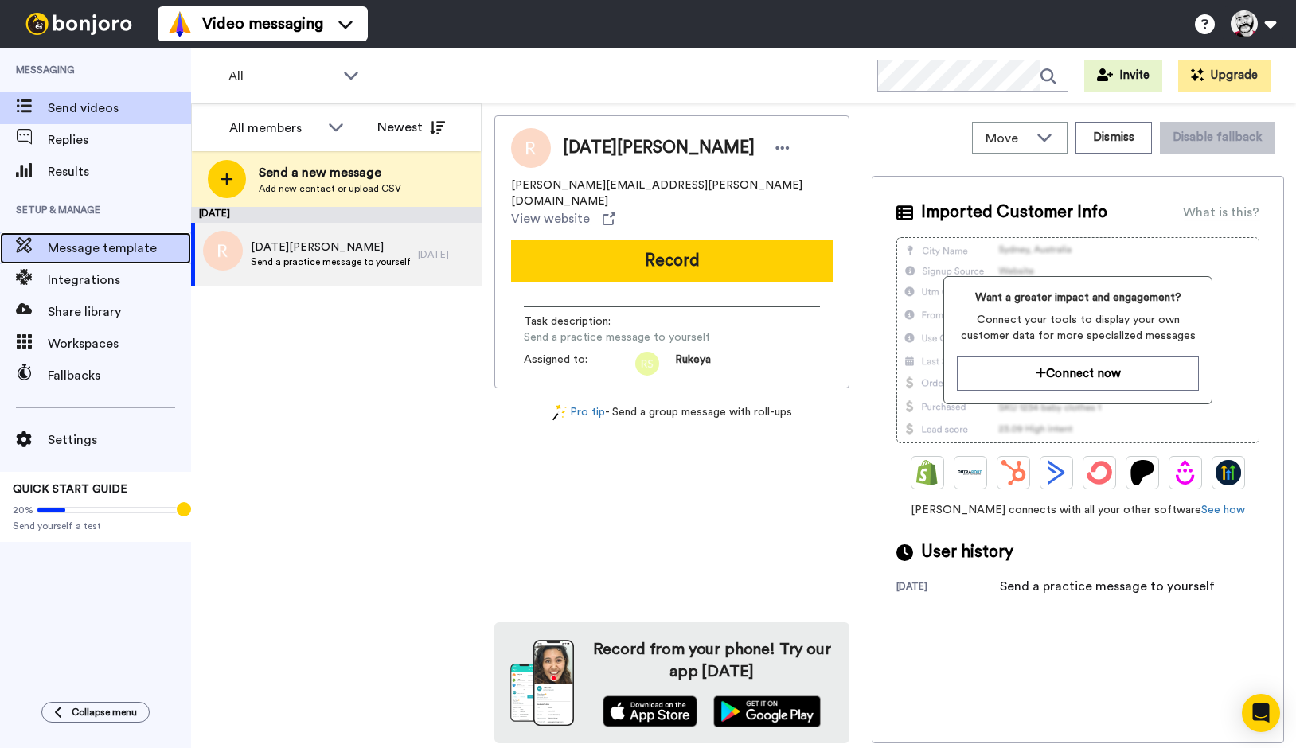
click at [157, 247] on span "Message template" at bounding box center [119, 248] width 143 height 19
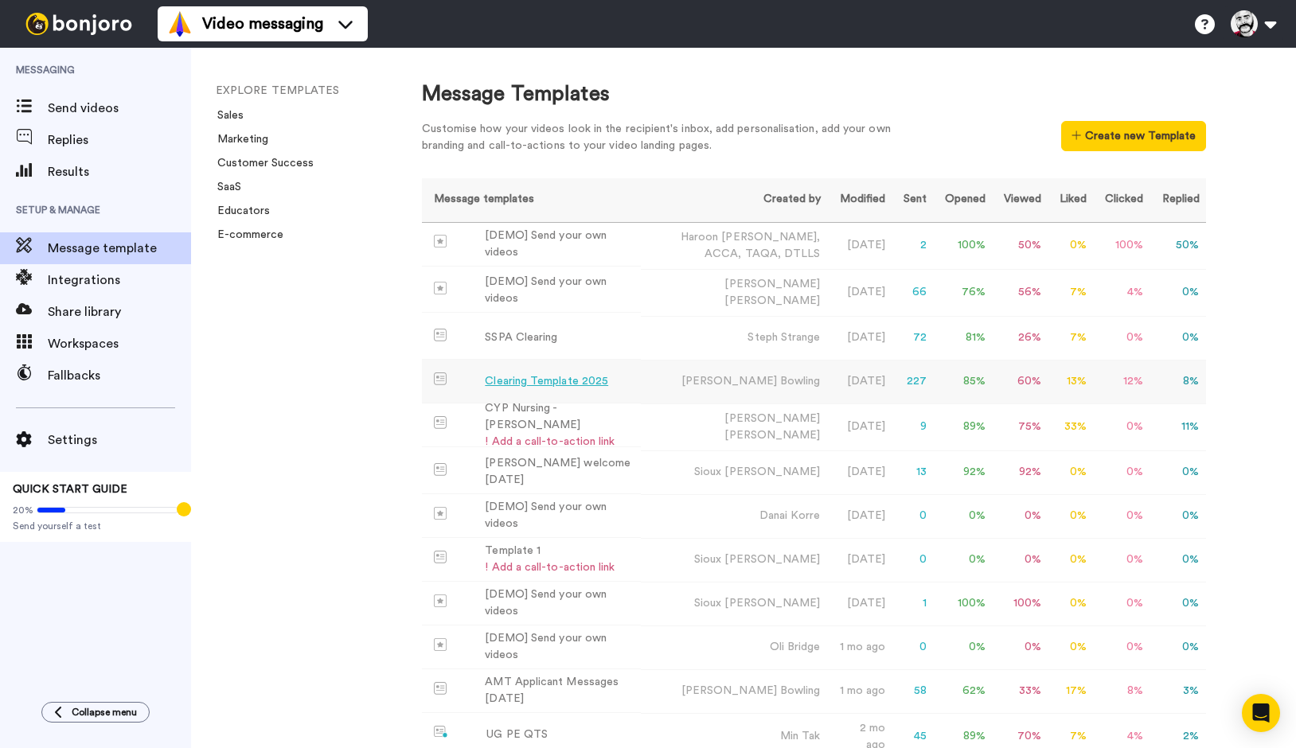
click at [535, 380] on div "Clearing Template 2025" at bounding box center [546, 381] width 123 height 17
